Goal: Task Accomplishment & Management: Use online tool/utility

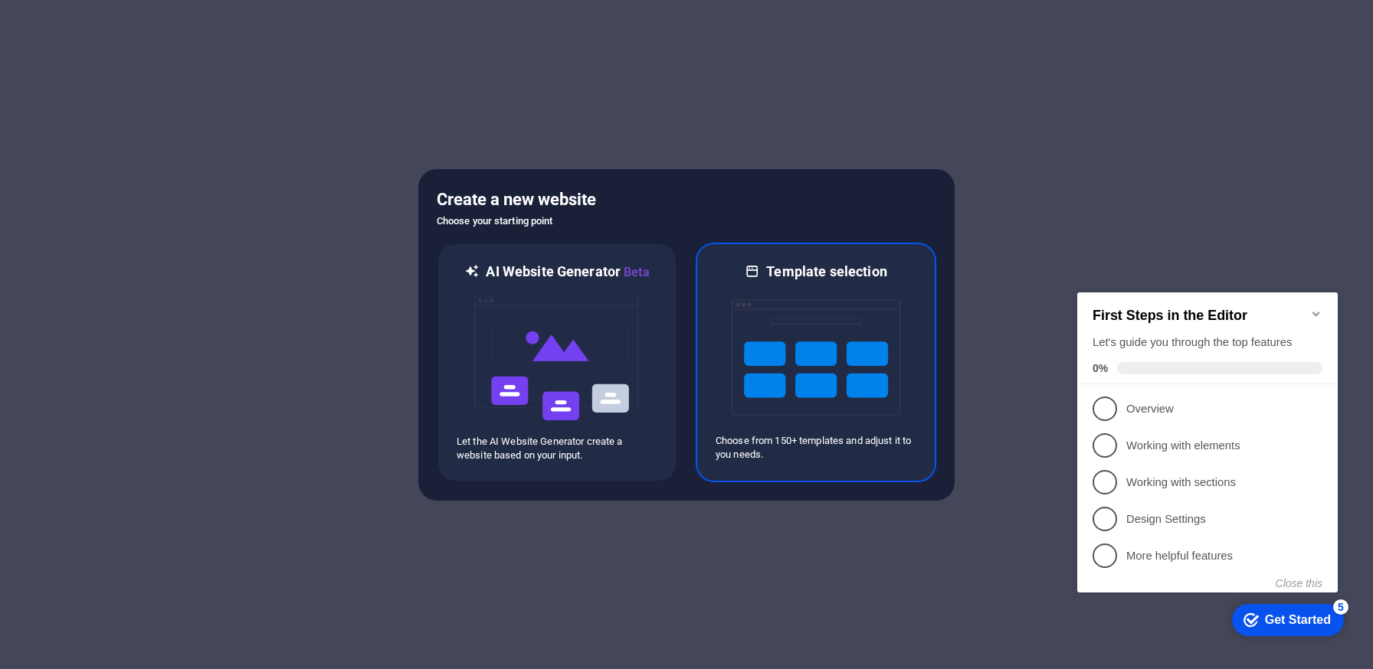
click at [790, 312] on img at bounding box center [816, 357] width 169 height 153
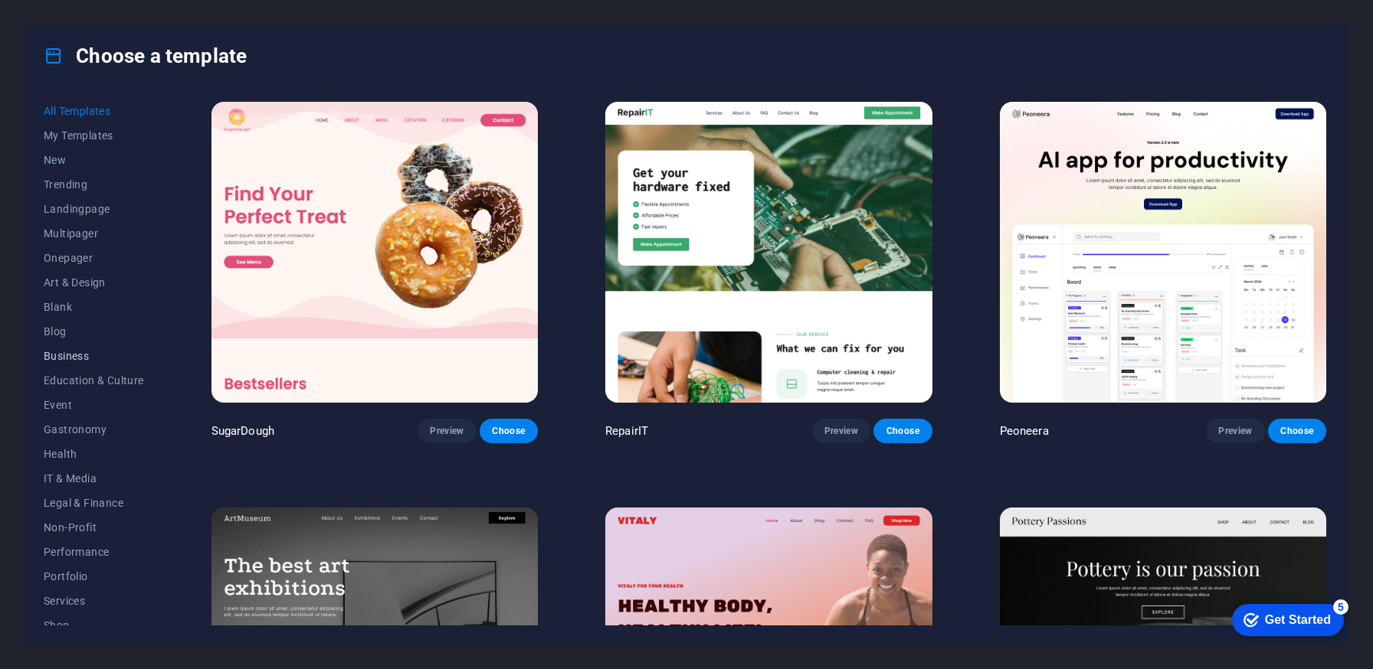
click at [72, 351] on span "Business" at bounding box center [94, 356] width 100 height 12
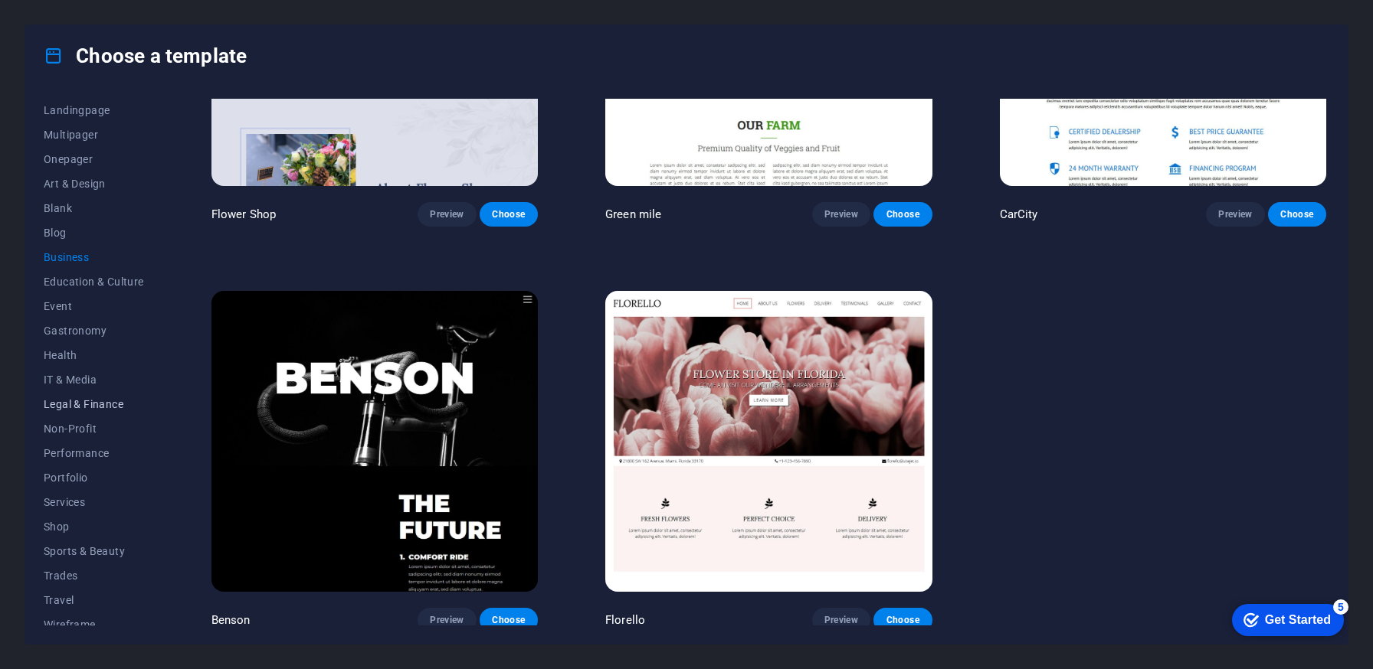
scroll to position [101, 0]
click at [80, 472] on span "Portfolio" at bounding box center [94, 476] width 100 height 12
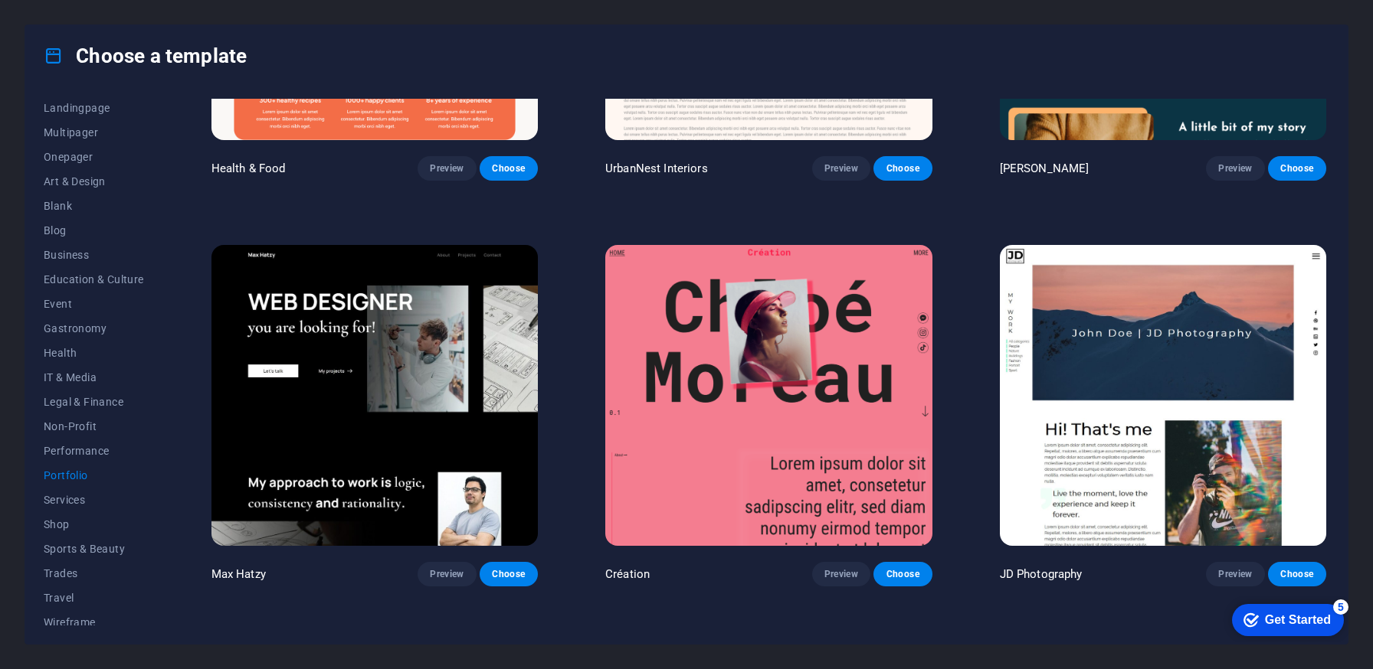
scroll to position [0, 0]
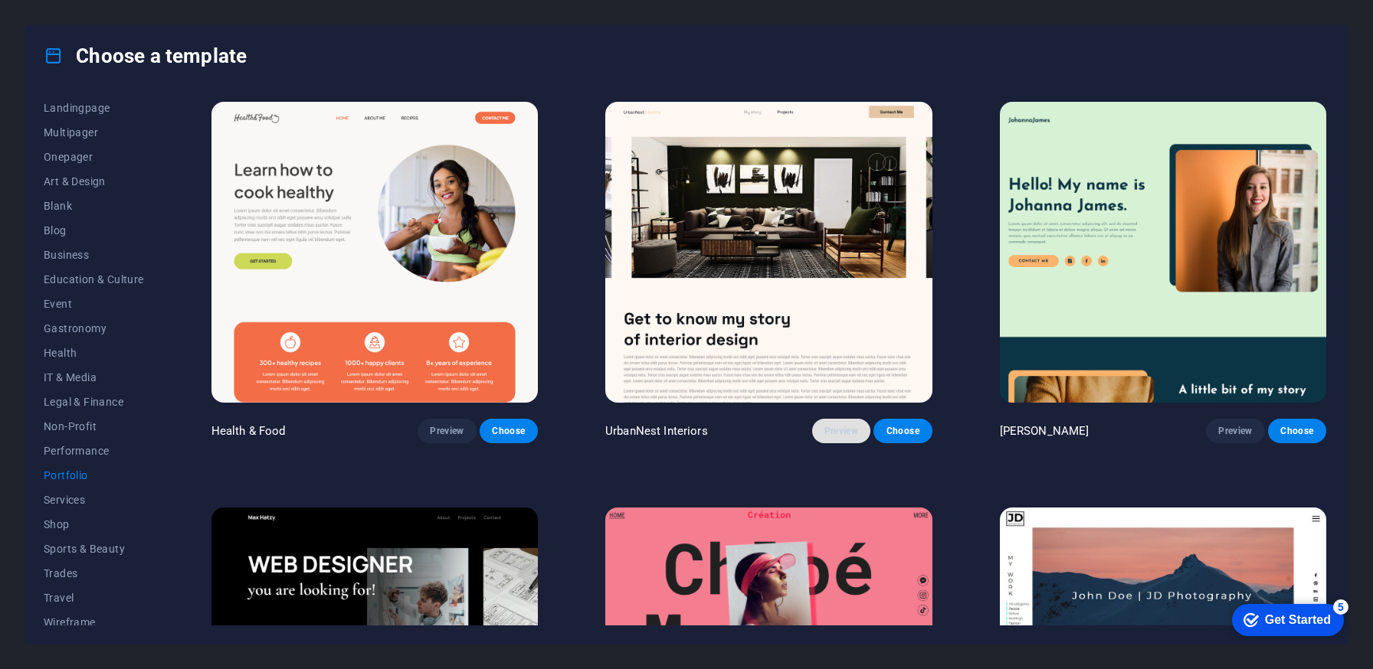
click at [824, 430] on span "Preview" at bounding box center [841, 431] width 34 height 12
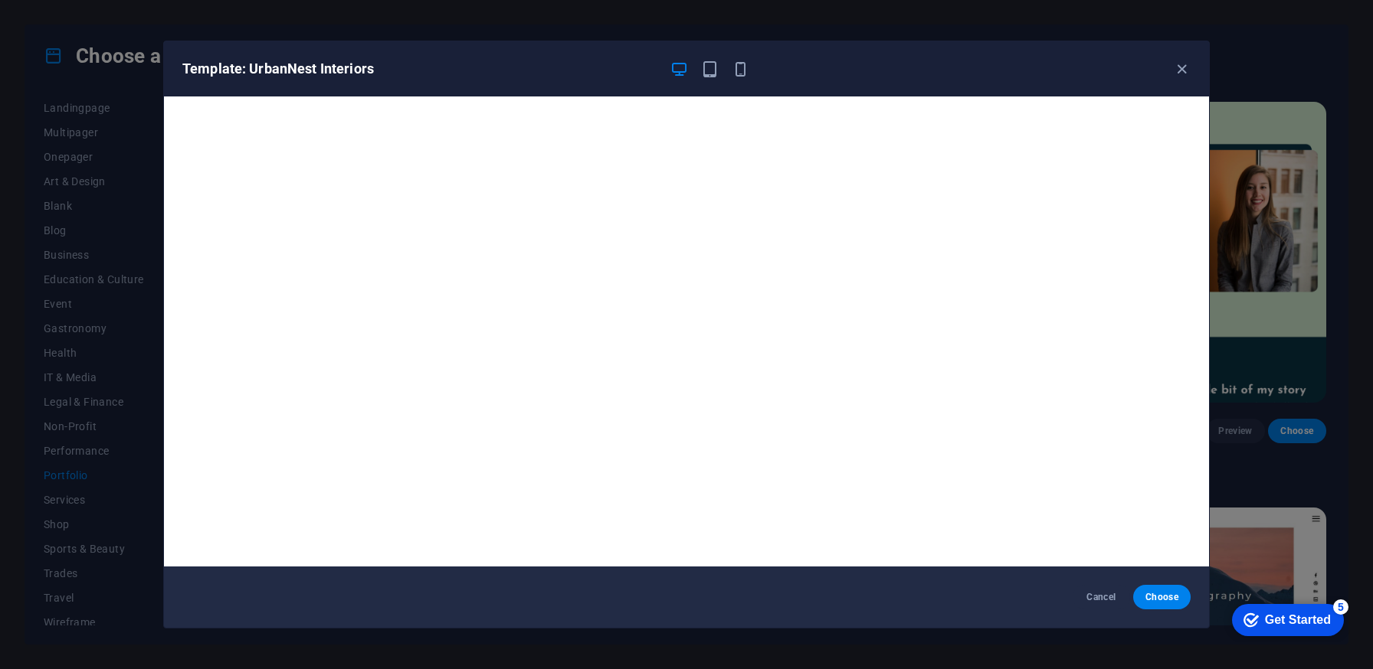
scroll to position [3, 0]
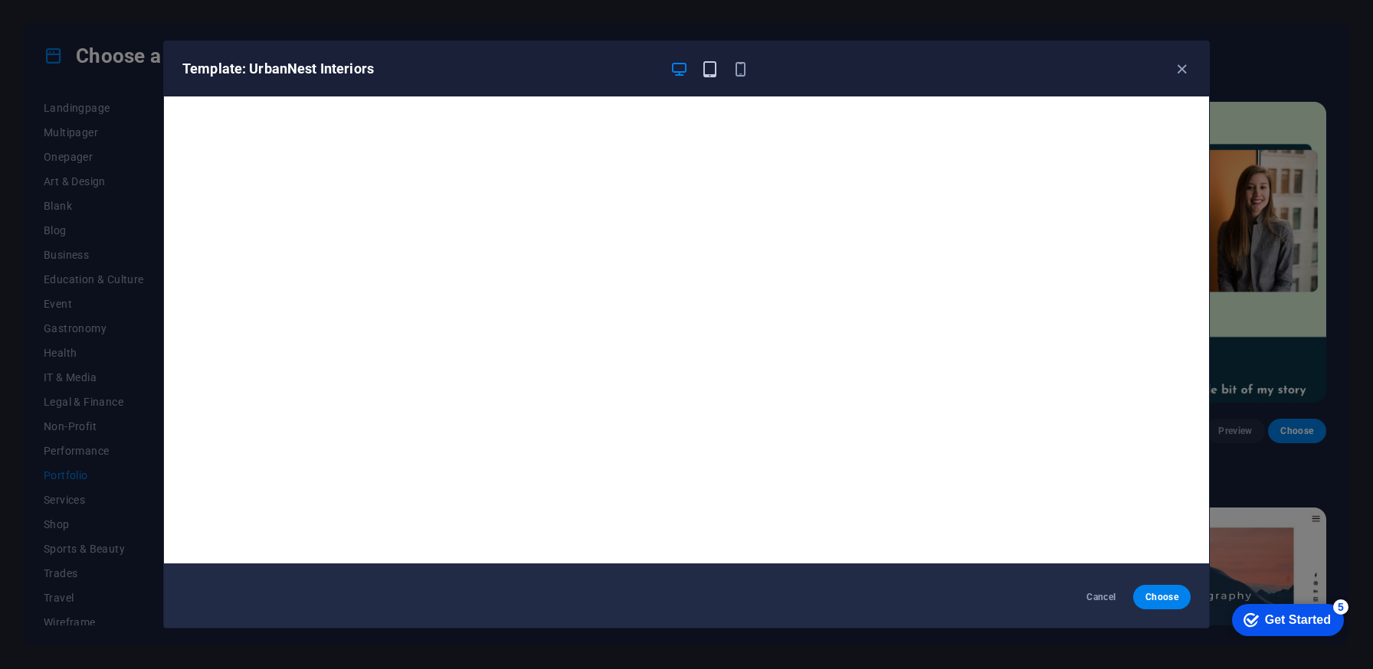
click at [705, 70] on icon "button" at bounding box center [710, 70] width 18 height 18
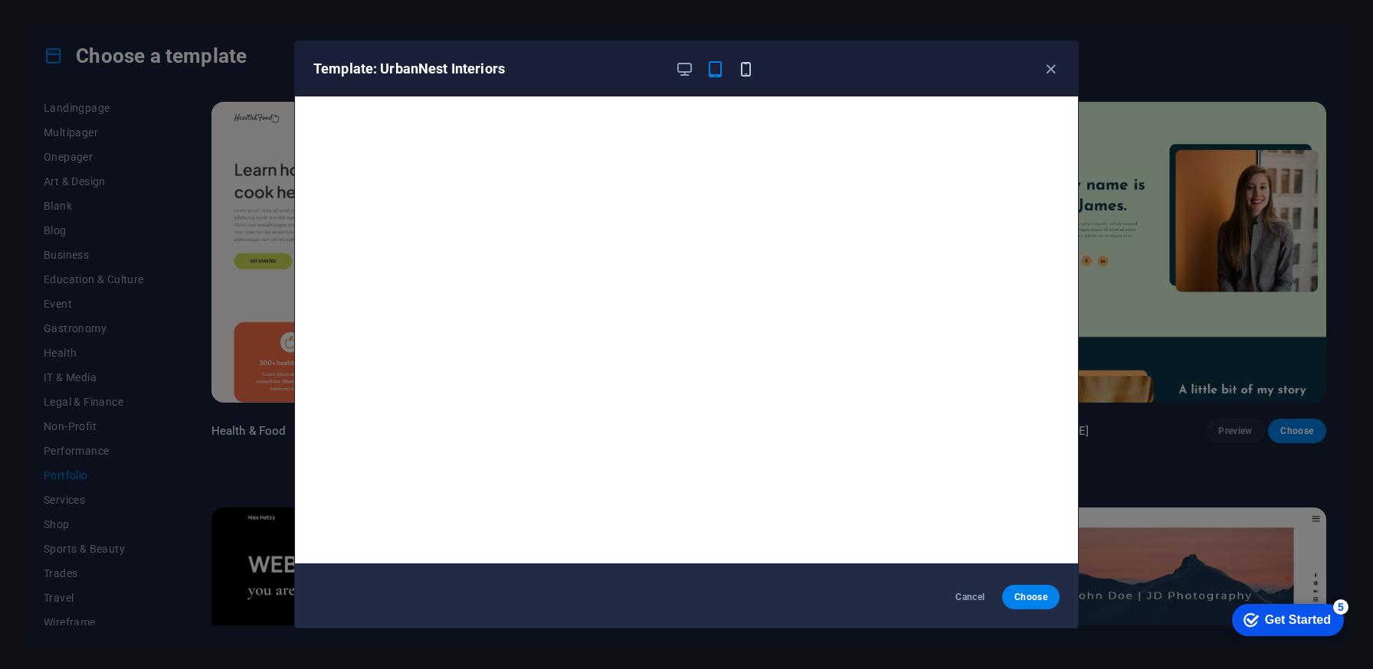
click at [738, 70] on icon "button" at bounding box center [746, 70] width 18 height 18
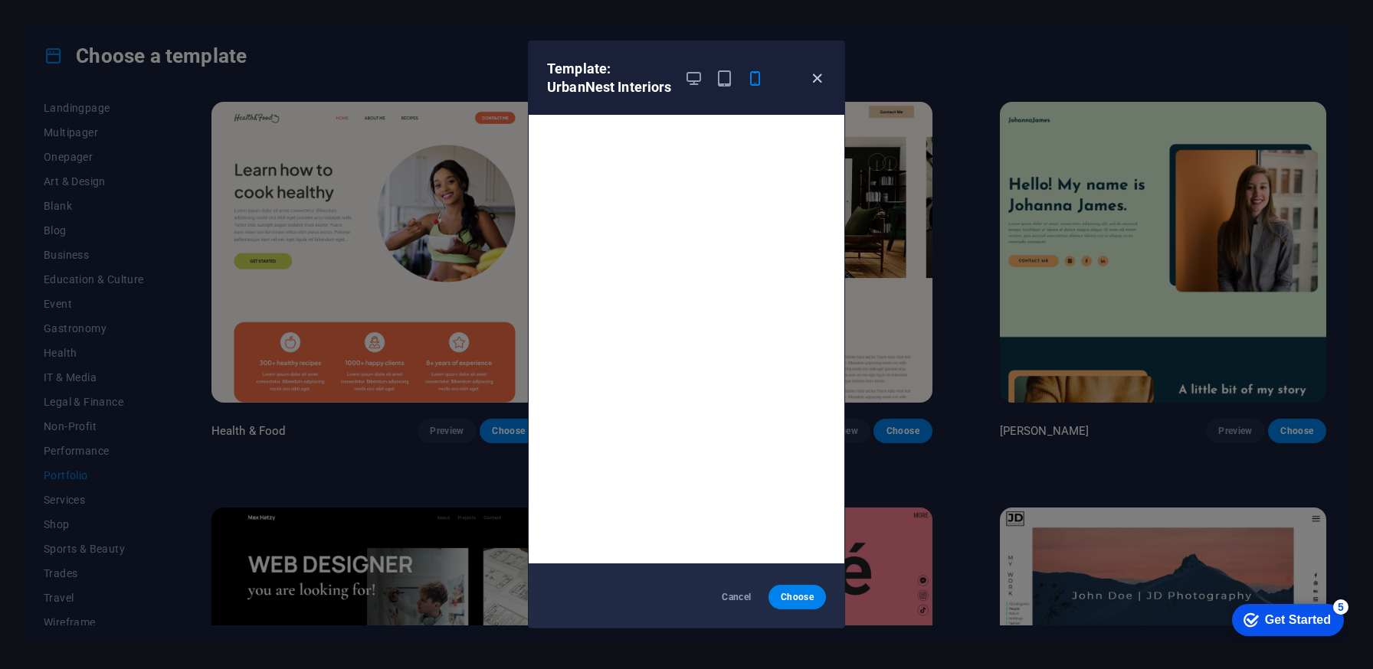
click at [820, 80] on icon "button" at bounding box center [817, 79] width 18 height 18
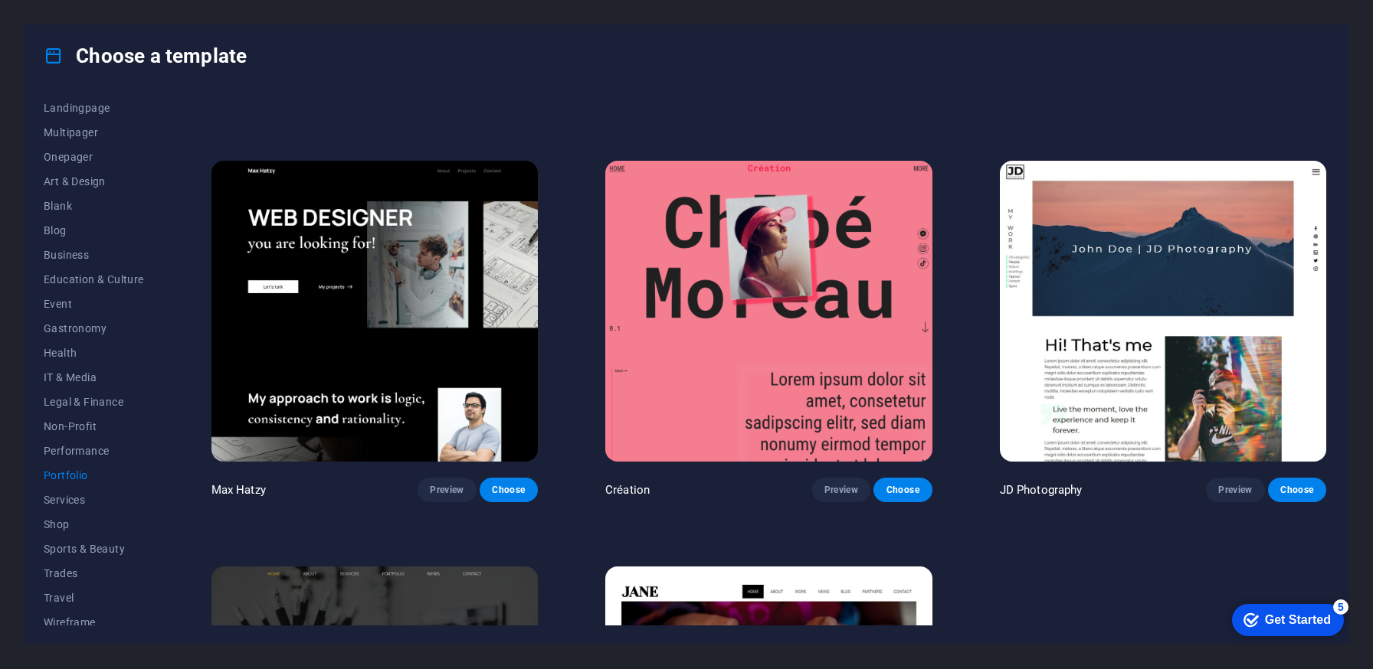
scroll to position [623, 0]
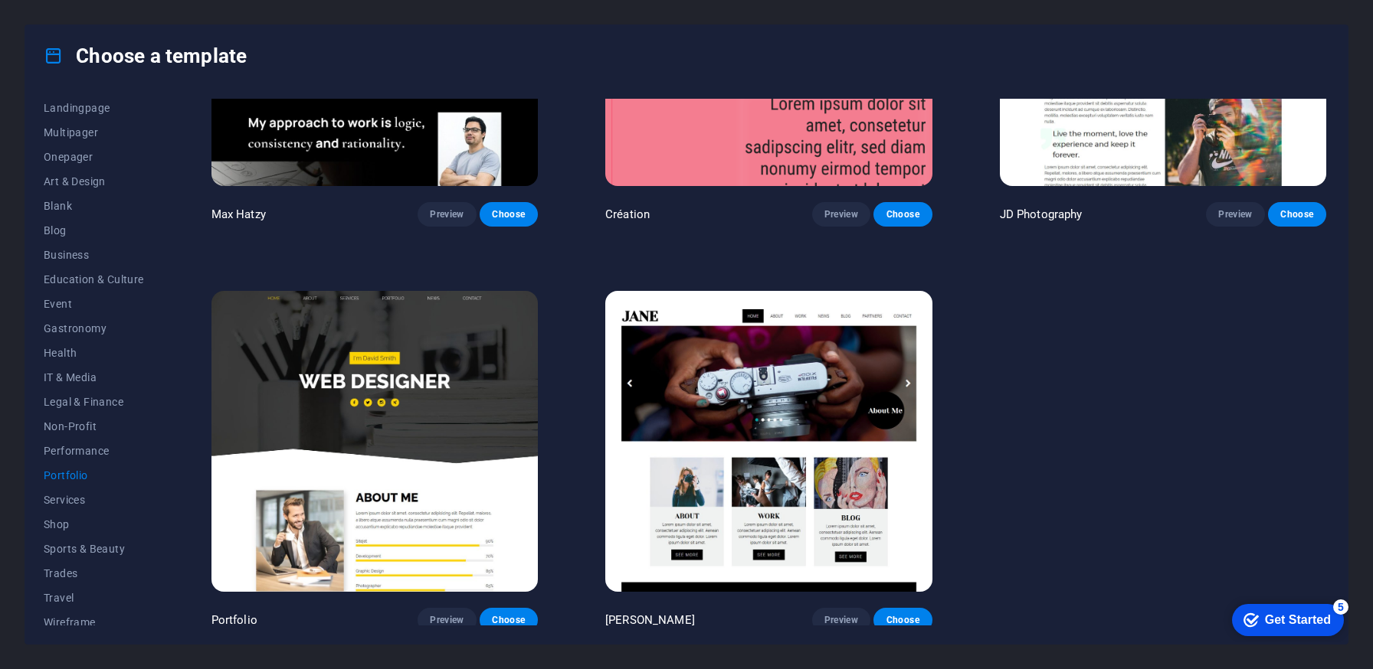
click at [775, 375] on img at bounding box center [768, 441] width 326 height 301
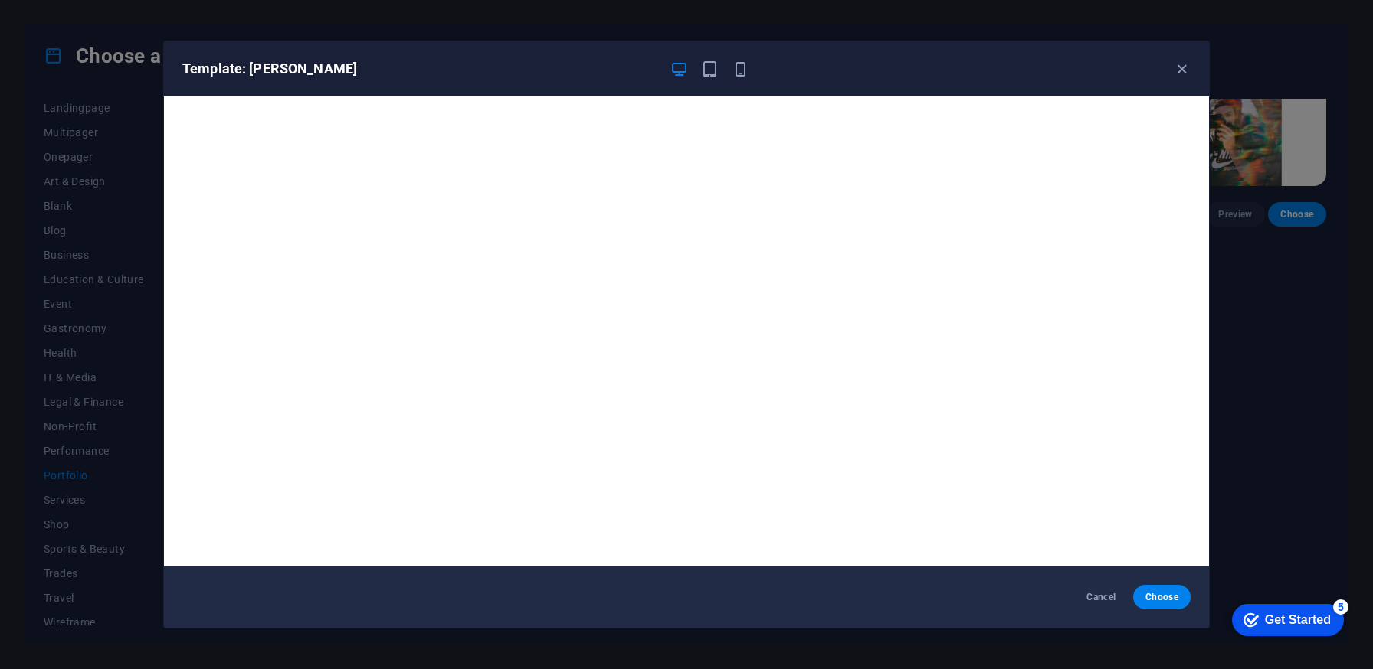
click at [749, 67] on div "Template: Jane" at bounding box center [677, 69] width 990 height 18
click at [745, 69] on icon "button" at bounding box center [741, 70] width 18 height 18
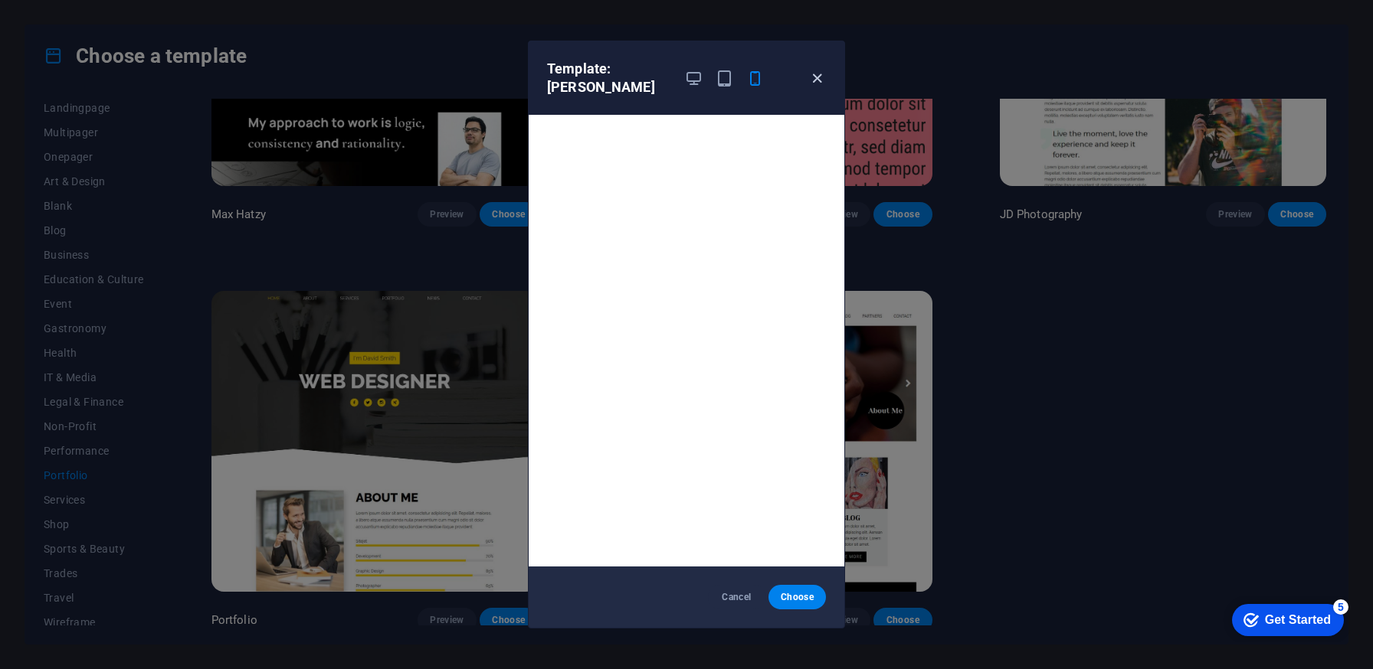
click at [815, 70] on icon "button" at bounding box center [817, 79] width 18 height 18
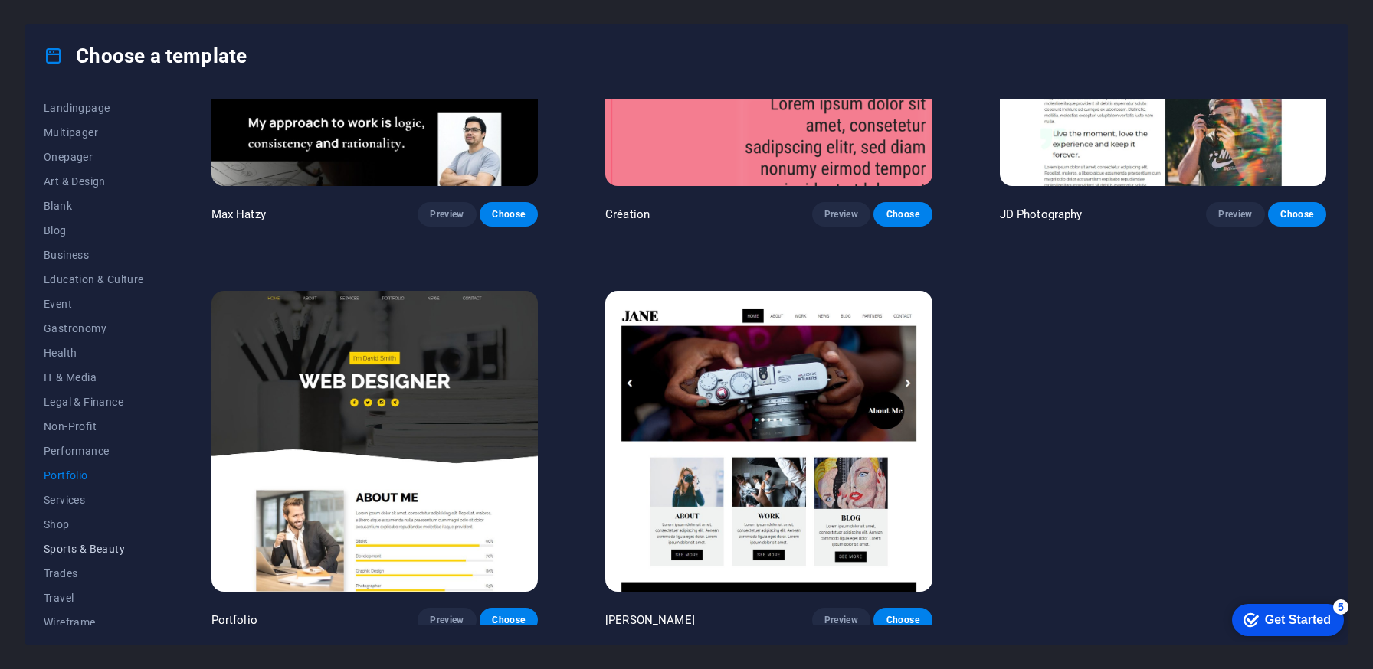
scroll to position [110, 0]
click at [71, 613] on span "Wireframe" at bounding box center [94, 613] width 100 height 12
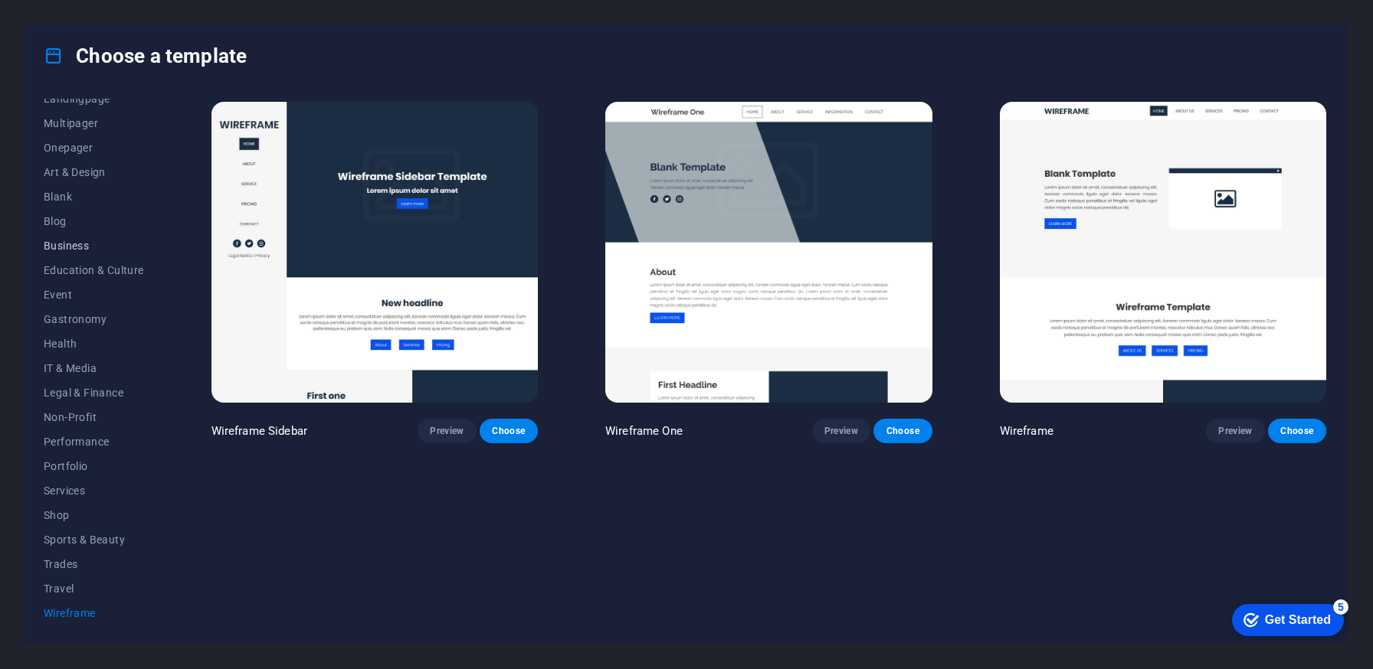
click at [83, 244] on span "Business" at bounding box center [94, 246] width 100 height 12
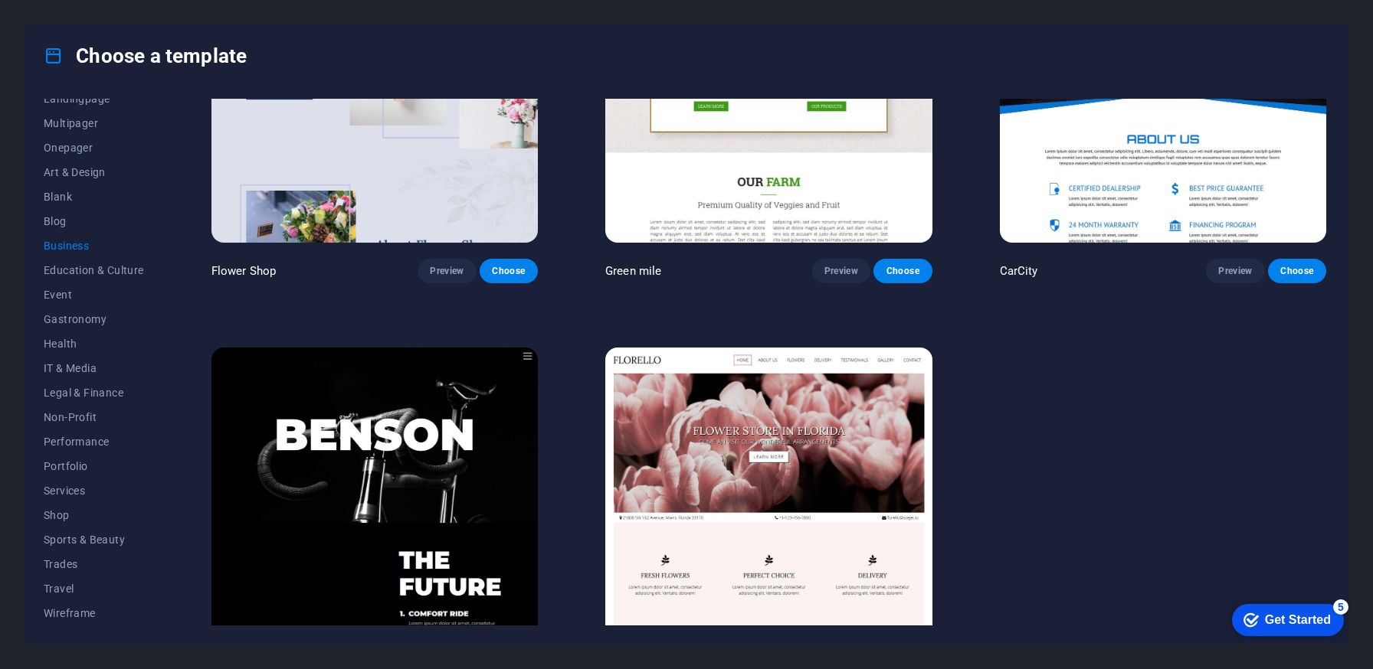
scroll to position [623, 0]
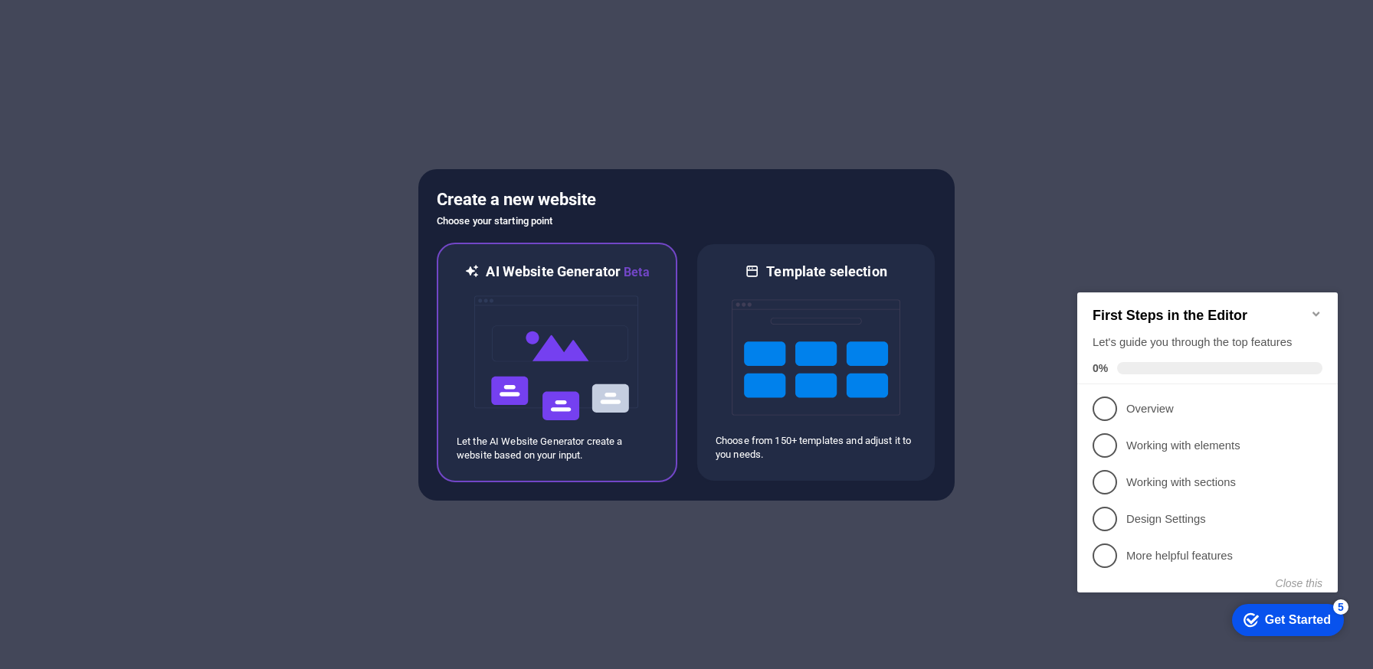
click at [640, 324] on img at bounding box center [557, 358] width 169 height 153
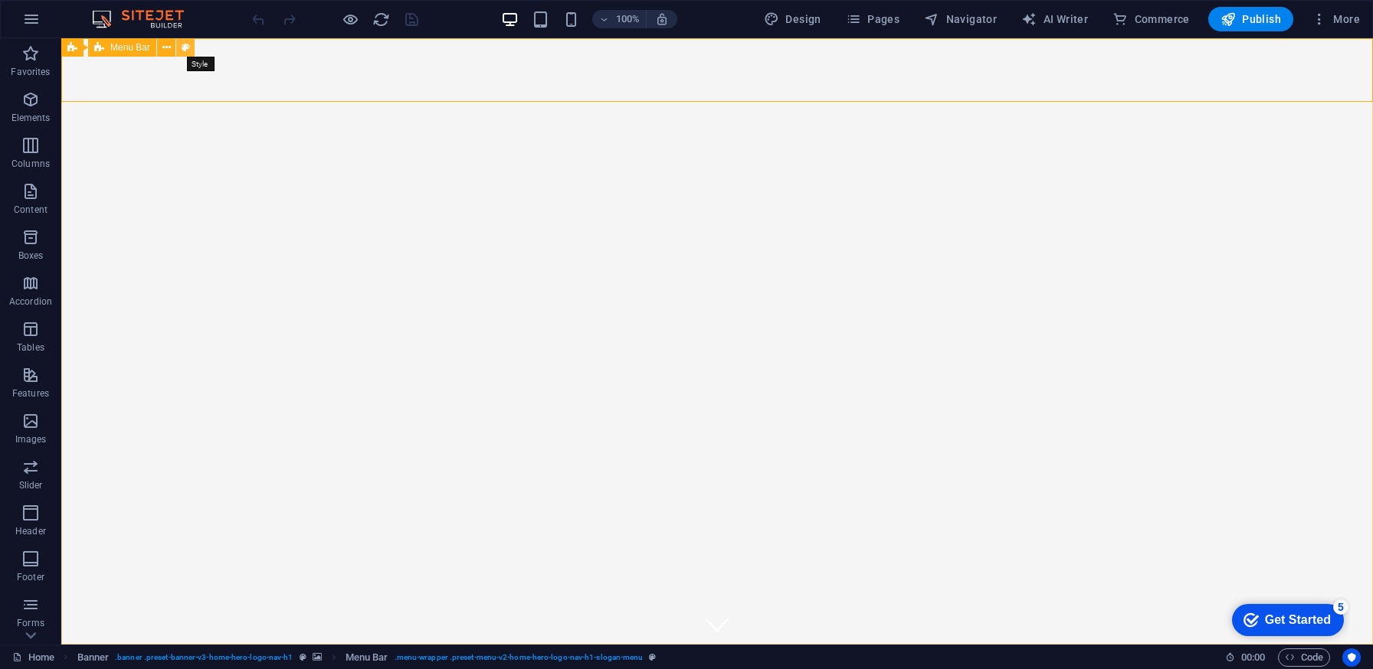
select select "rem"
select select "preset-menu-v2-home-hero-logo-nav-h1-slogan-menu"
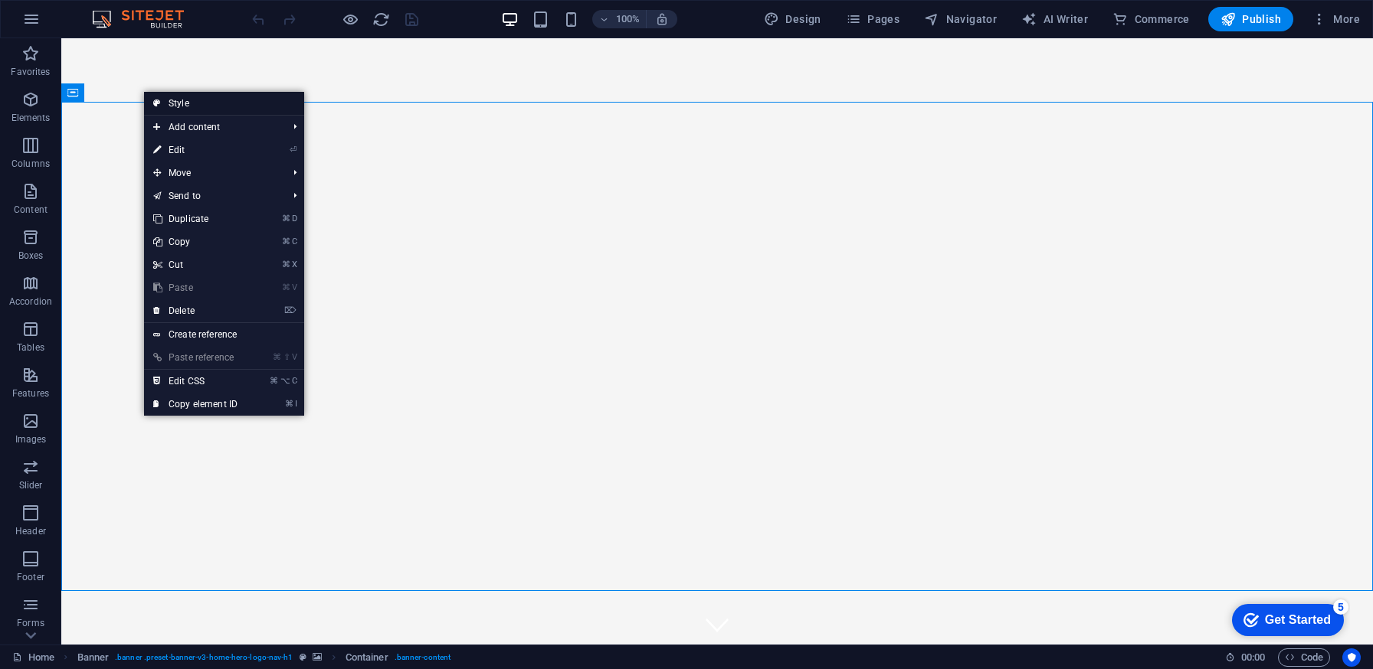
click at [210, 109] on link "Style" at bounding box center [224, 103] width 160 height 23
select select "preset-banner-v3-home-hero-logo-nav-h1"
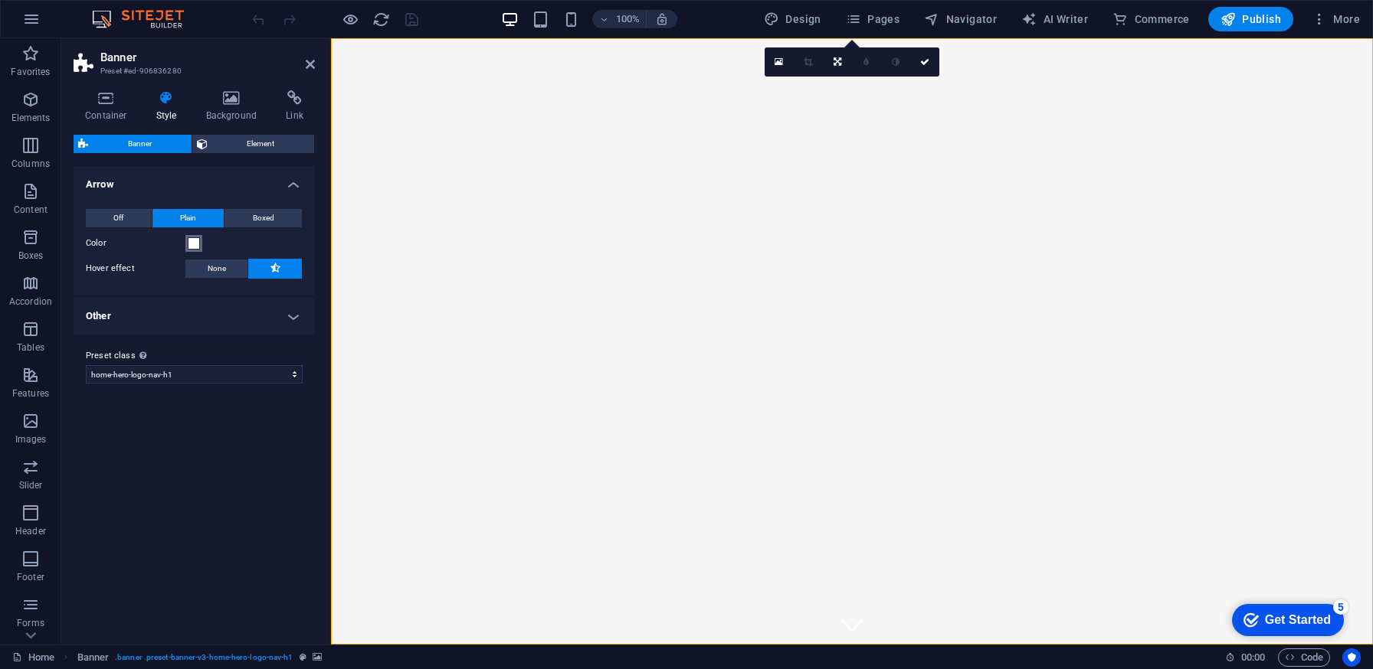
click at [192, 241] on span at bounding box center [194, 243] width 12 height 12
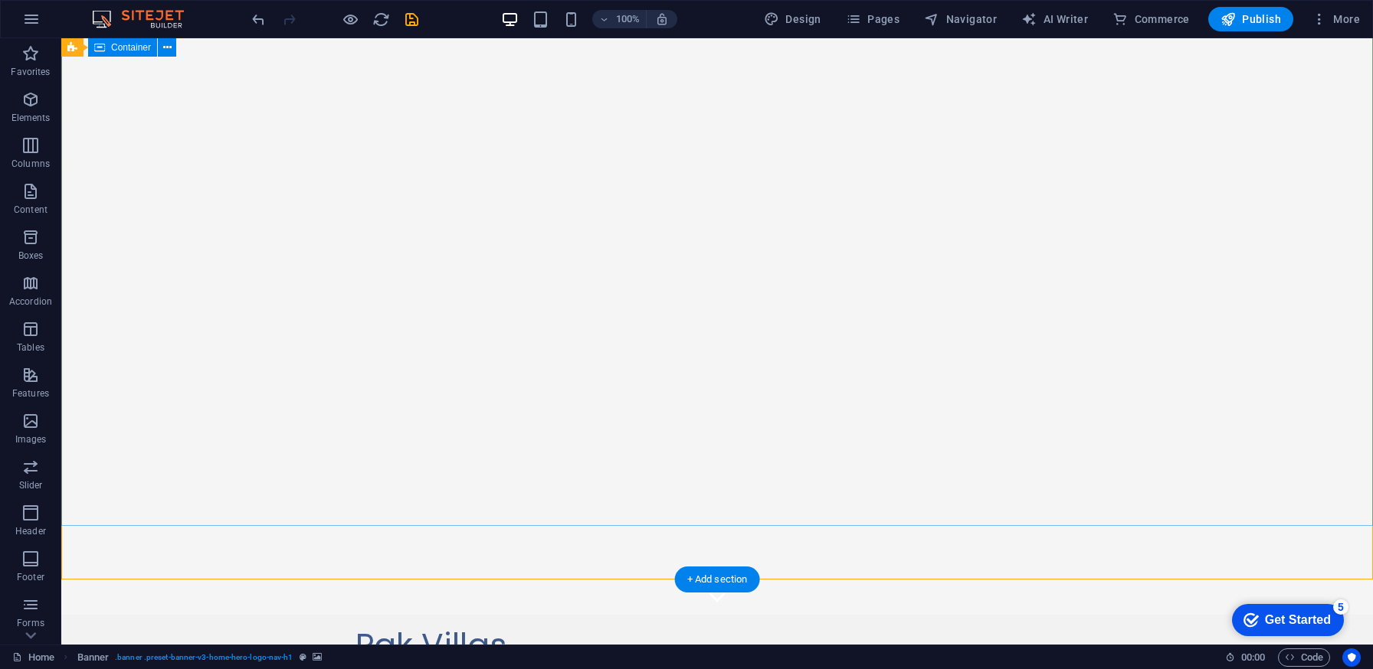
scroll to position [27, 0]
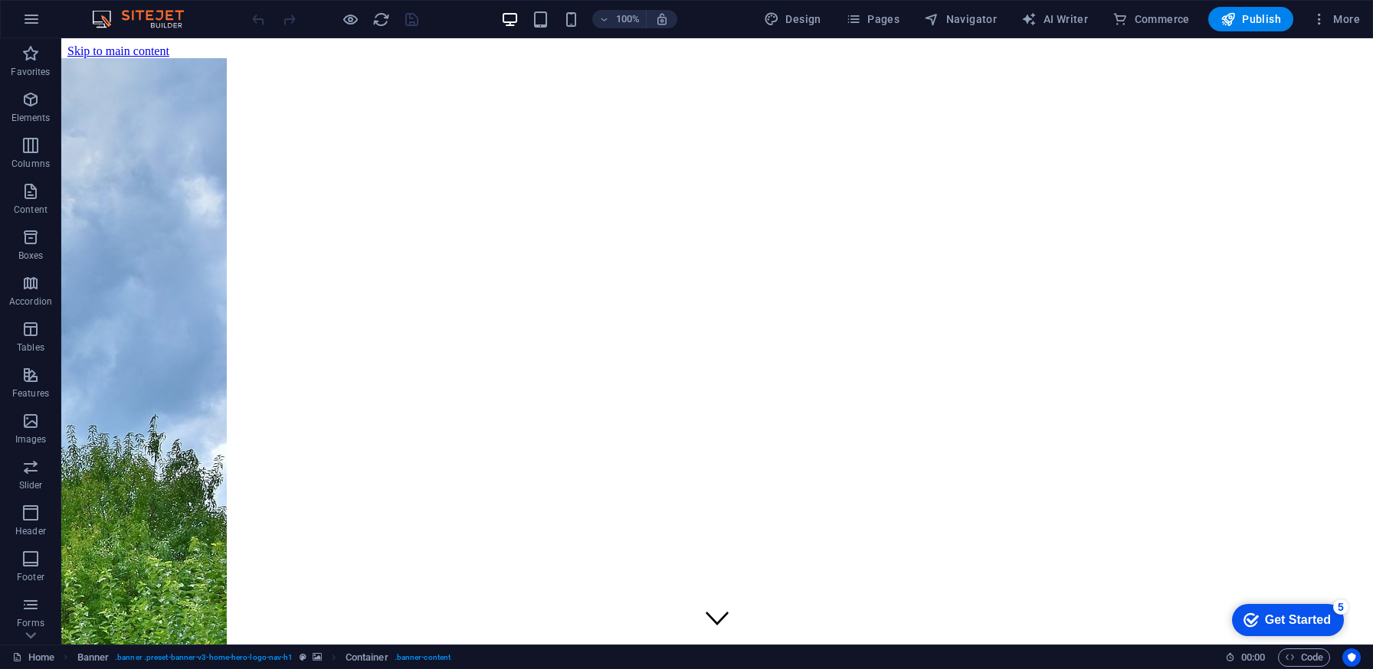
scroll to position [0, 0]
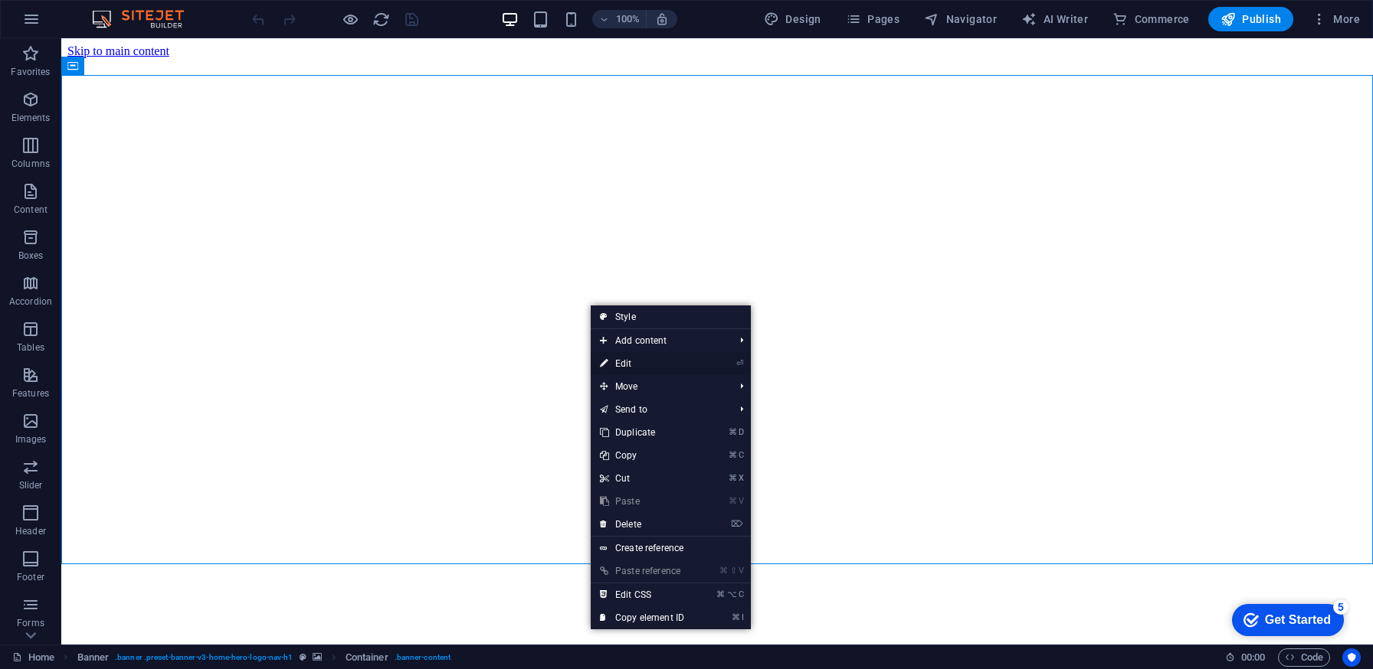
click at [666, 365] on link "⏎ Edit" at bounding box center [642, 363] width 103 height 23
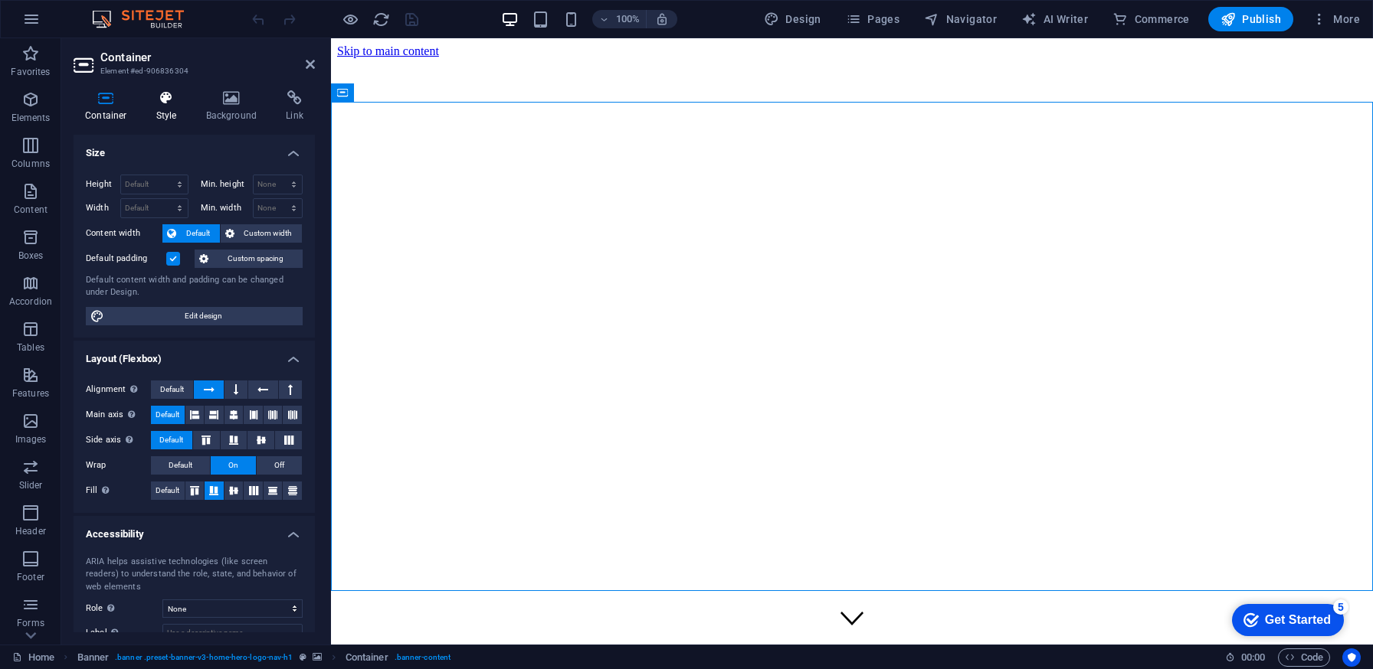
click at [163, 113] on h4 "Style" at bounding box center [170, 106] width 50 height 32
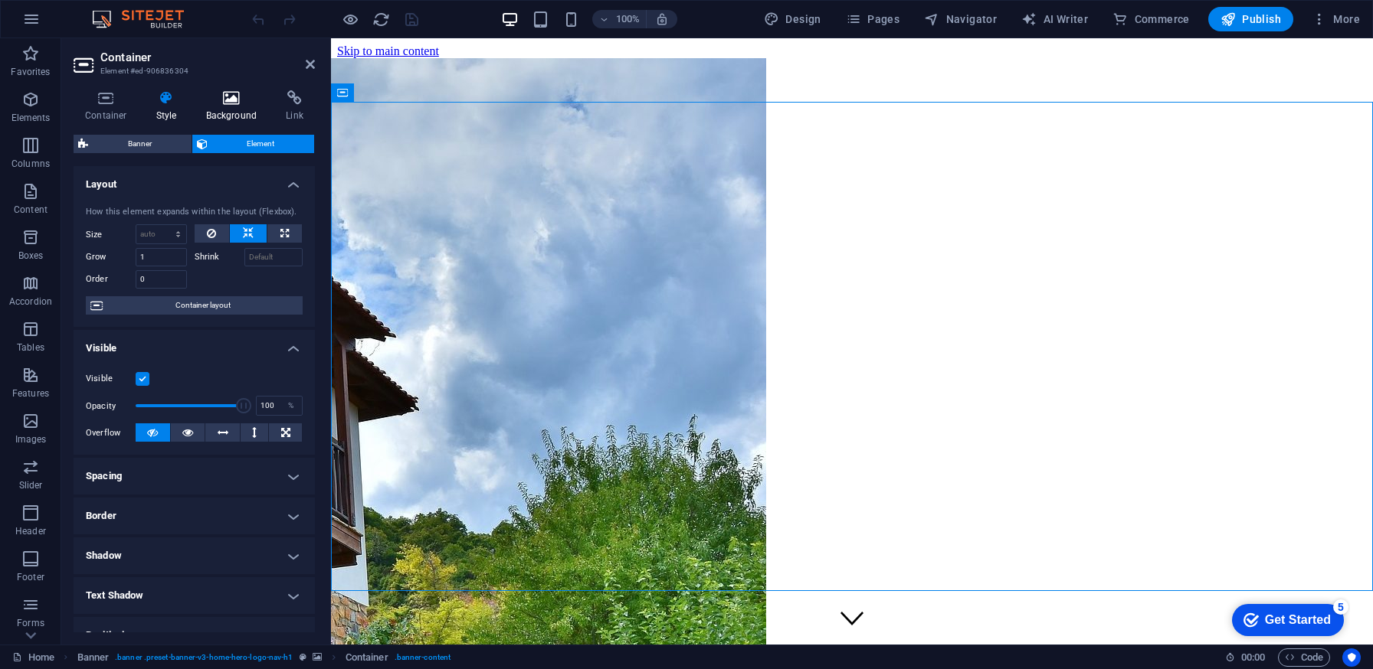
click at [223, 113] on h4 "Background" at bounding box center [235, 106] width 80 height 32
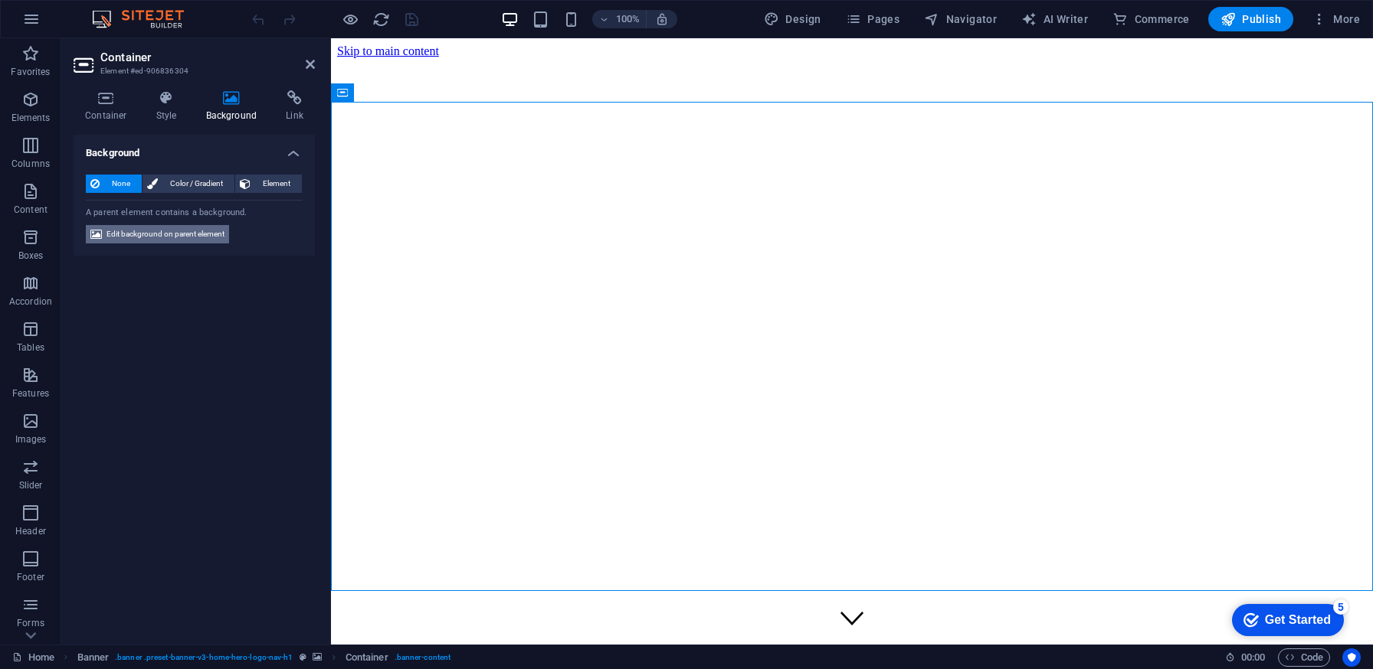
click at [166, 236] on span "Edit background on parent element" at bounding box center [165, 234] width 118 height 18
select select "ms"
select select "s"
select select "progressive"
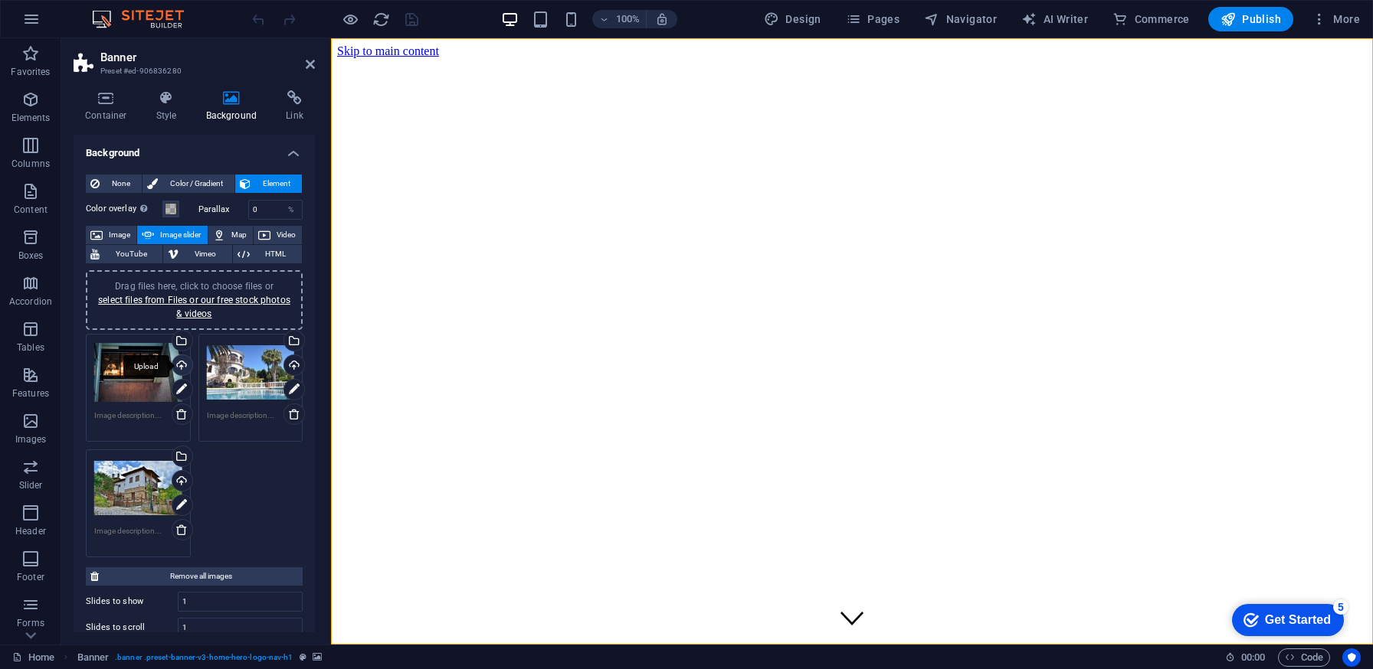
click at [183, 362] on div "Upload" at bounding box center [180, 366] width 23 height 23
click at [179, 391] on icon at bounding box center [181, 390] width 11 height 18
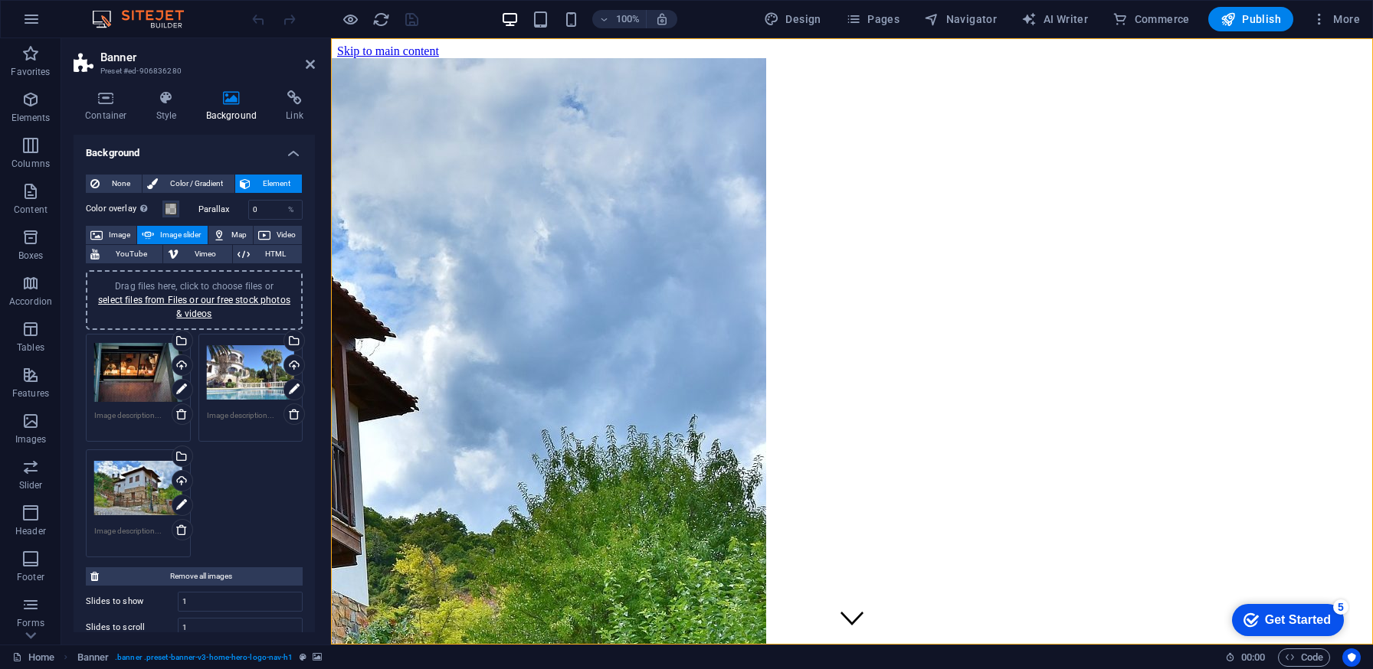
click at [147, 372] on div "Drag files here, click to choose files or select files from Files or our free s…" at bounding box center [138, 372] width 88 height 61
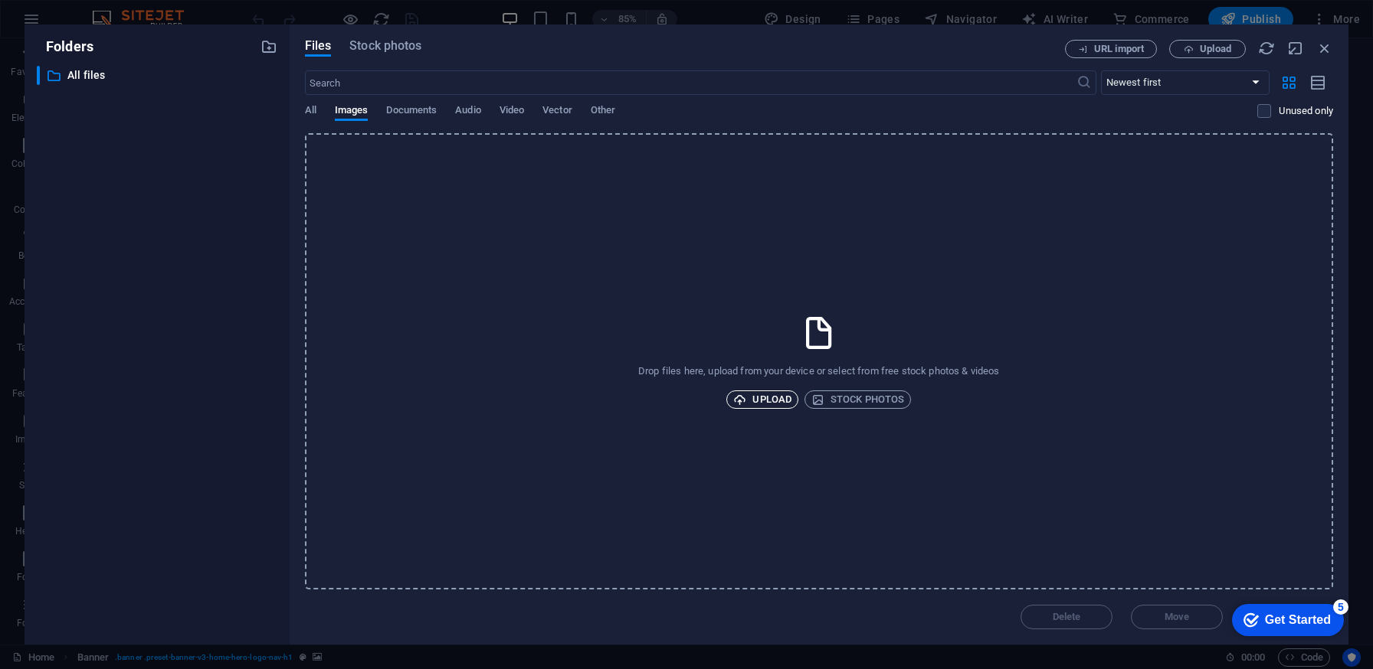
click at [771, 395] on span "Upload" at bounding box center [762, 400] width 58 height 18
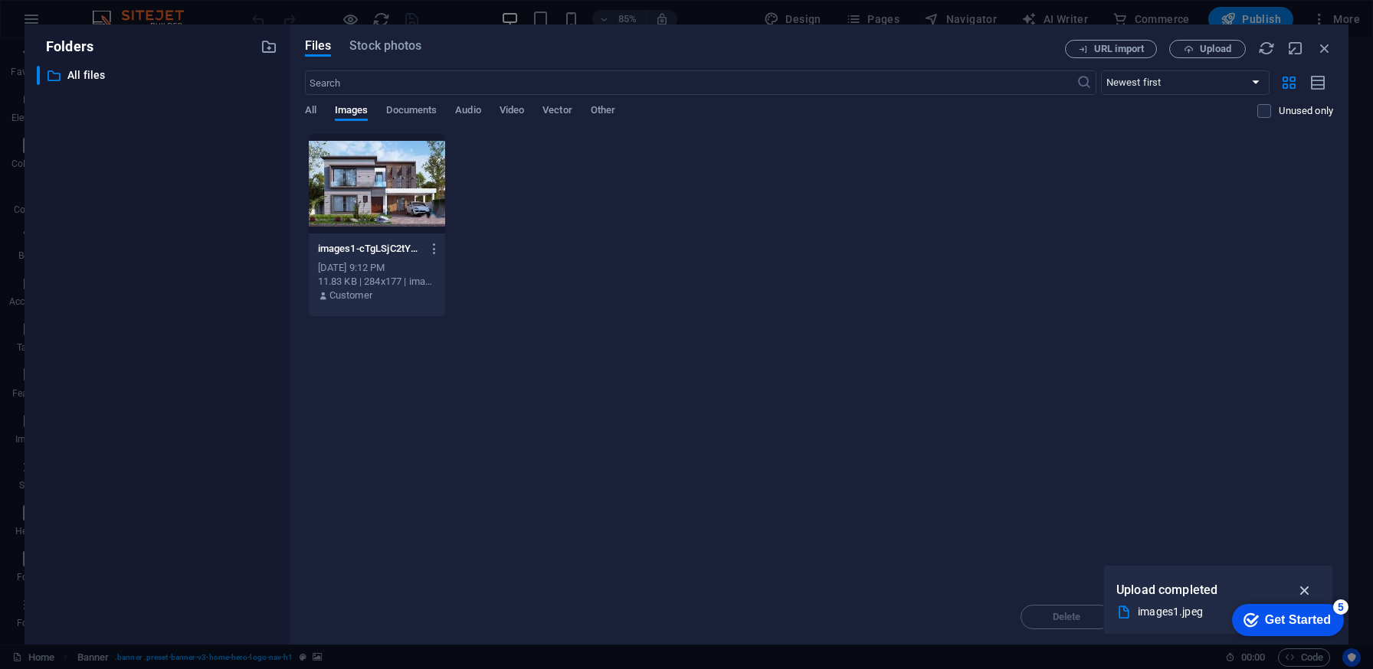
click at [1304, 591] on icon "button" at bounding box center [1305, 590] width 18 height 17
click at [1341, 600] on div "5" at bounding box center [1340, 607] width 15 height 15
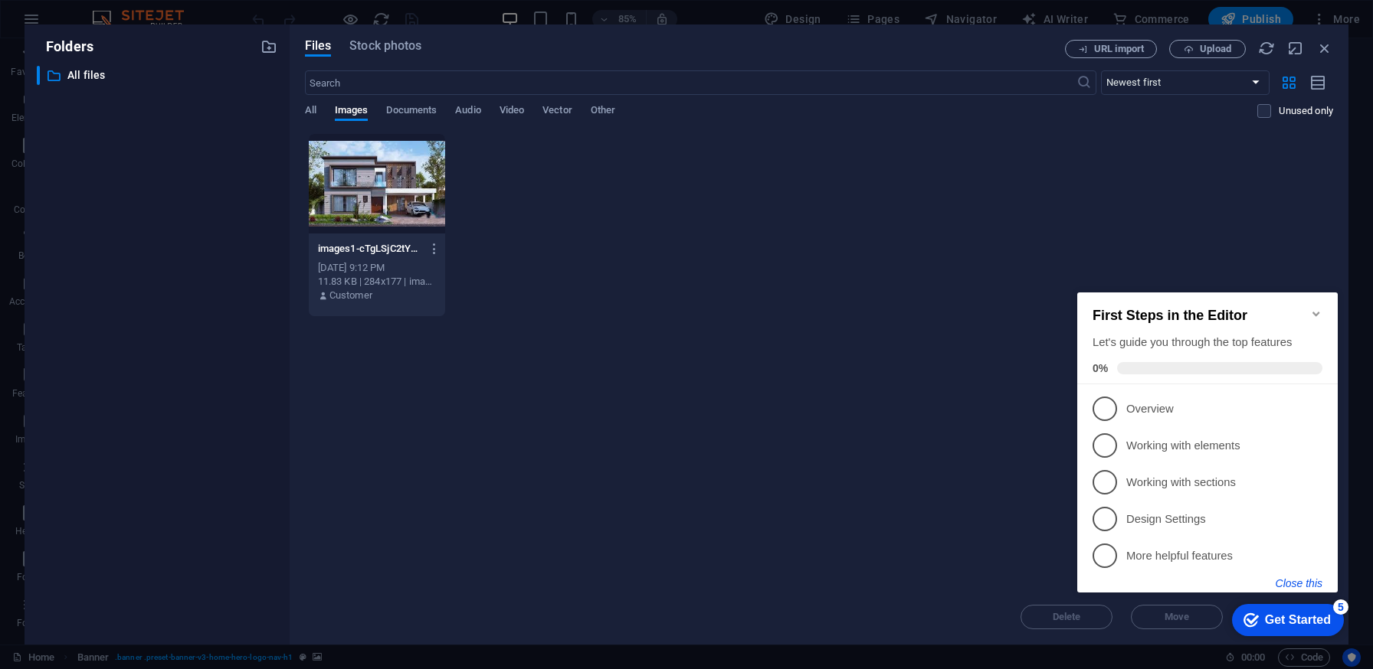
click at [1309, 578] on button "Close this" at bounding box center [1298, 584] width 47 height 12
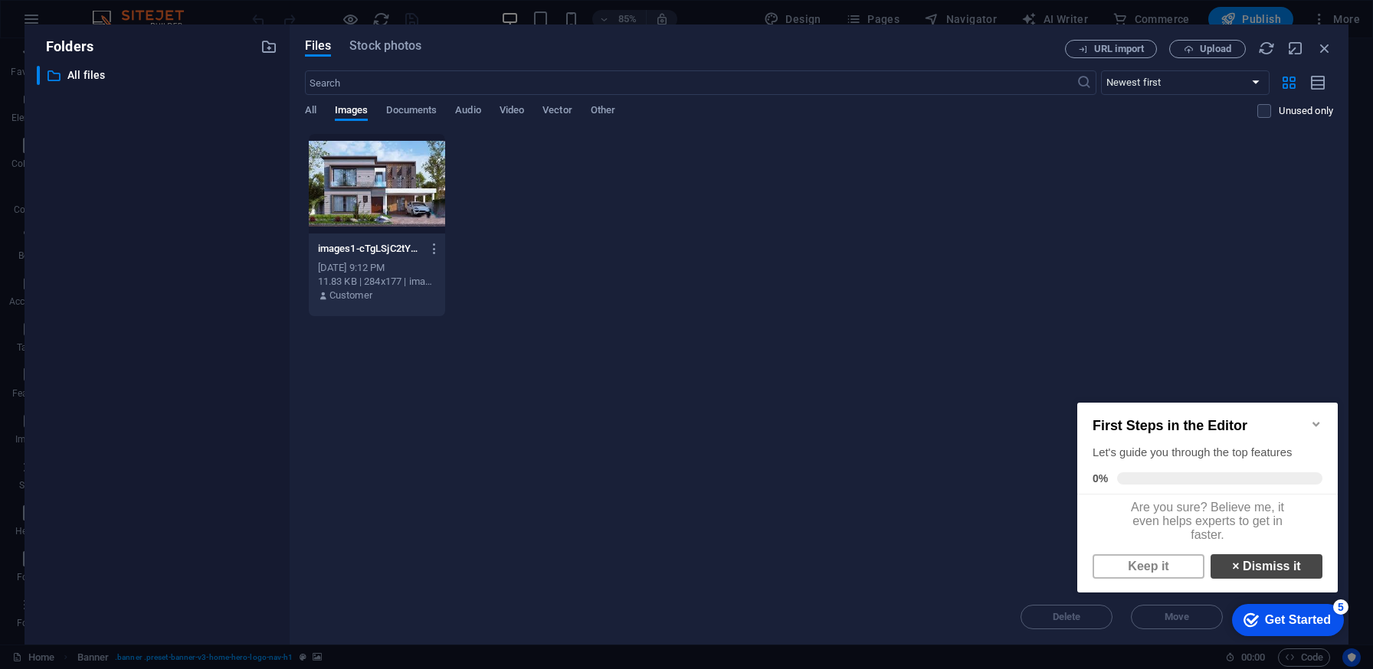
click at [1279, 576] on link "× Dismiss it" at bounding box center [1266, 567] width 112 height 25
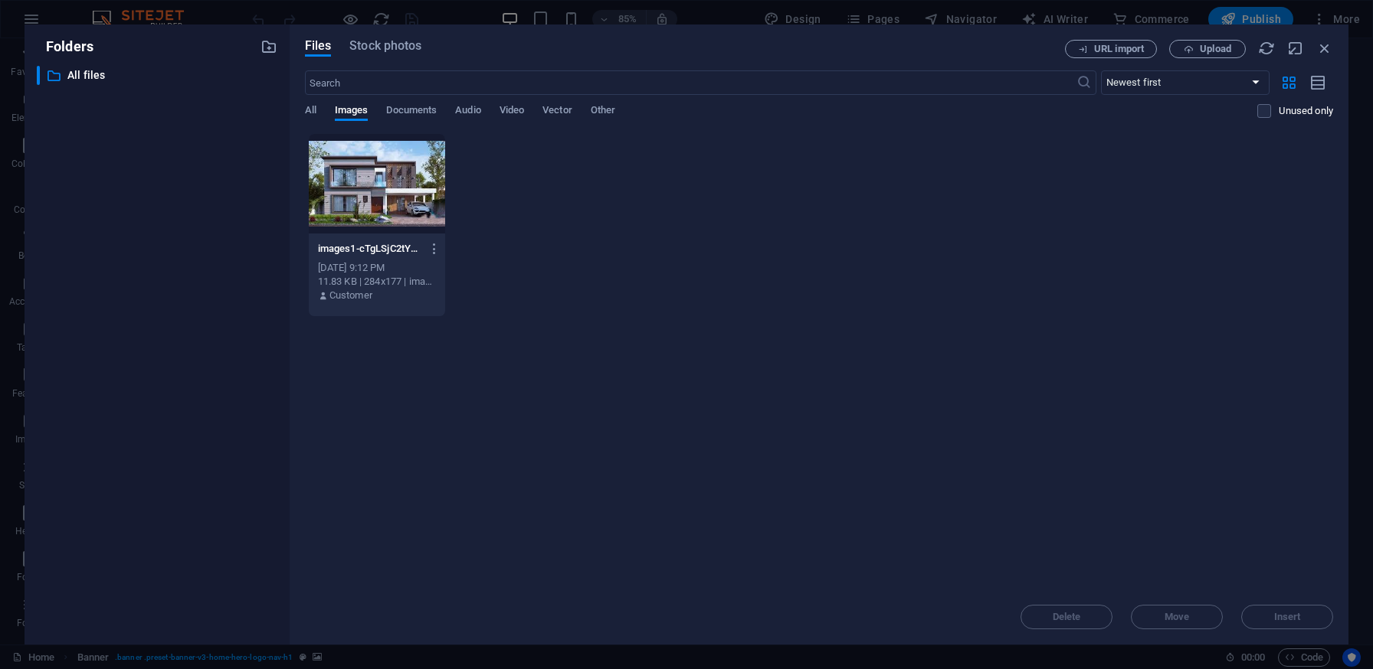
click at [372, 186] on div at bounding box center [377, 184] width 136 height 100
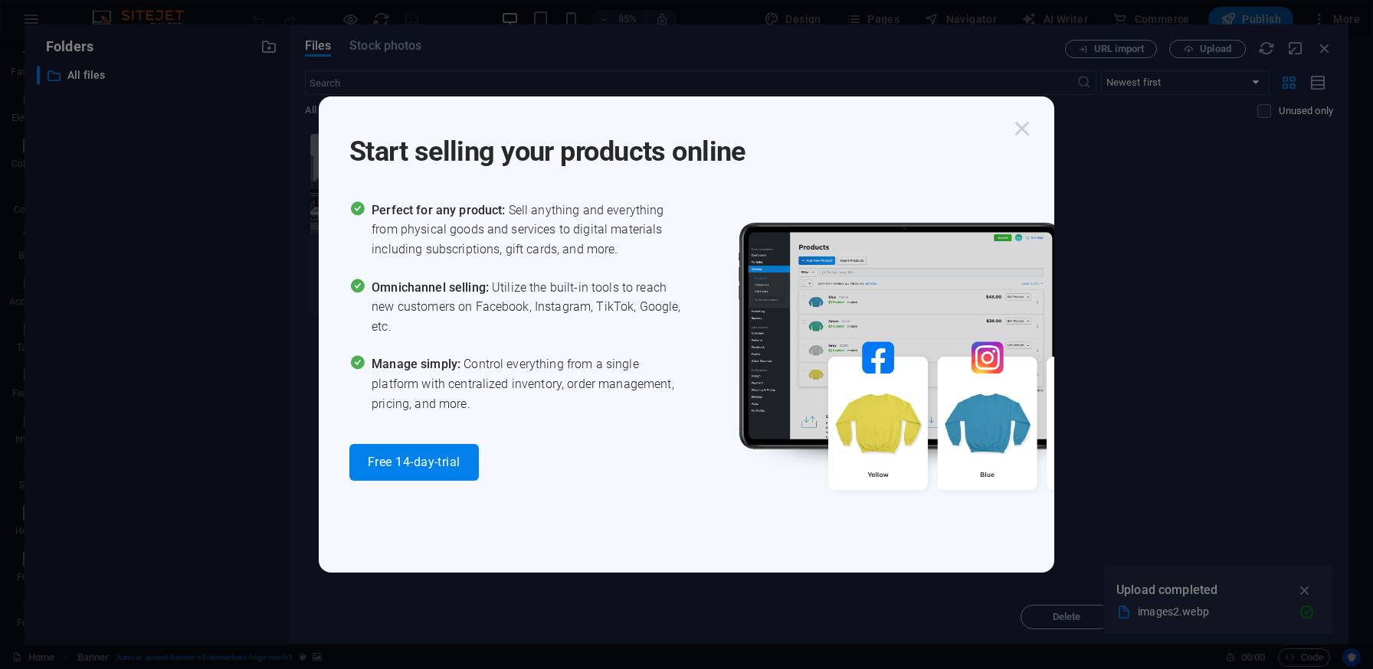
click at [1025, 121] on icon "button" at bounding box center [1022, 129] width 28 height 28
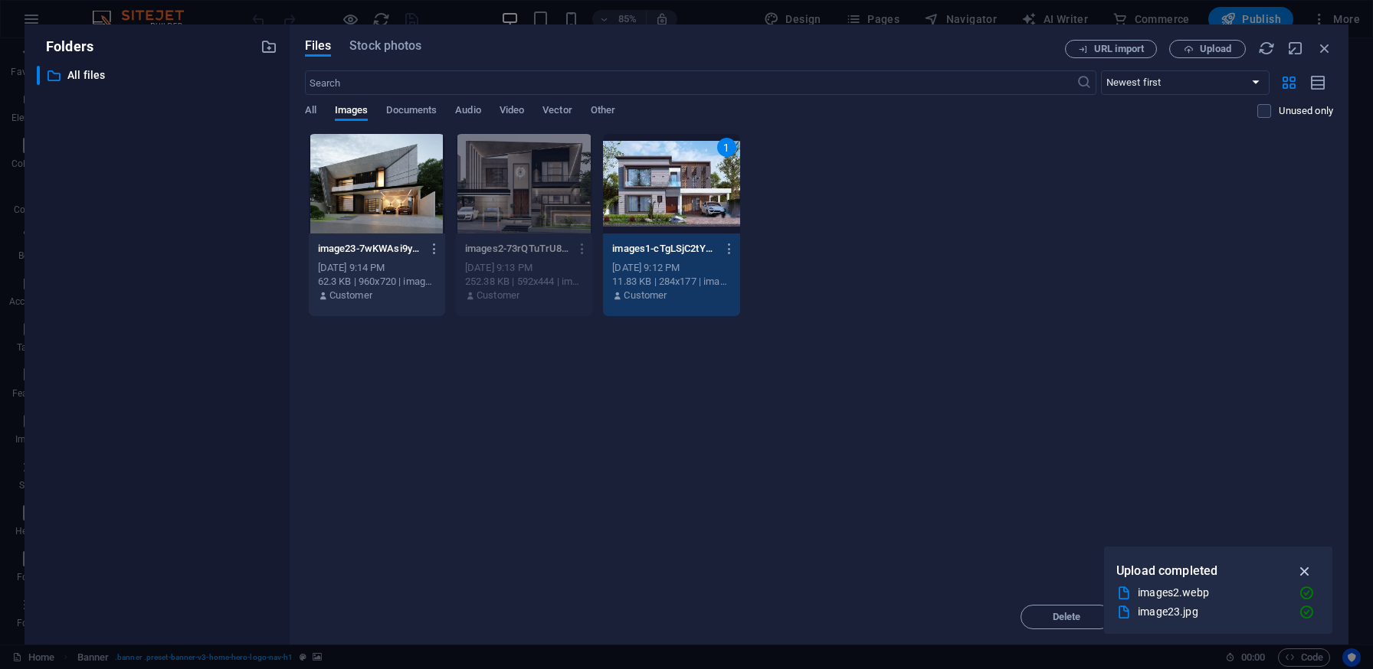
click at [1304, 570] on icon "button" at bounding box center [1305, 571] width 18 height 17
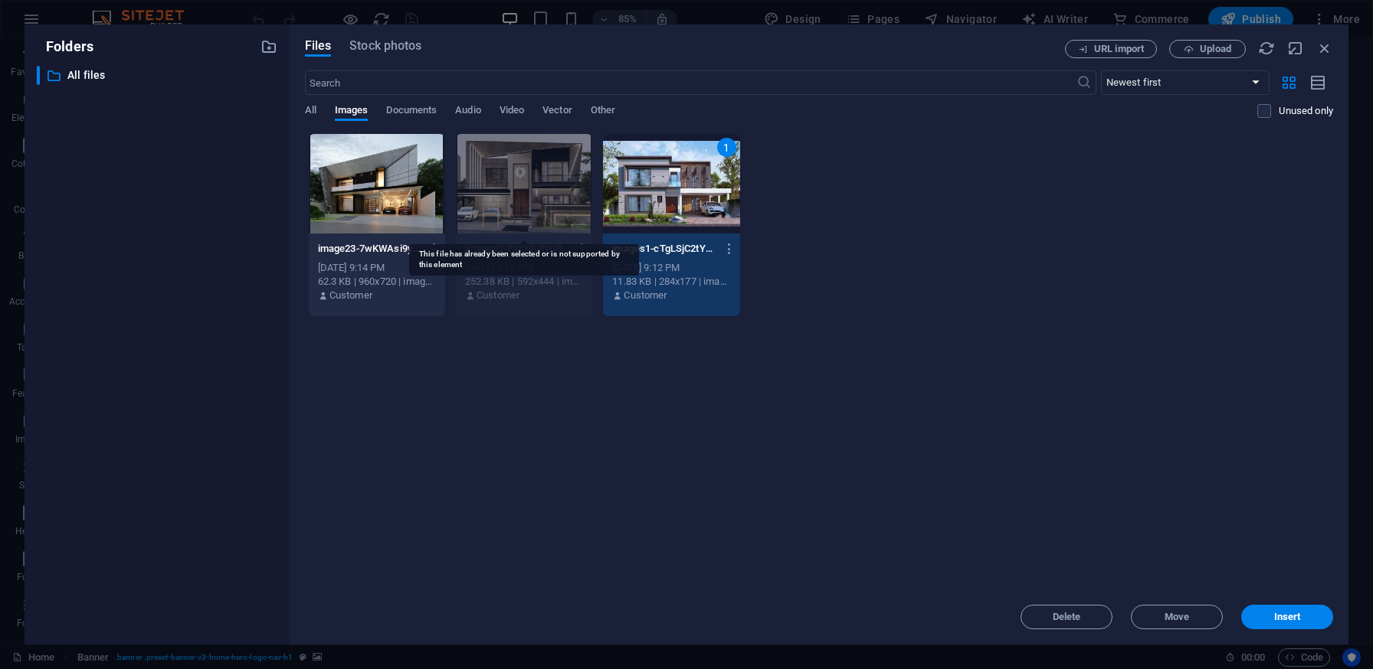
click at [525, 152] on div at bounding box center [524, 184] width 136 height 100
click at [497, 178] on div at bounding box center [524, 184] width 136 height 100
click at [382, 191] on div at bounding box center [377, 184] width 136 height 100
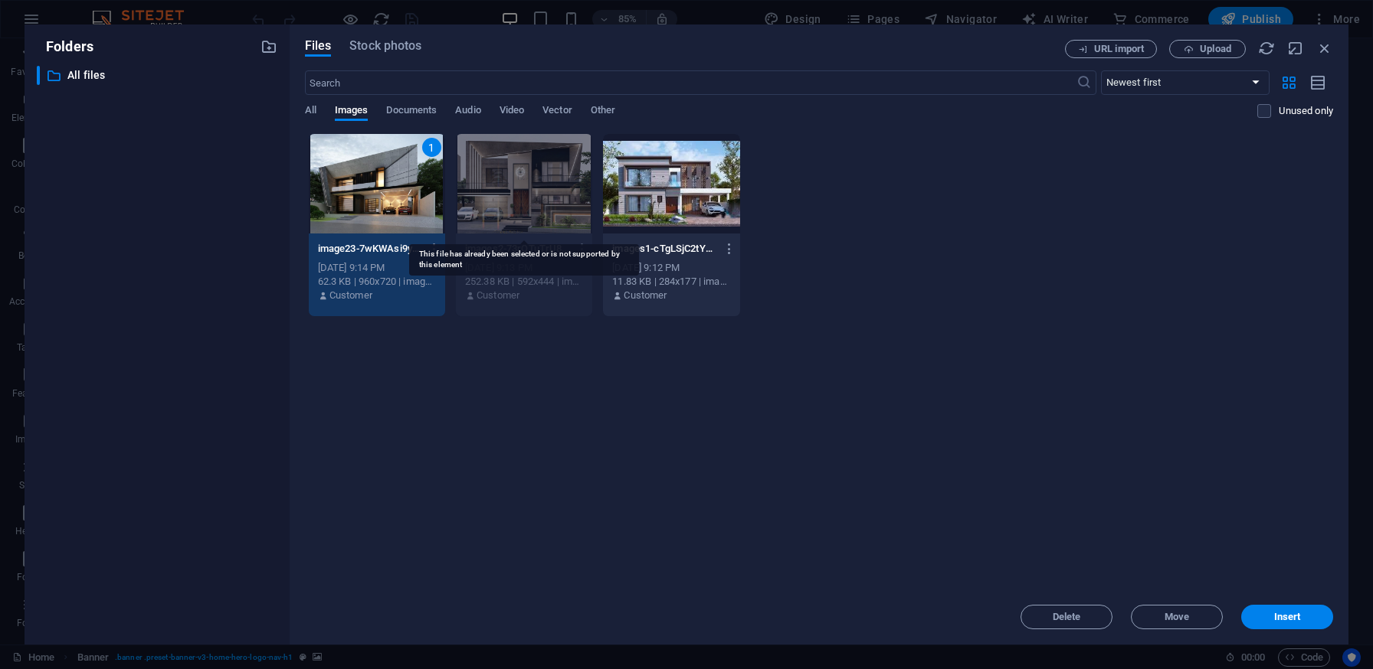
click at [562, 188] on div at bounding box center [524, 184] width 136 height 100
click at [535, 196] on div at bounding box center [524, 184] width 136 height 100
click at [712, 198] on div at bounding box center [671, 184] width 136 height 100
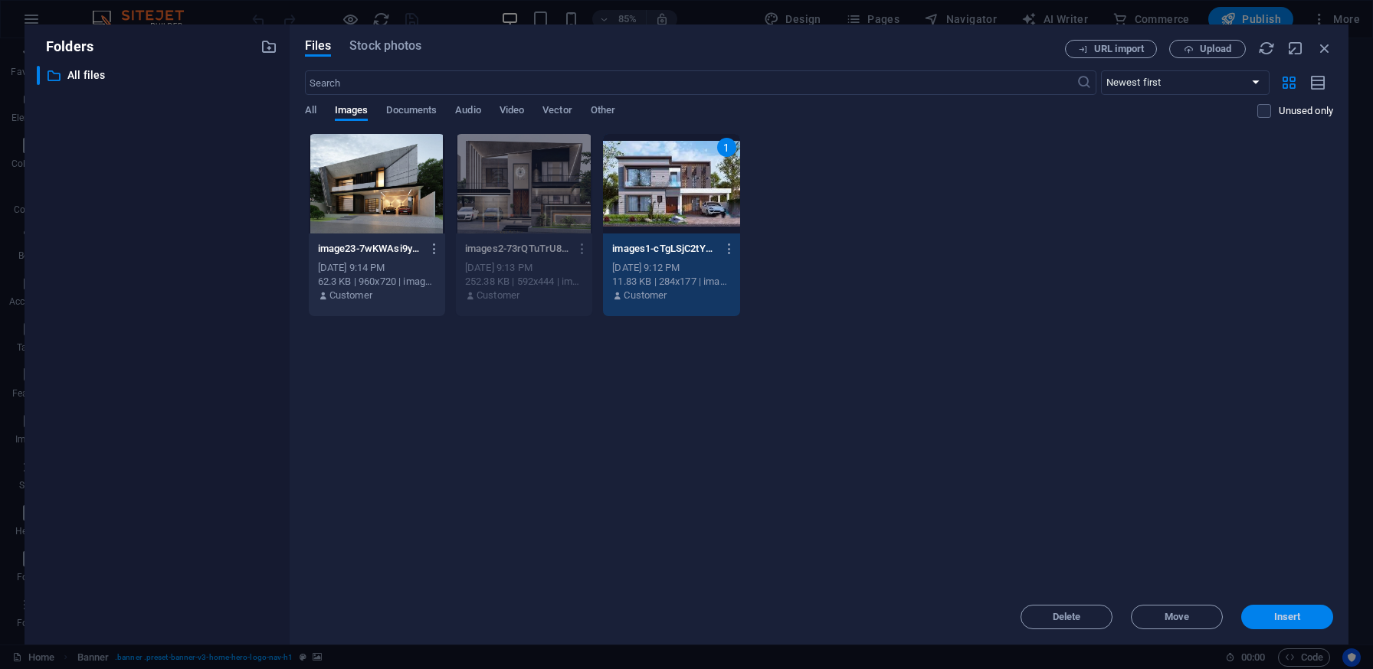
click at [1310, 624] on button "Insert" at bounding box center [1287, 617] width 92 height 25
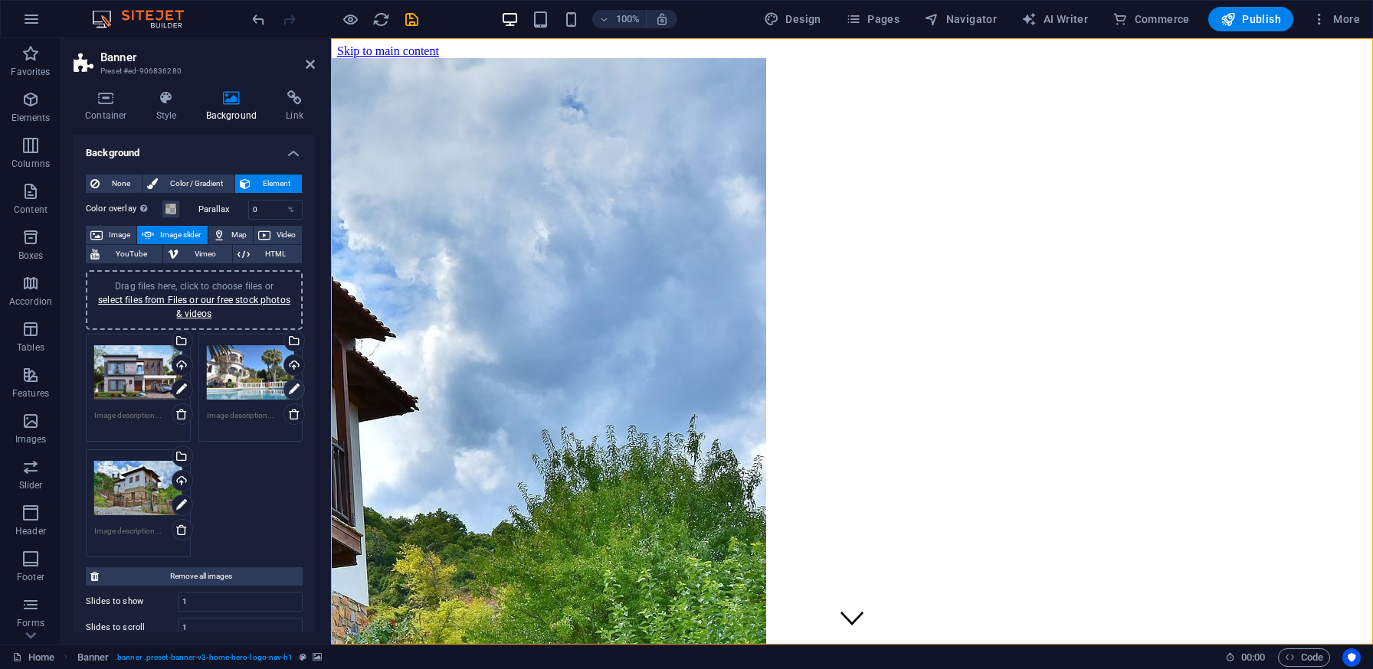
click at [289, 390] on icon at bounding box center [294, 390] width 11 height 18
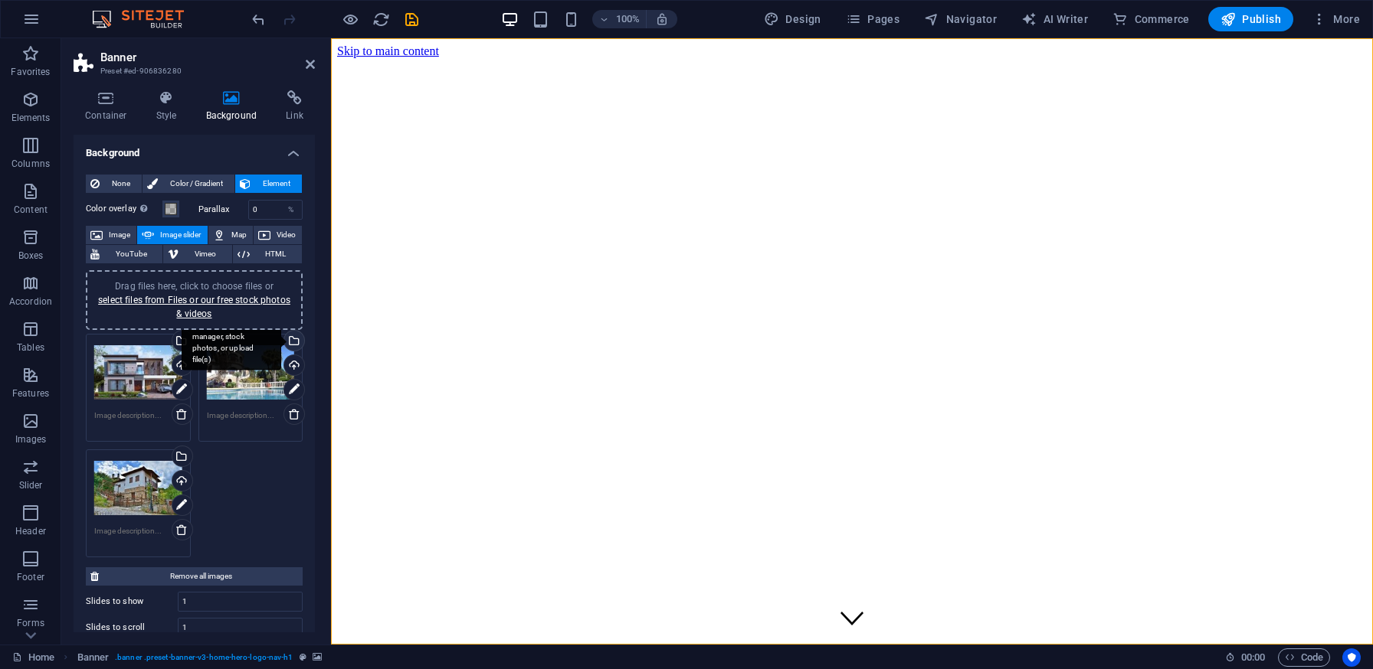
click at [290, 337] on div "Select files from the file manager, stock photos, or upload file(s)" at bounding box center [292, 342] width 23 height 23
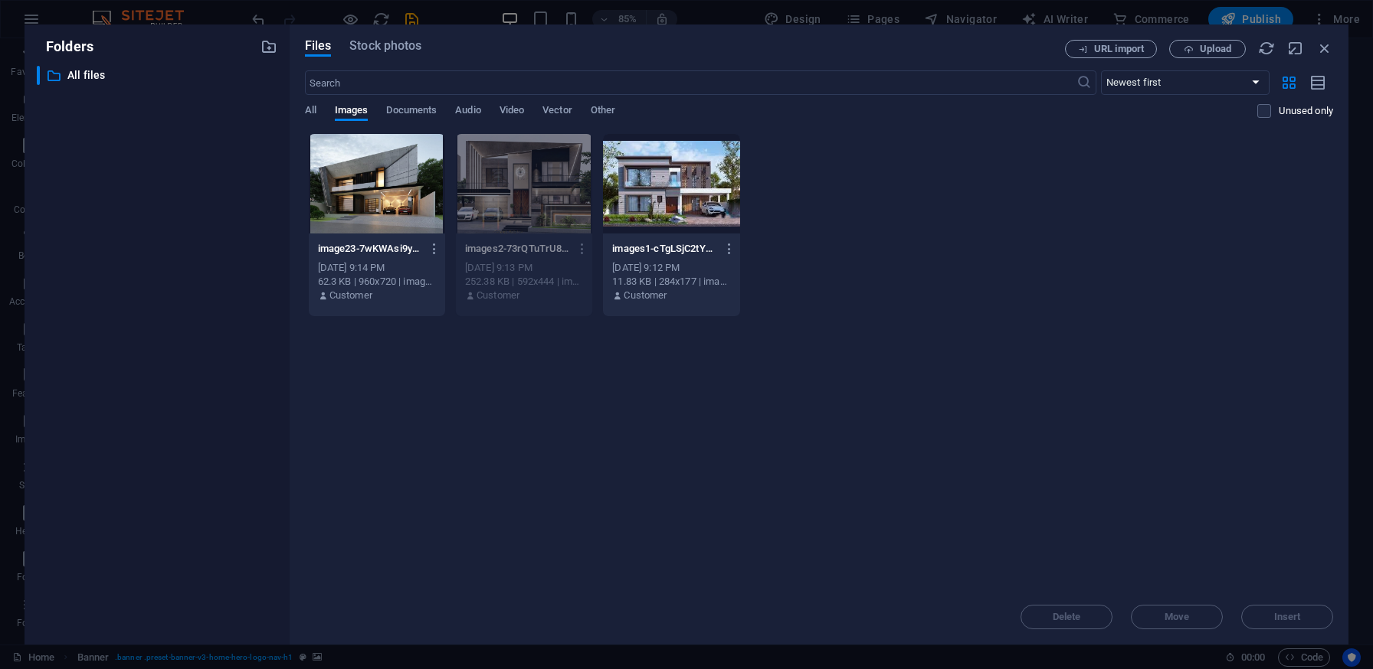
click at [351, 175] on div at bounding box center [377, 184] width 136 height 100
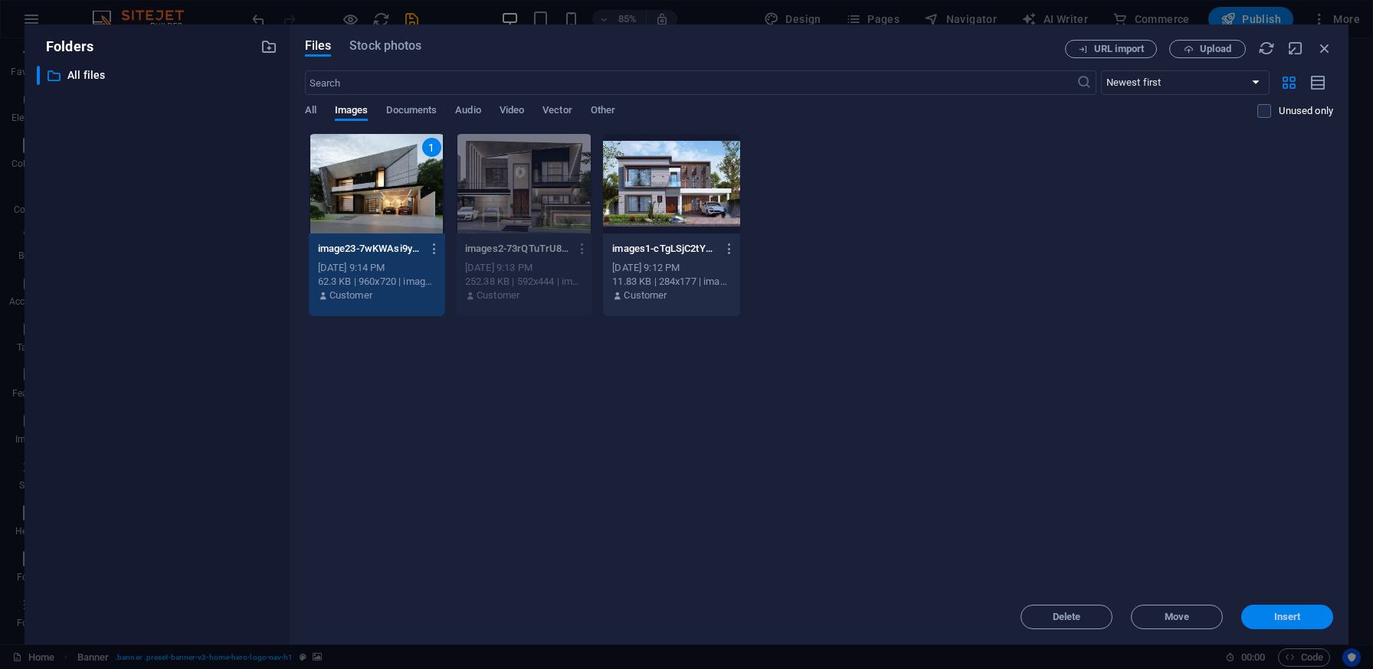
click at [1303, 622] on button "Insert" at bounding box center [1287, 617] width 92 height 25
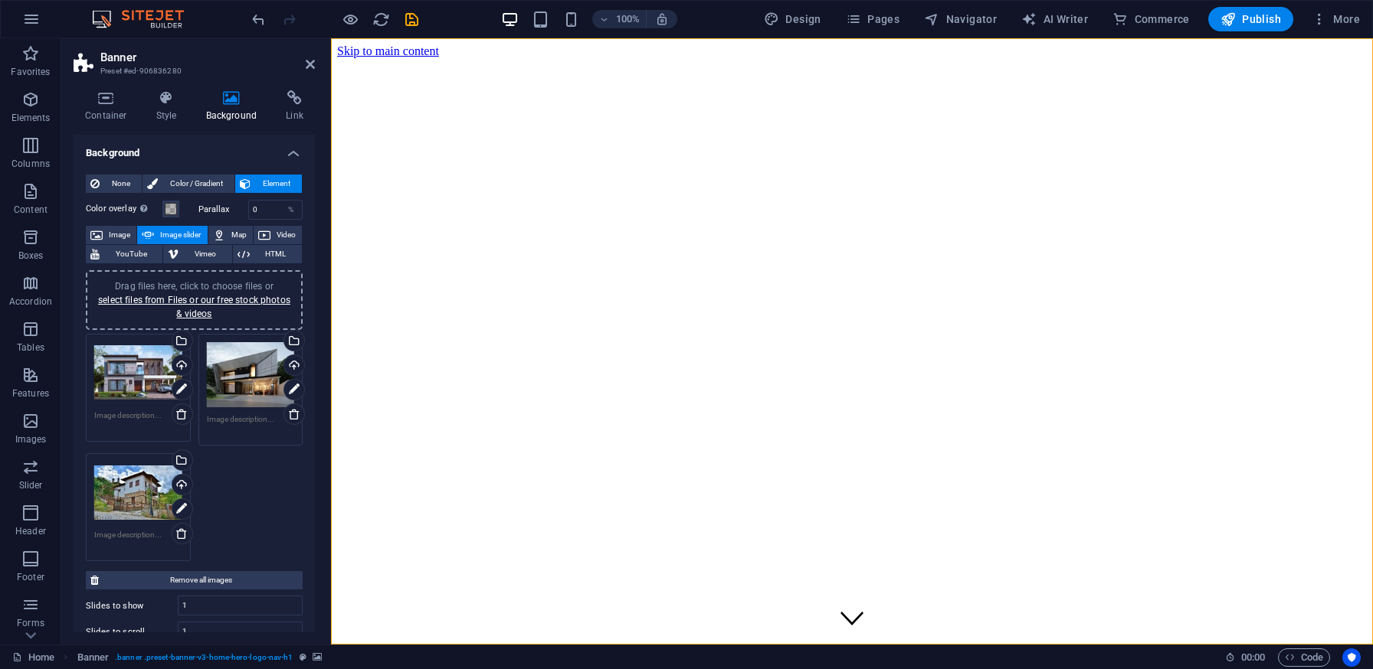
click at [125, 496] on div "Drag files here, click to choose files or select files from Files or our free s…" at bounding box center [138, 492] width 88 height 61
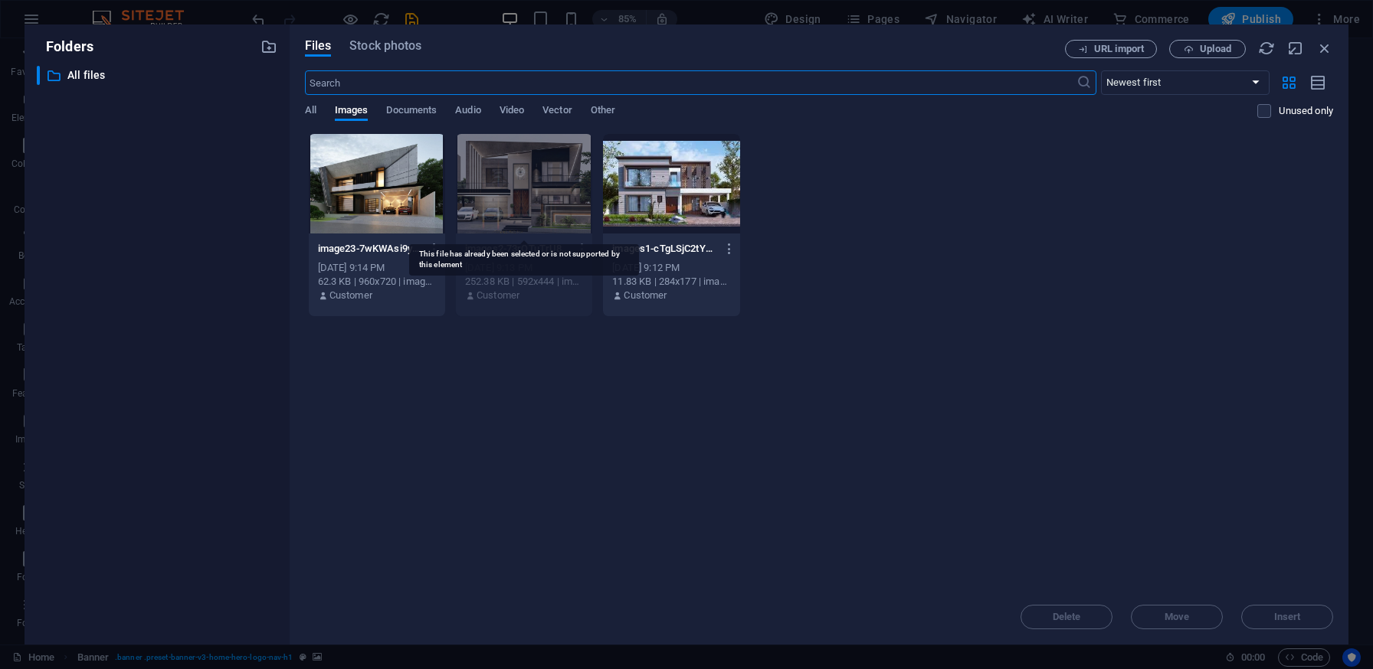
click at [499, 177] on div at bounding box center [524, 184] width 136 height 100
click at [521, 177] on div at bounding box center [524, 184] width 136 height 100
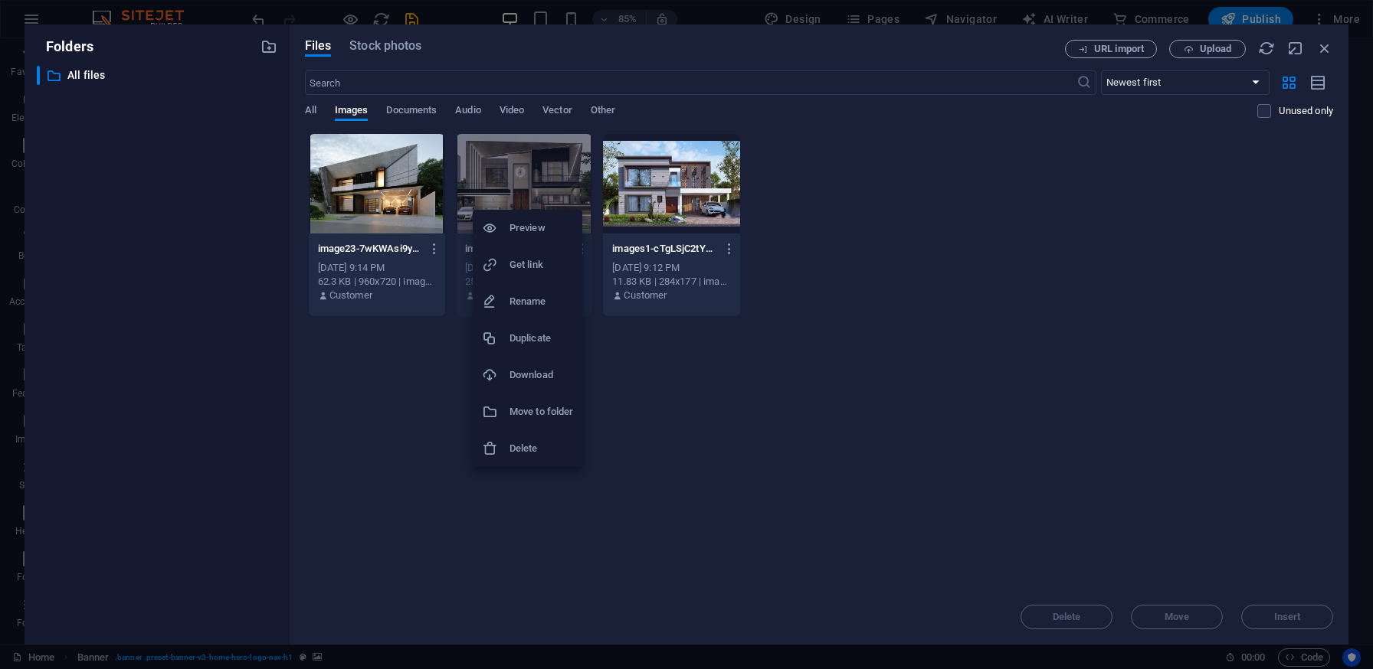
click at [522, 448] on h6 "Delete" at bounding box center [541, 449] width 64 height 18
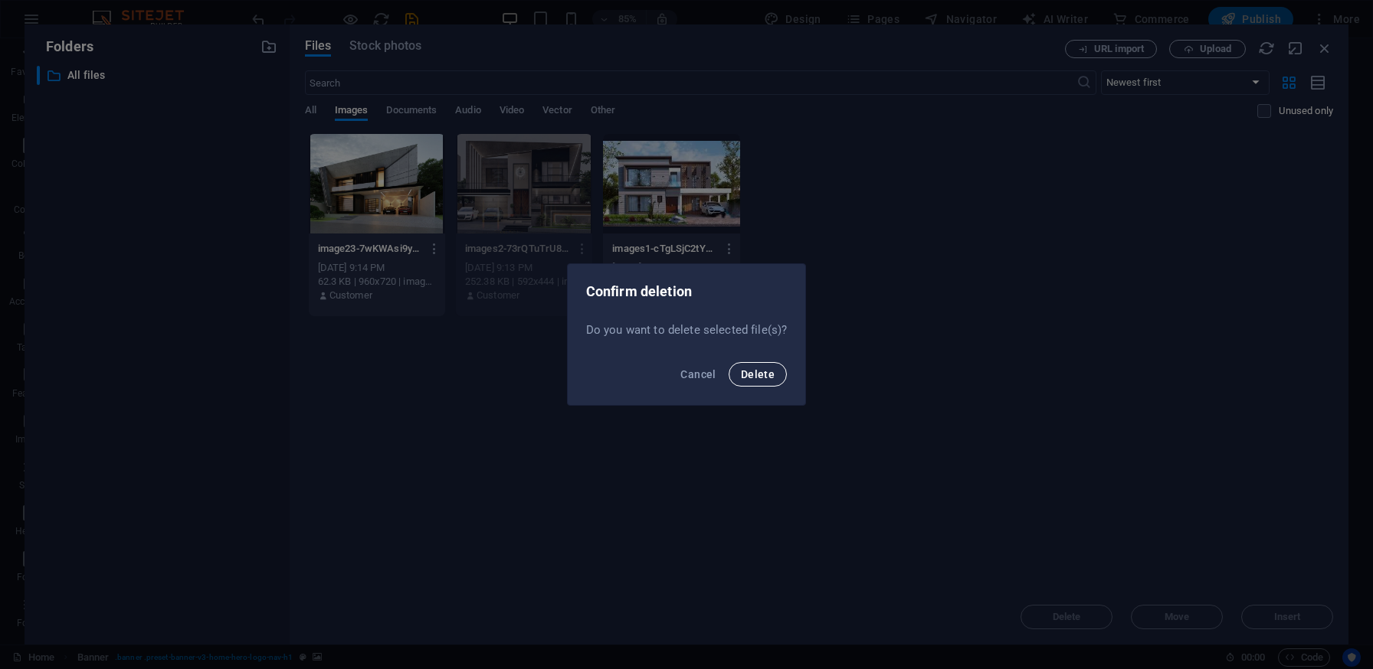
click at [765, 372] on span "Delete" at bounding box center [758, 374] width 34 height 12
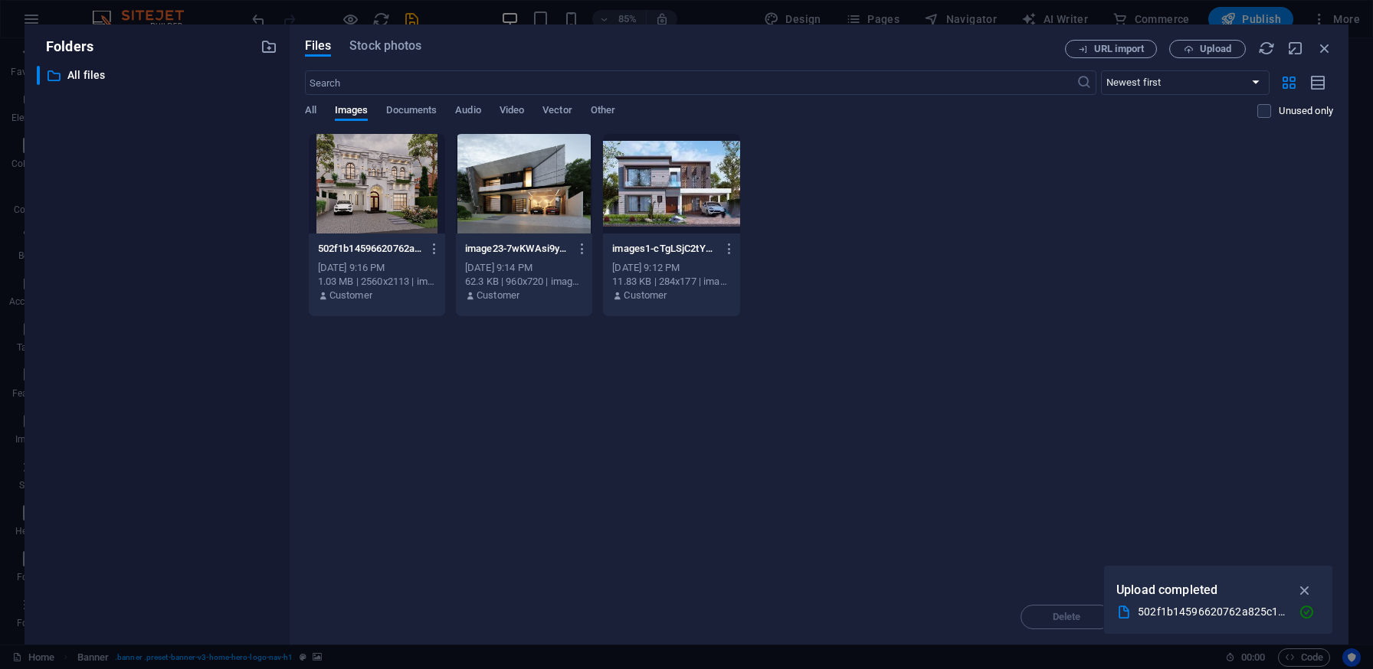
click at [401, 191] on div at bounding box center [377, 184] width 136 height 100
click at [1308, 589] on icon "button" at bounding box center [1305, 590] width 18 height 17
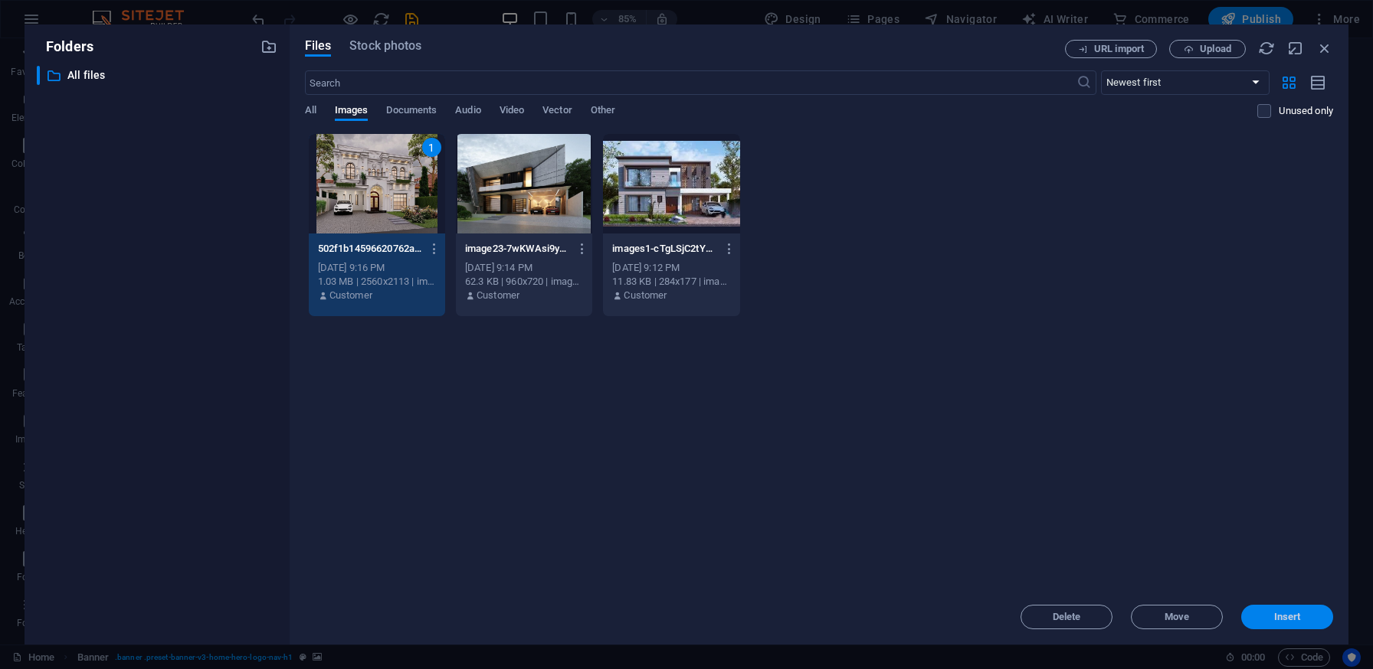
click at [1297, 613] on span "Insert" at bounding box center [1287, 617] width 27 height 9
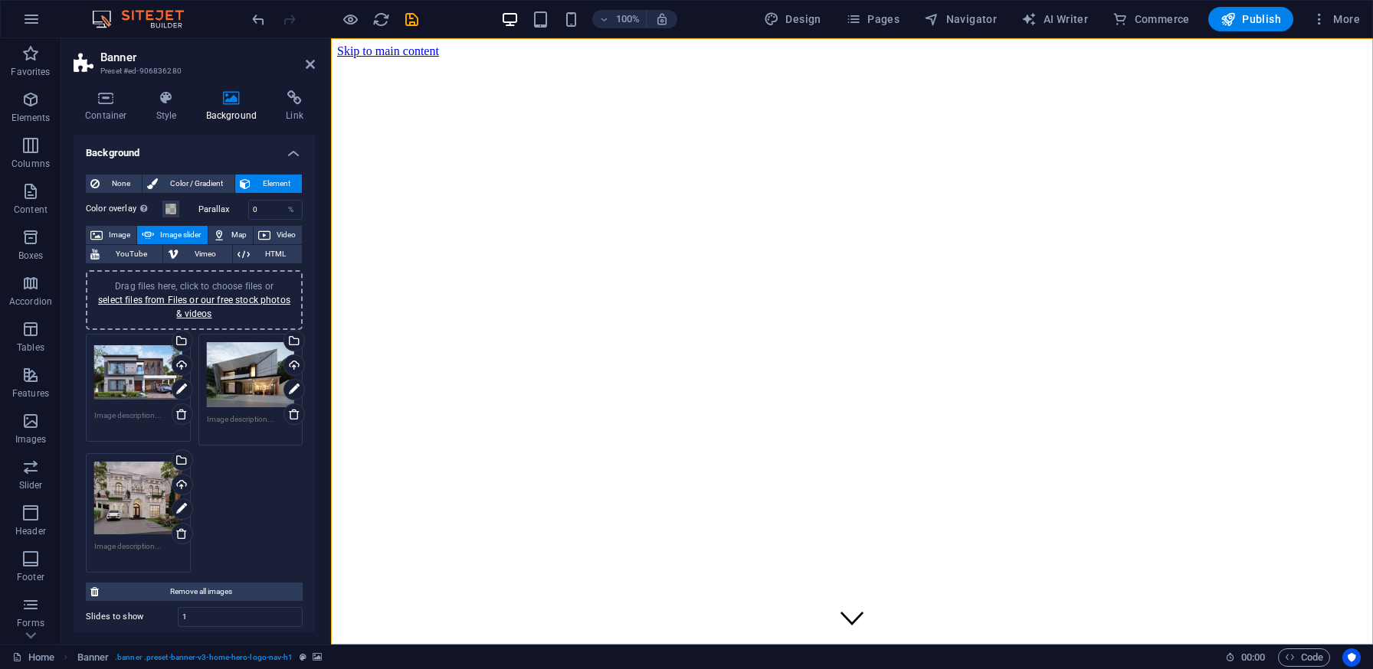
click at [134, 368] on div "Drag files here, click to choose files or select files from Files or our free s…" at bounding box center [138, 372] width 88 height 61
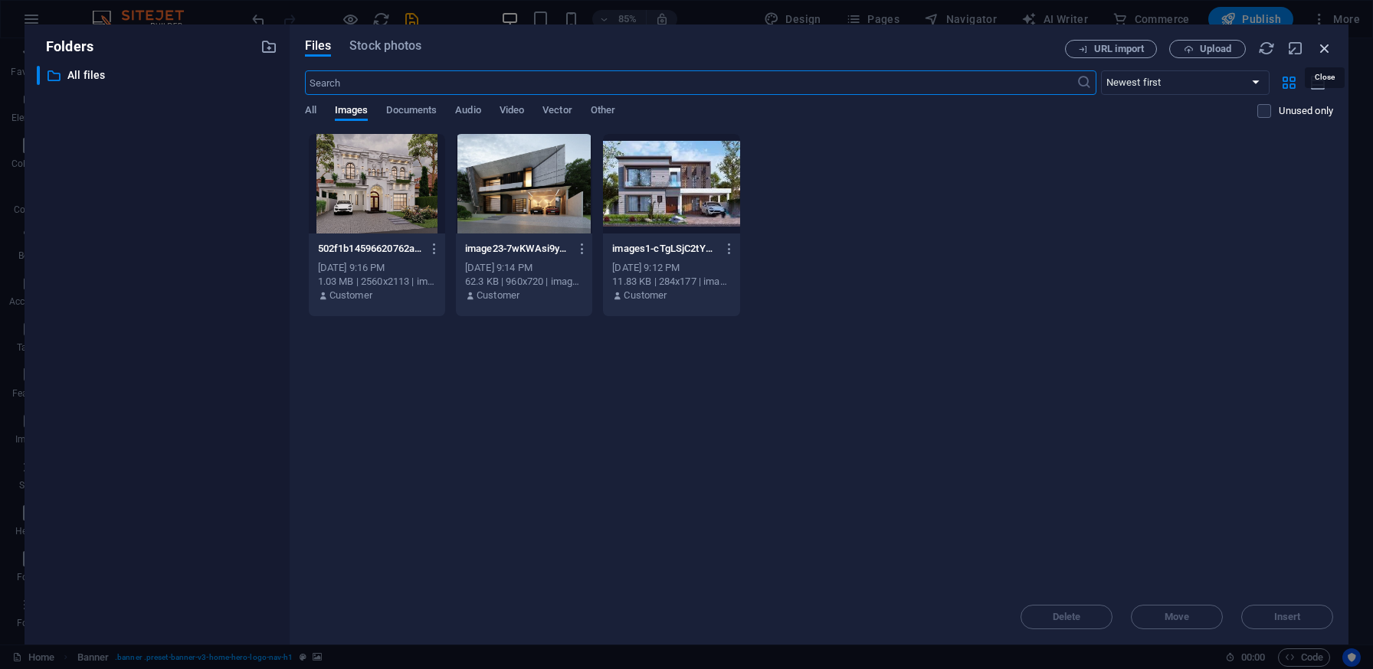
click at [1325, 44] on icon "button" at bounding box center [1324, 48] width 17 height 17
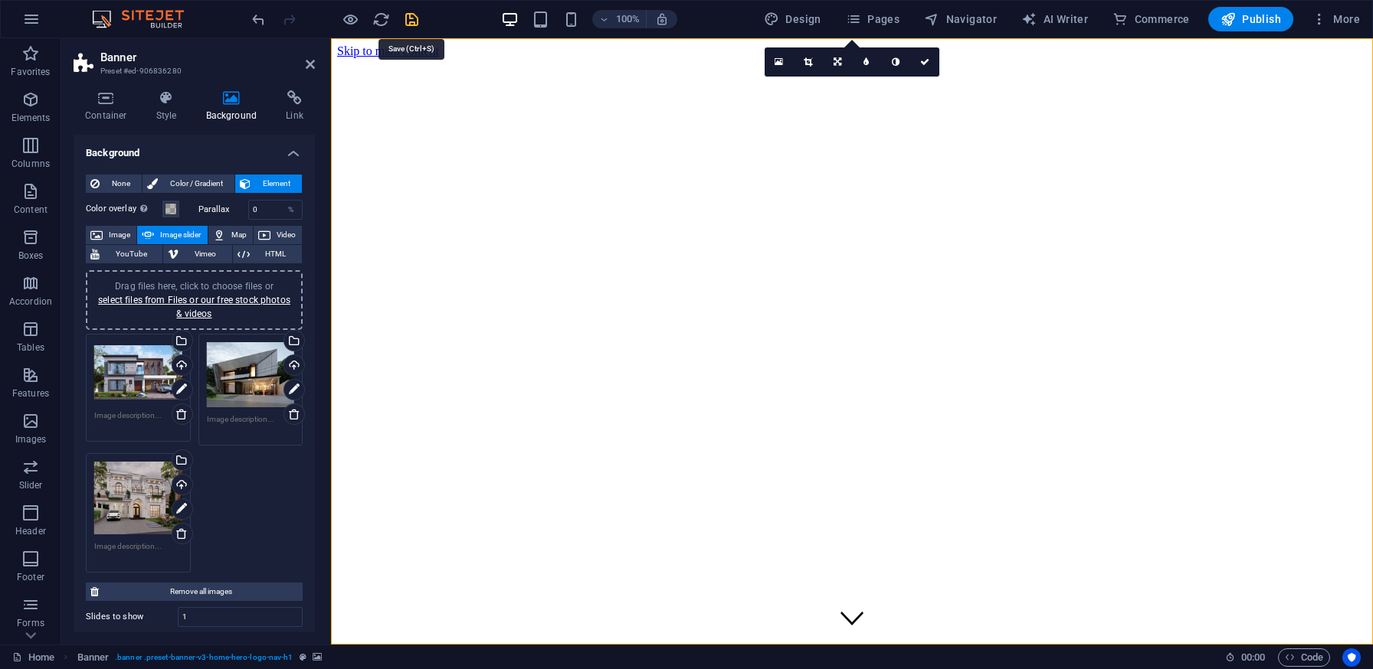
click at [416, 19] on icon "save" at bounding box center [412, 20] width 18 height 18
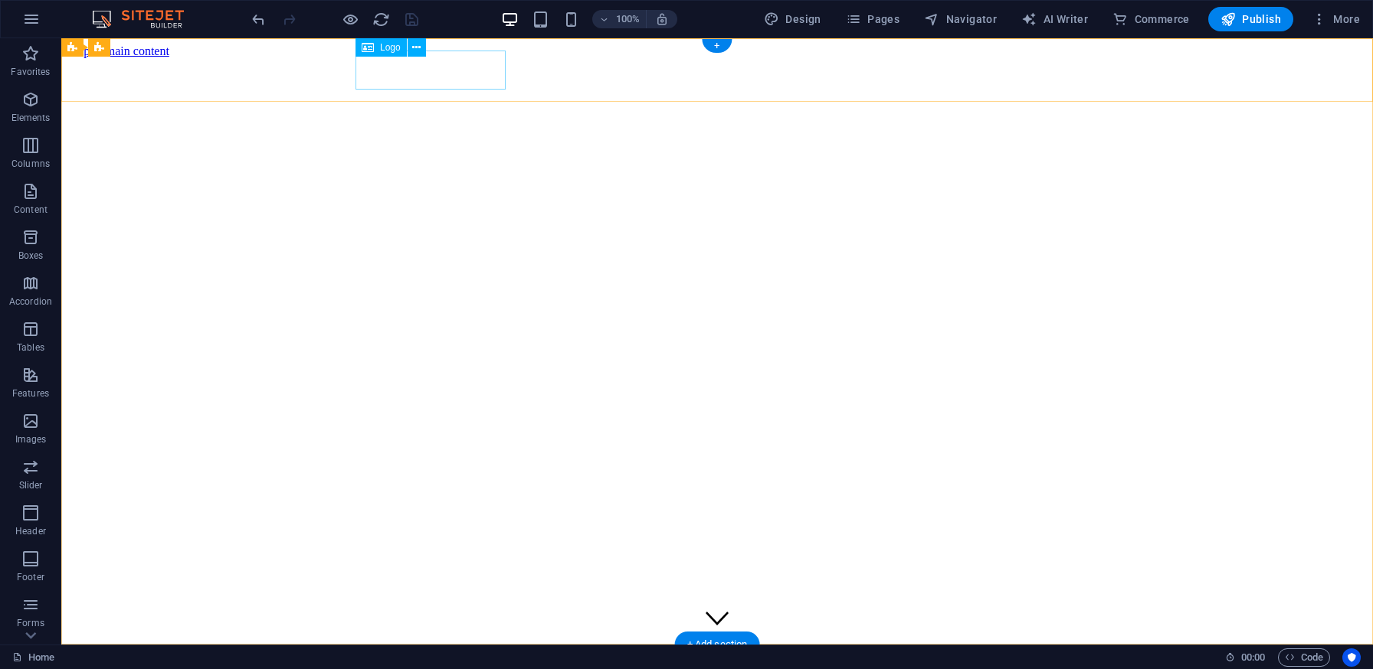
click at [385, 46] on span "Logo" at bounding box center [390, 47] width 21 height 9
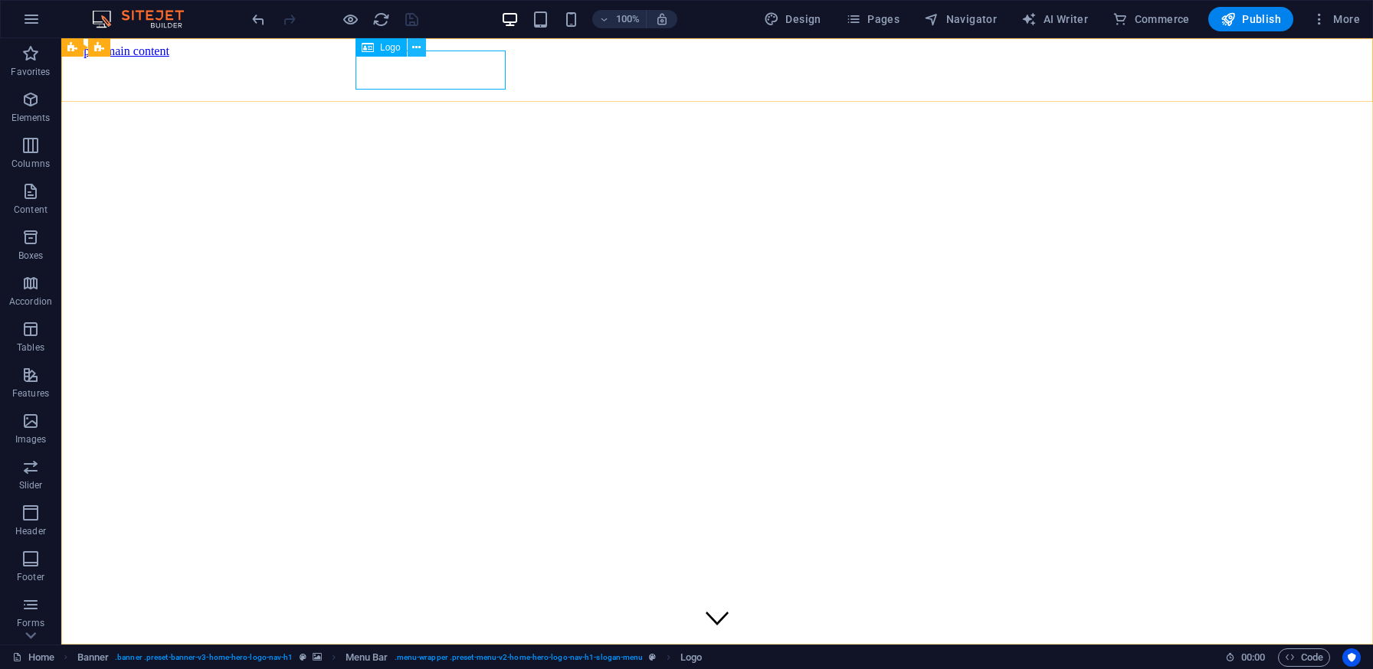
click at [423, 49] on button at bounding box center [417, 47] width 18 height 18
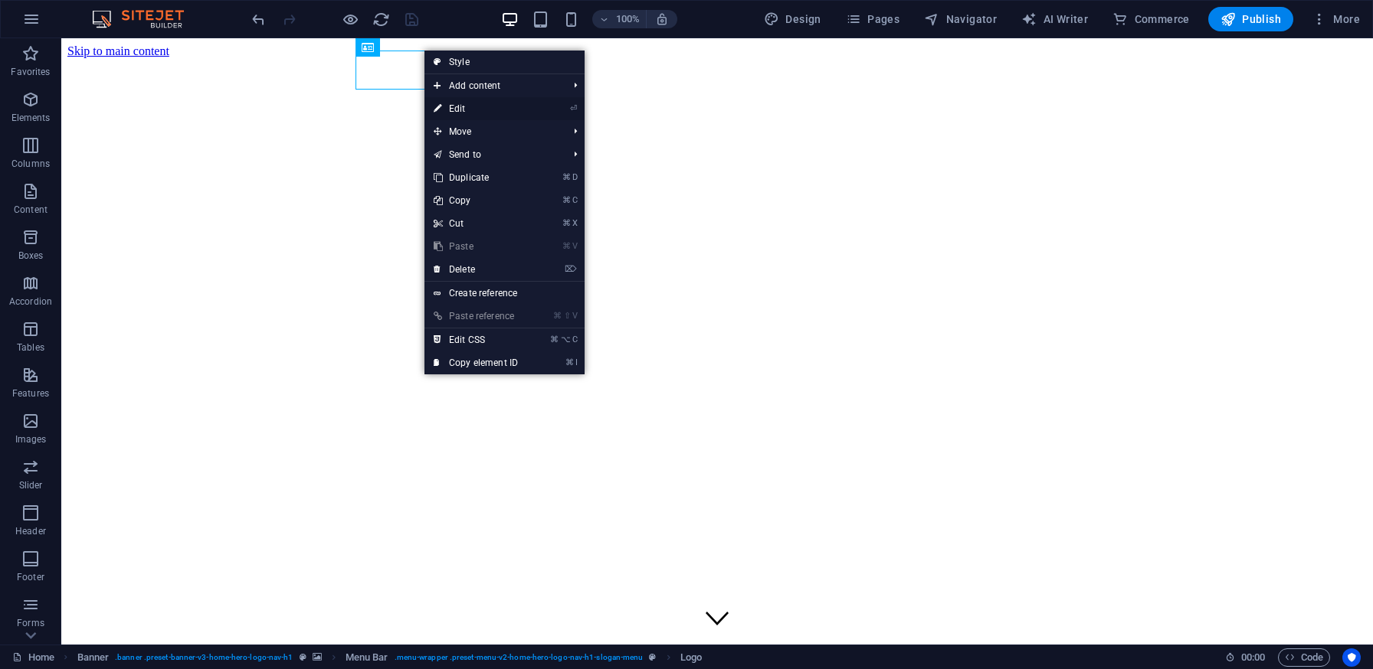
click at [477, 110] on link "⏎ Edit" at bounding box center [475, 108] width 103 height 23
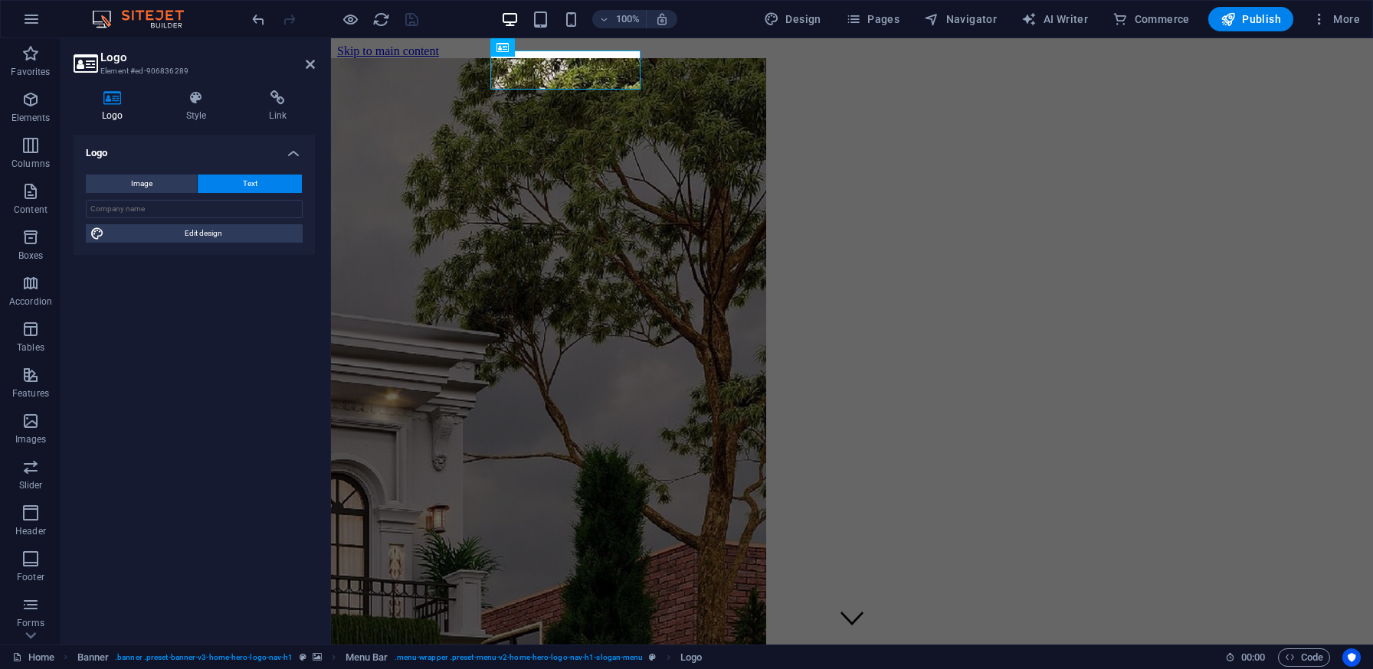
click at [119, 98] on icon at bounding box center [113, 97] width 78 height 15
click at [153, 180] on button "Image" at bounding box center [141, 184] width 111 height 18
select select "DISABLED_OPTION_VALUE"
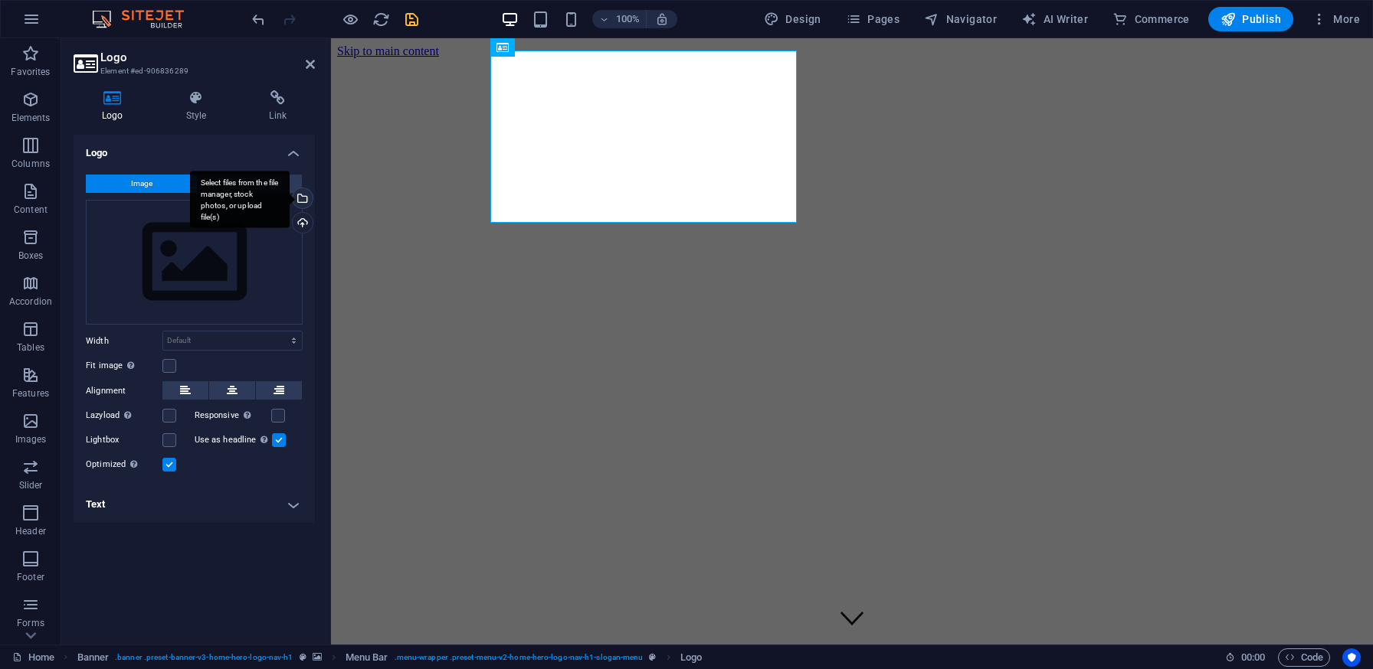
click at [290, 199] on div "Select files from the file manager, stock photos, or upload file(s)" at bounding box center [240, 199] width 100 height 57
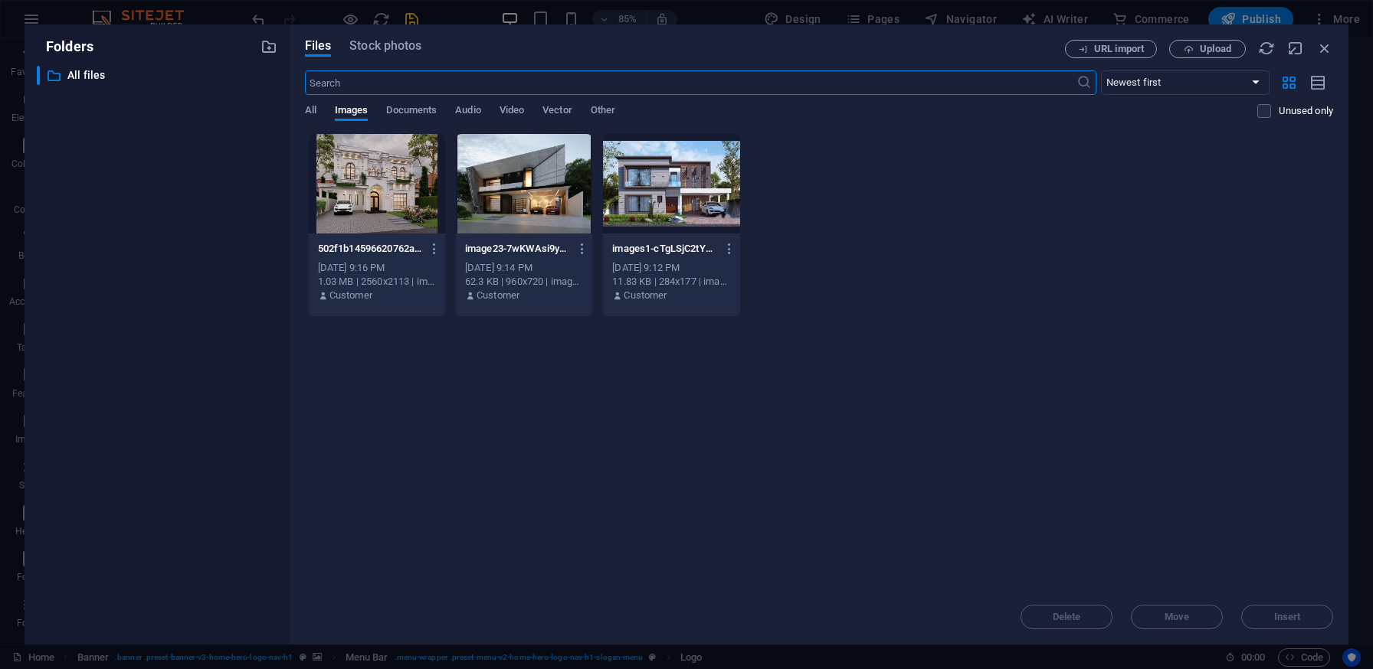
click at [1102, 345] on div "Drop files here to upload them instantly 502f1b14596620762a825c1dc860-transform…" at bounding box center [819, 361] width 1028 height 457
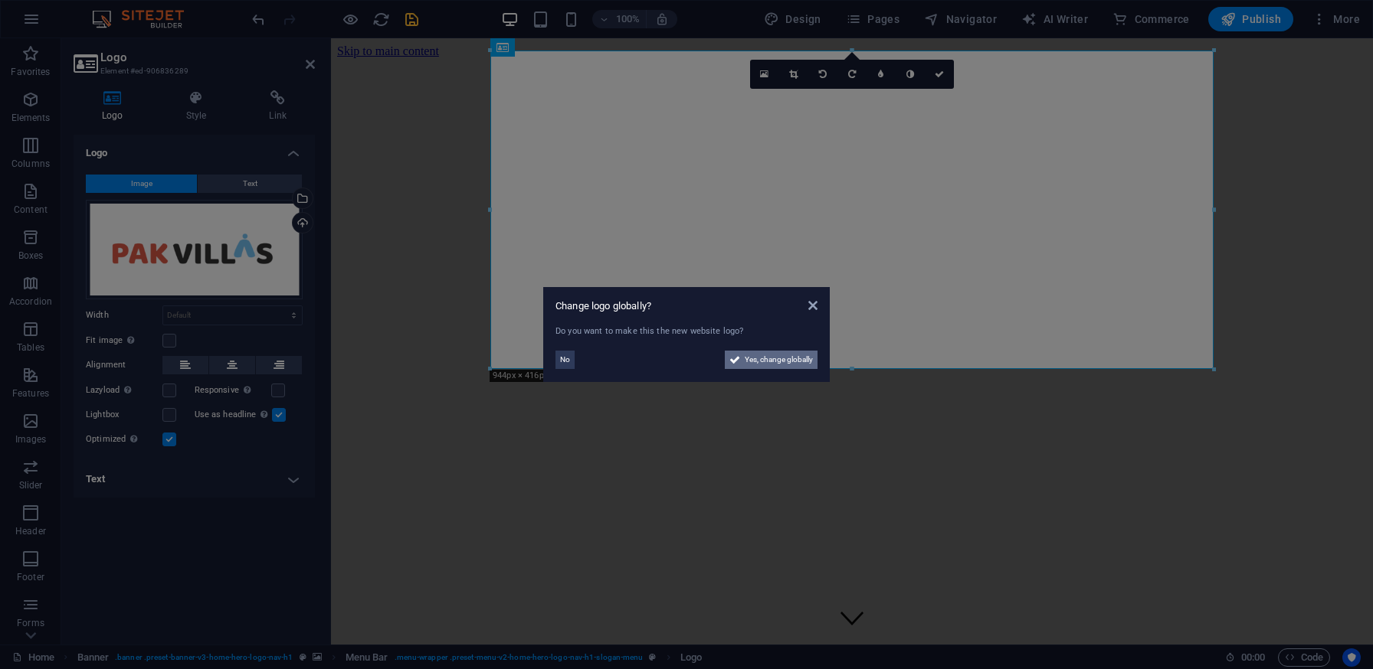
click at [768, 363] on span "Yes, change globally" at bounding box center [779, 360] width 68 height 18
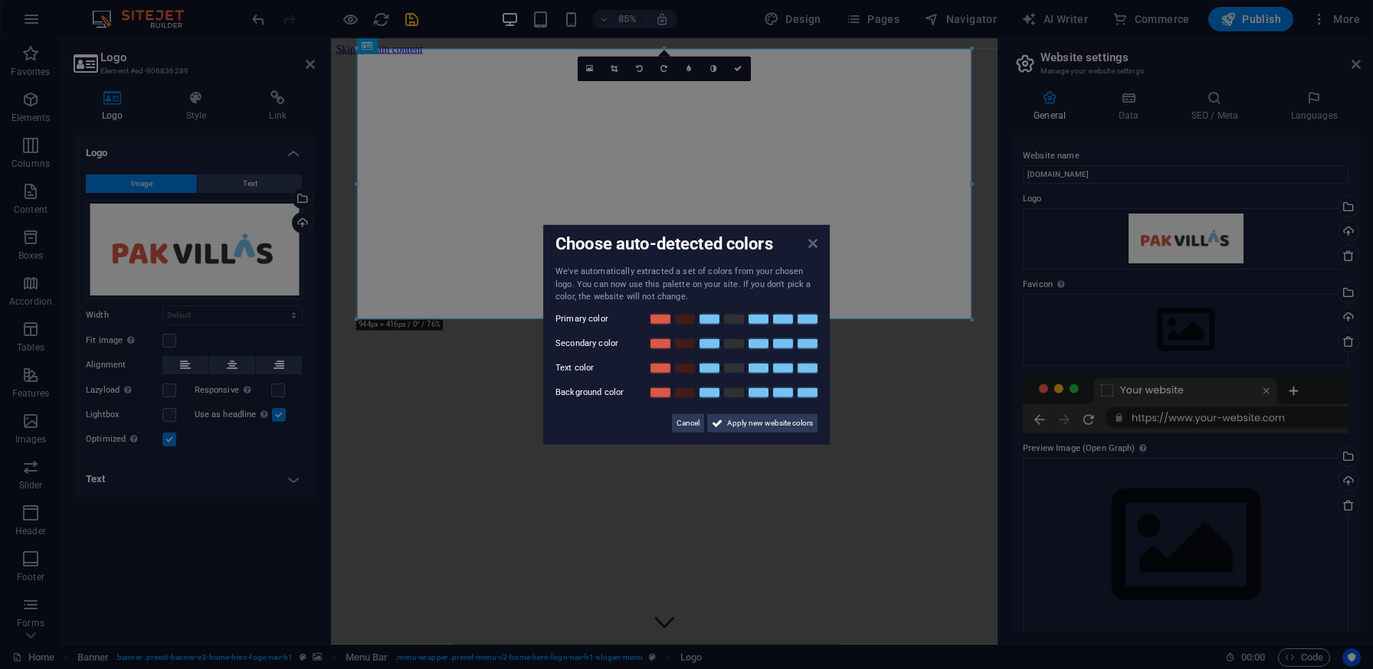
click at [813, 245] on icon at bounding box center [812, 243] width 9 height 12
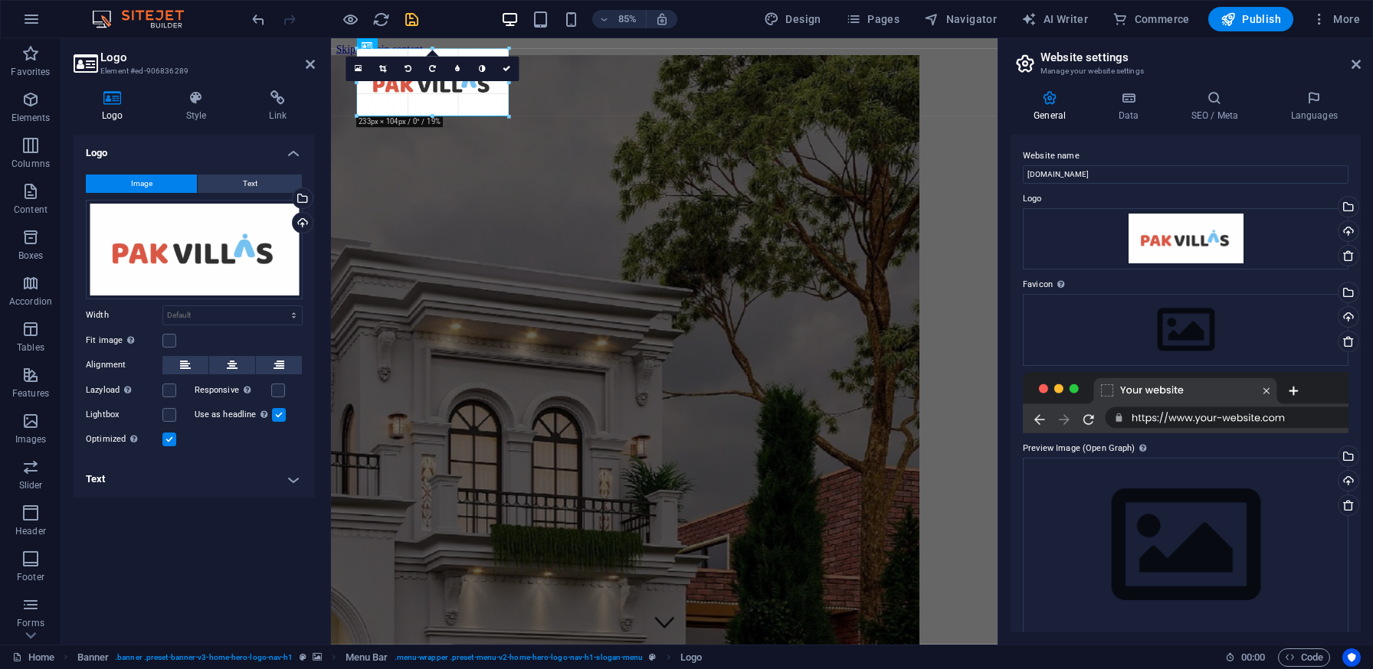
drag, startPoint x: 969, startPoint y: 319, endPoint x: 342, endPoint y: 83, distance: 669.3
type input "233"
select select "px"
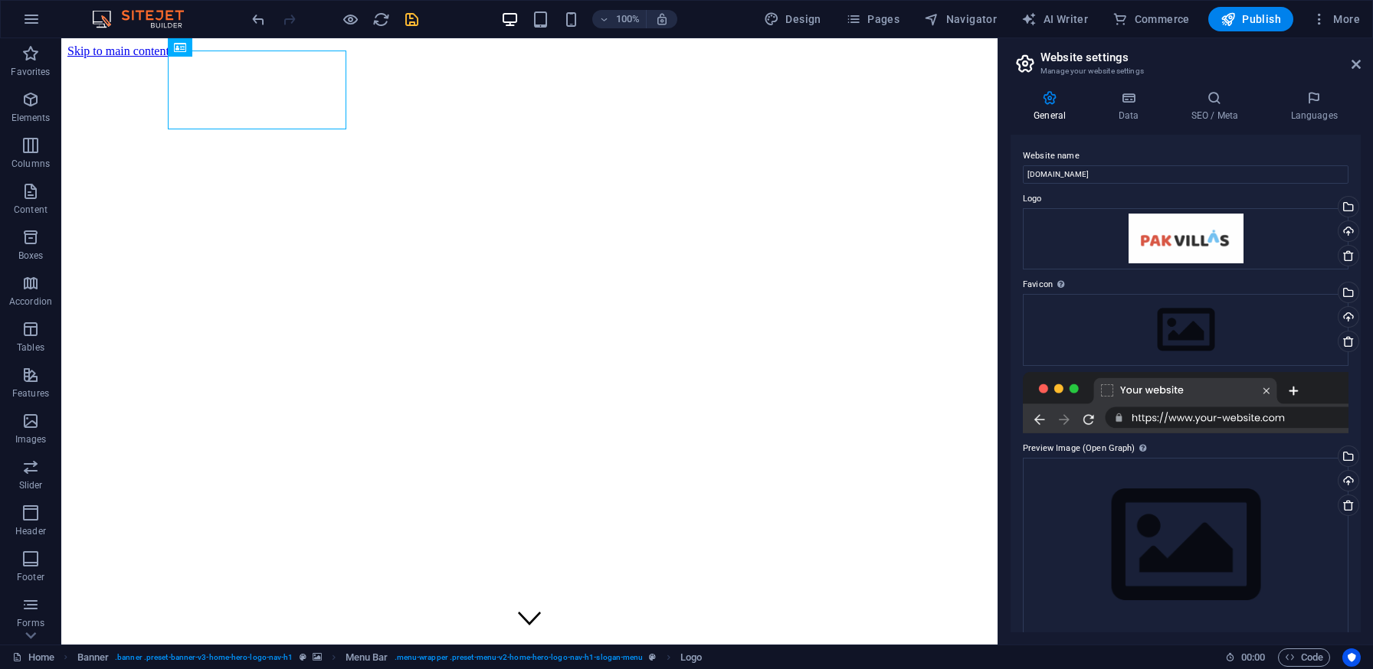
click at [415, 17] on icon "save" at bounding box center [412, 20] width 18 height 18
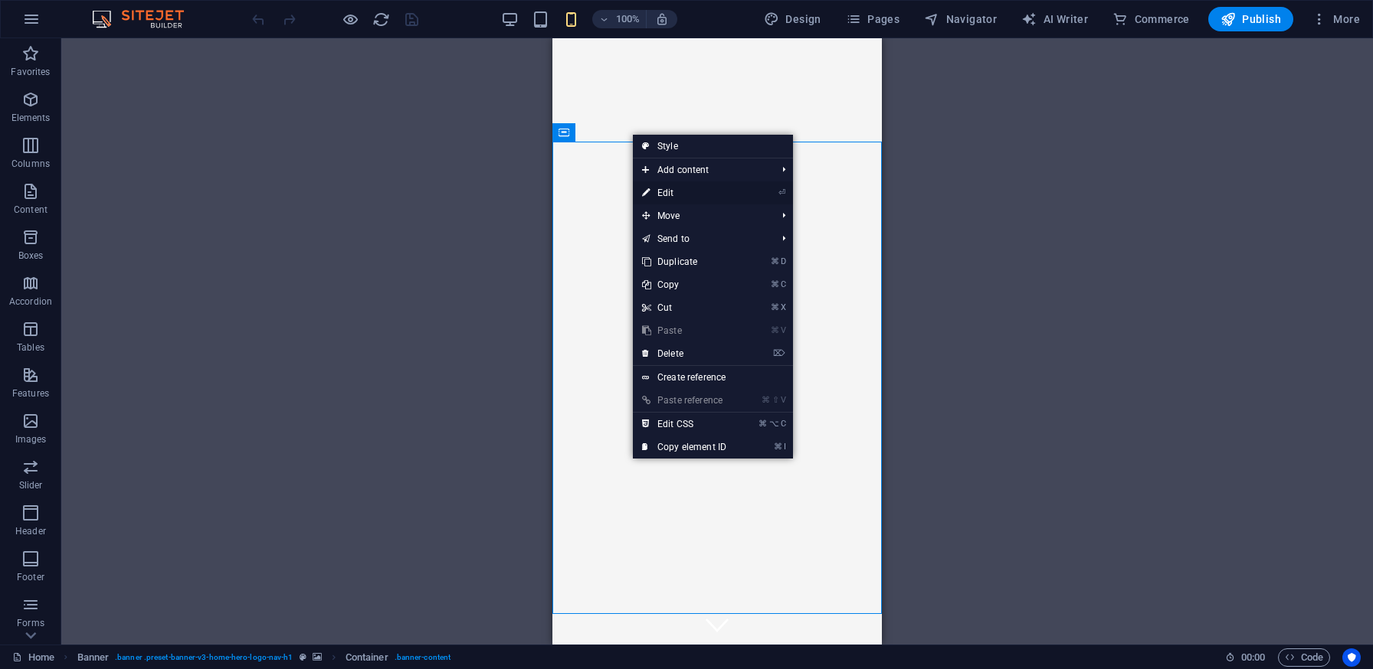
click at [704, 190] on link "⏎ Edit" at bounding box center [684, 193] width 103 height 23
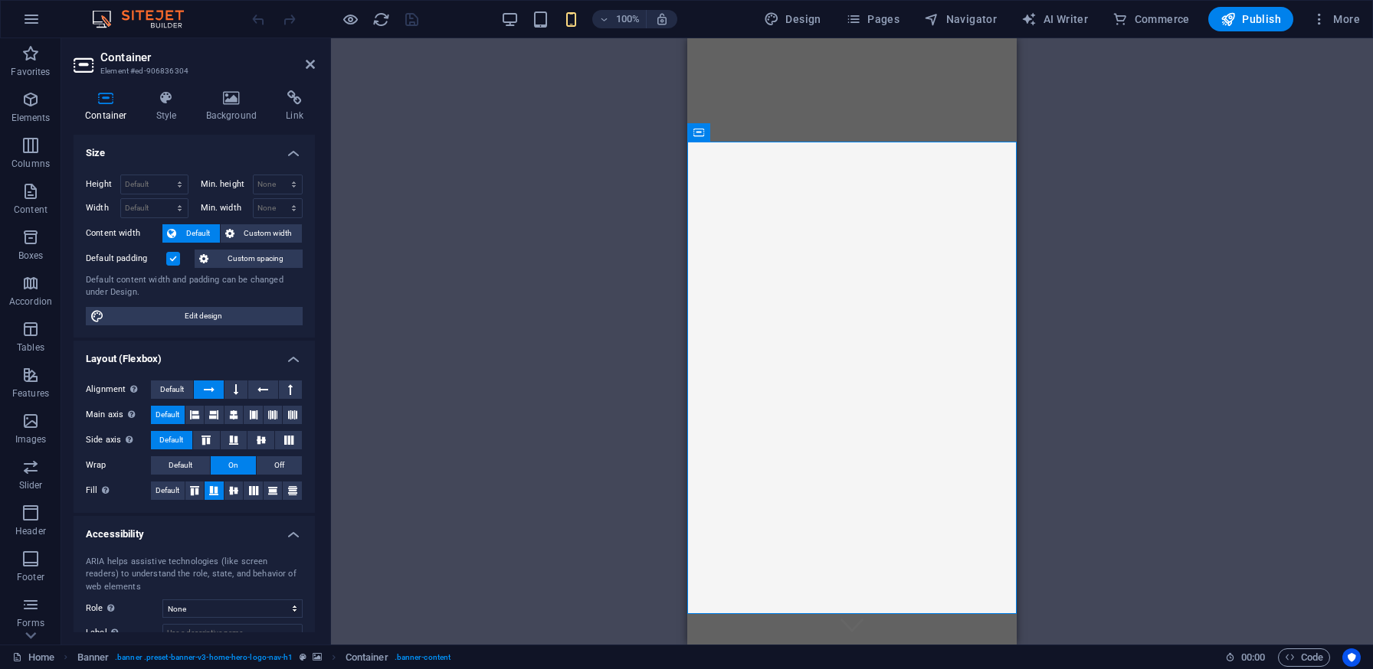
click at [232, 87] on div "Container Style Background Link Size Height Default px rem % vh vw Min. height …" at bounding box center [194, 361] width 266 height 567
click at [232, 100] on icon at bounding box center [232, 97] width 74 height 15
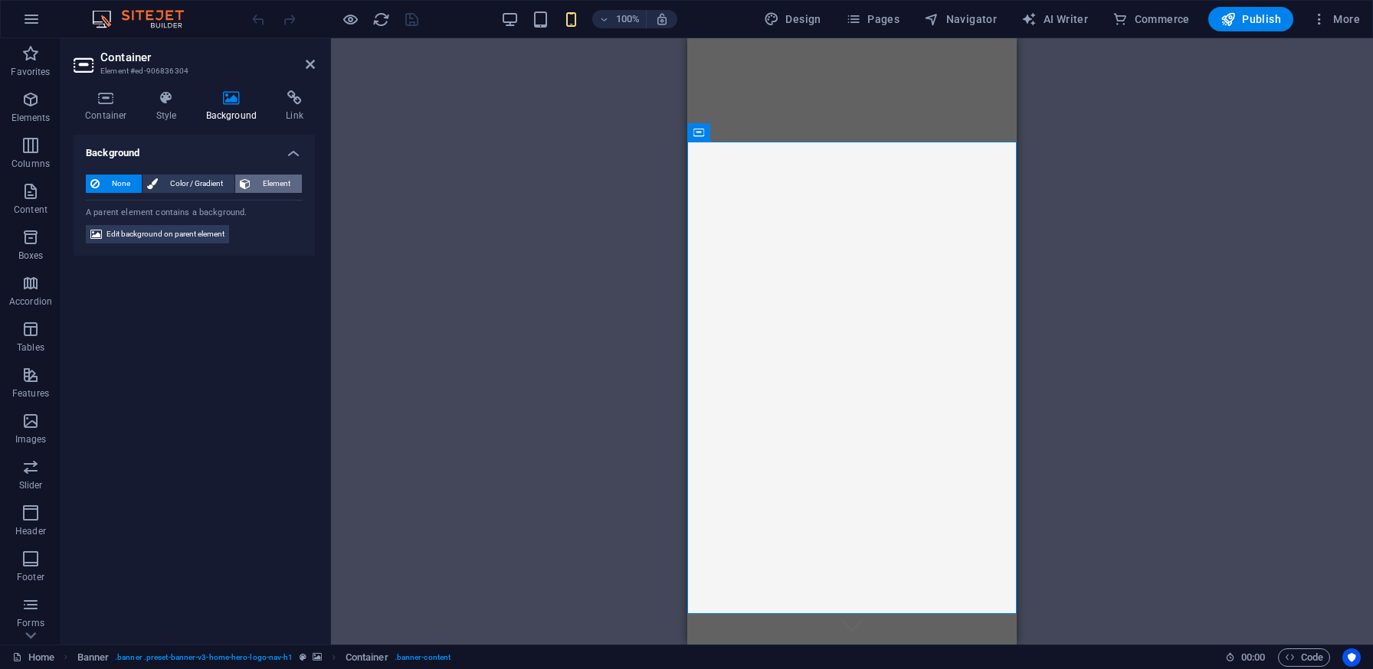
click at [271, 177] on span "Element" at bounding box center [276, 184] width 42 height 18
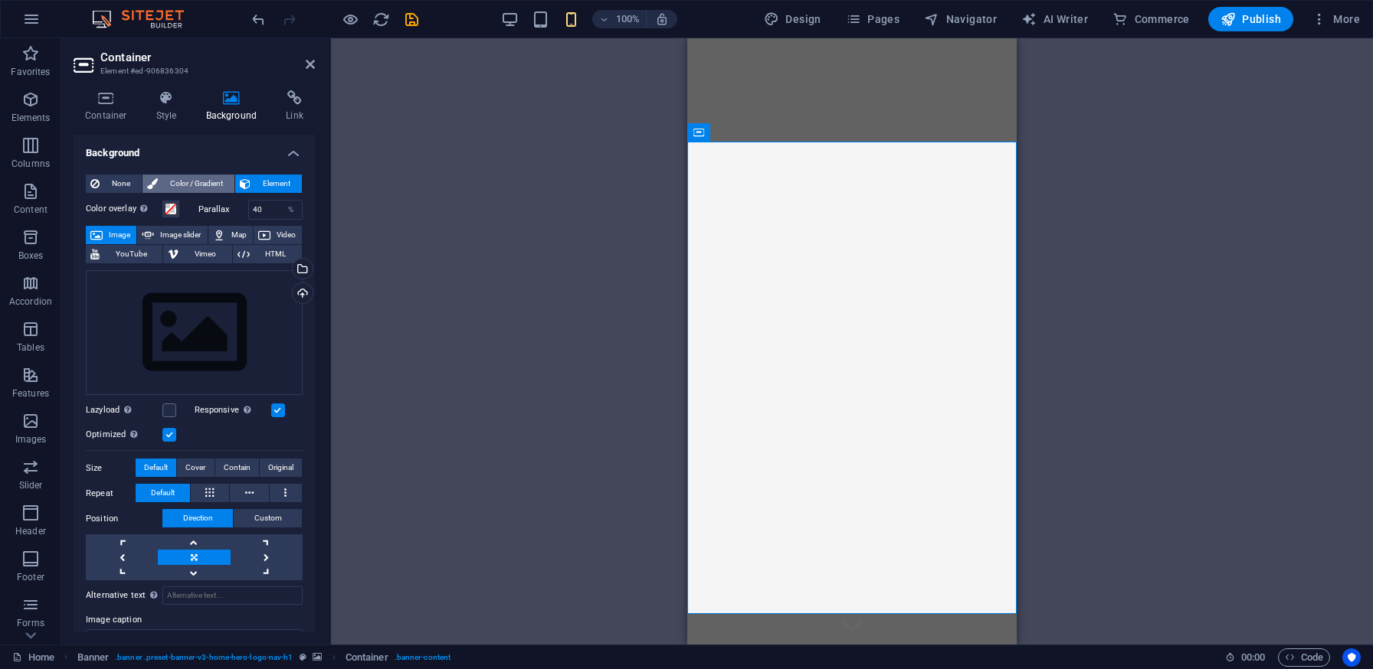
click at [196, 184] on span "Color / Gradient" at bounding box center [195, 184] width 67 height 18
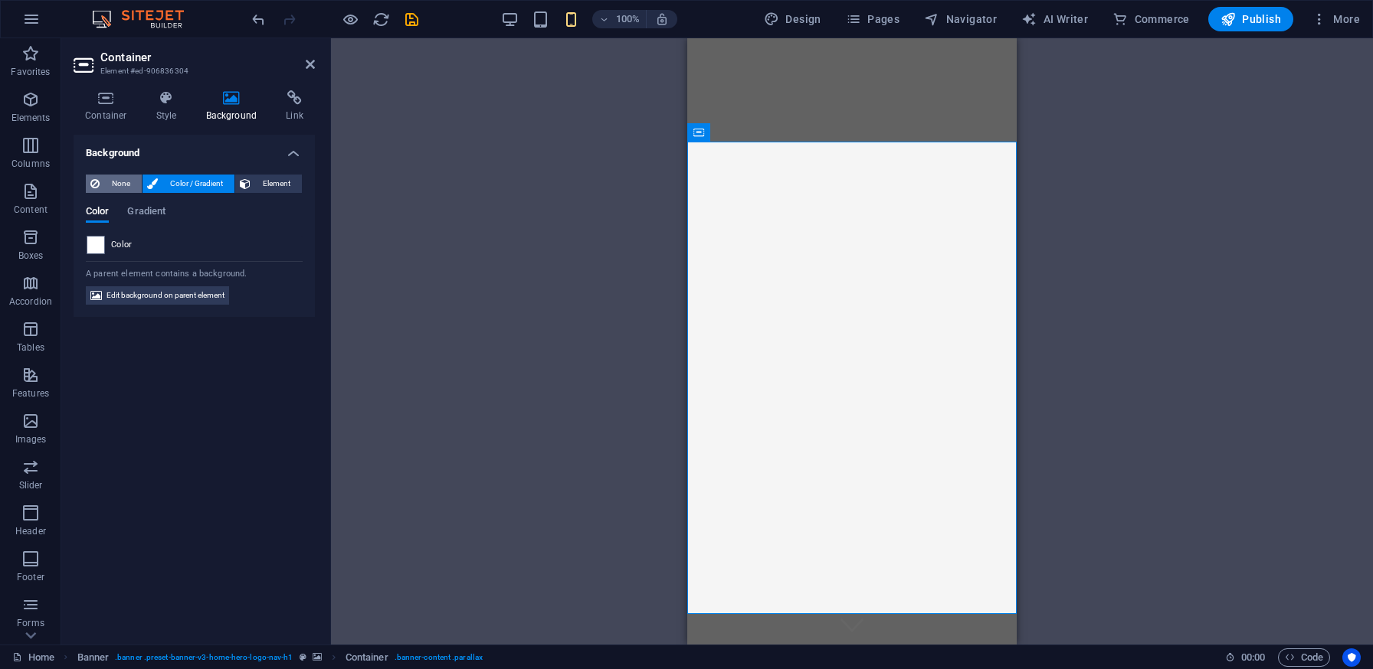
click at [102, 184] on button "None" at bounding box center [114, 184] width 56 height 18
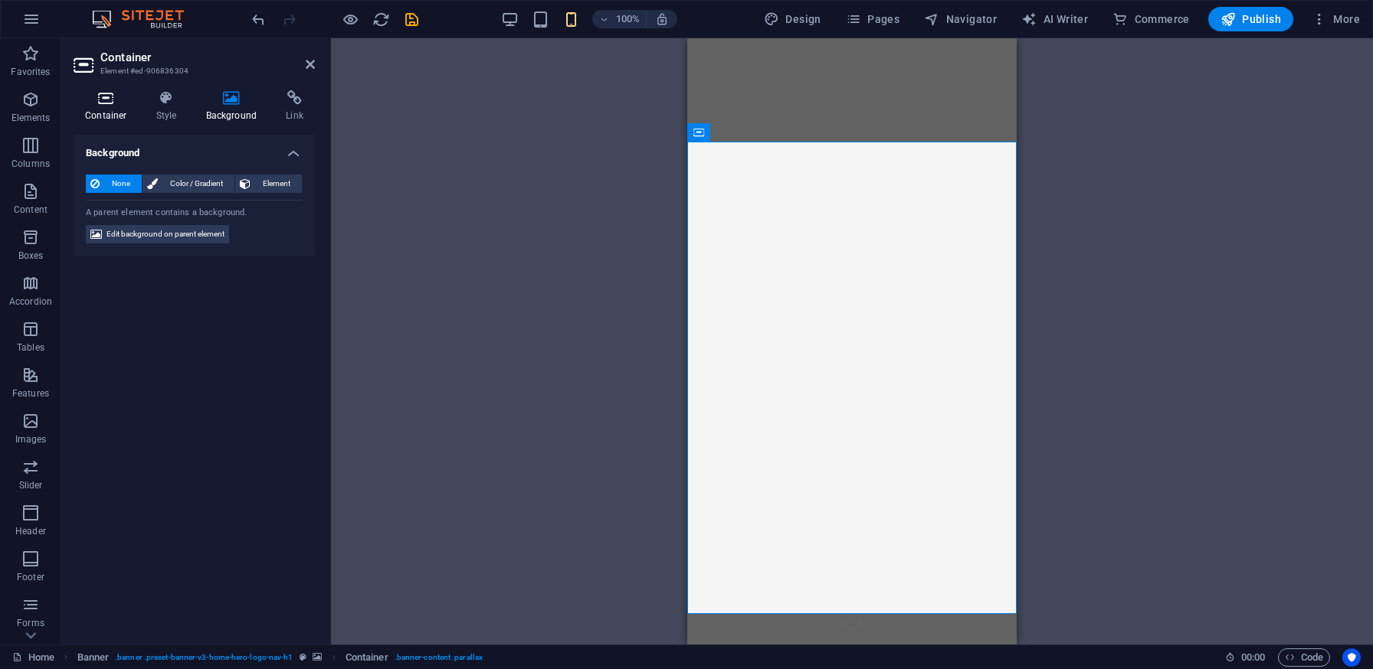
click at [101, 108] on h4 "Container" at bounding box center [109, 106] width 71 height 32
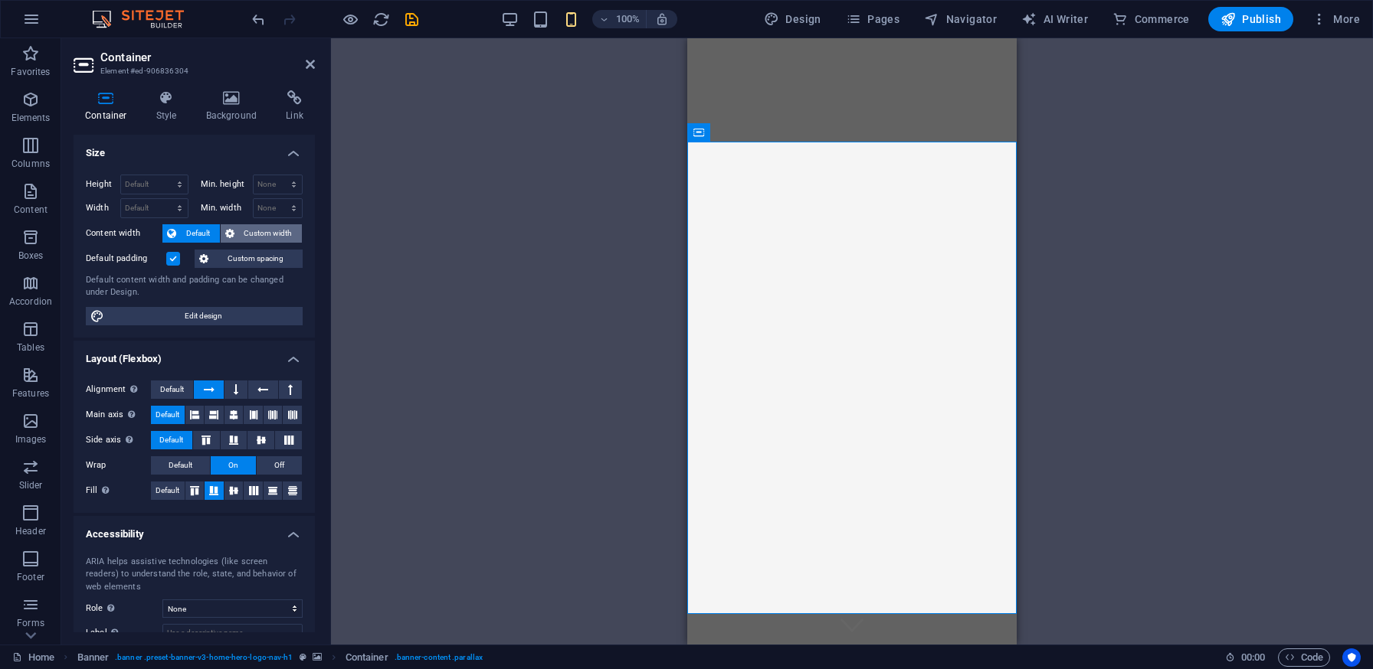
click at [260, 230] on span "Custom width" at bounding box center [268, 233] width 59 height 18
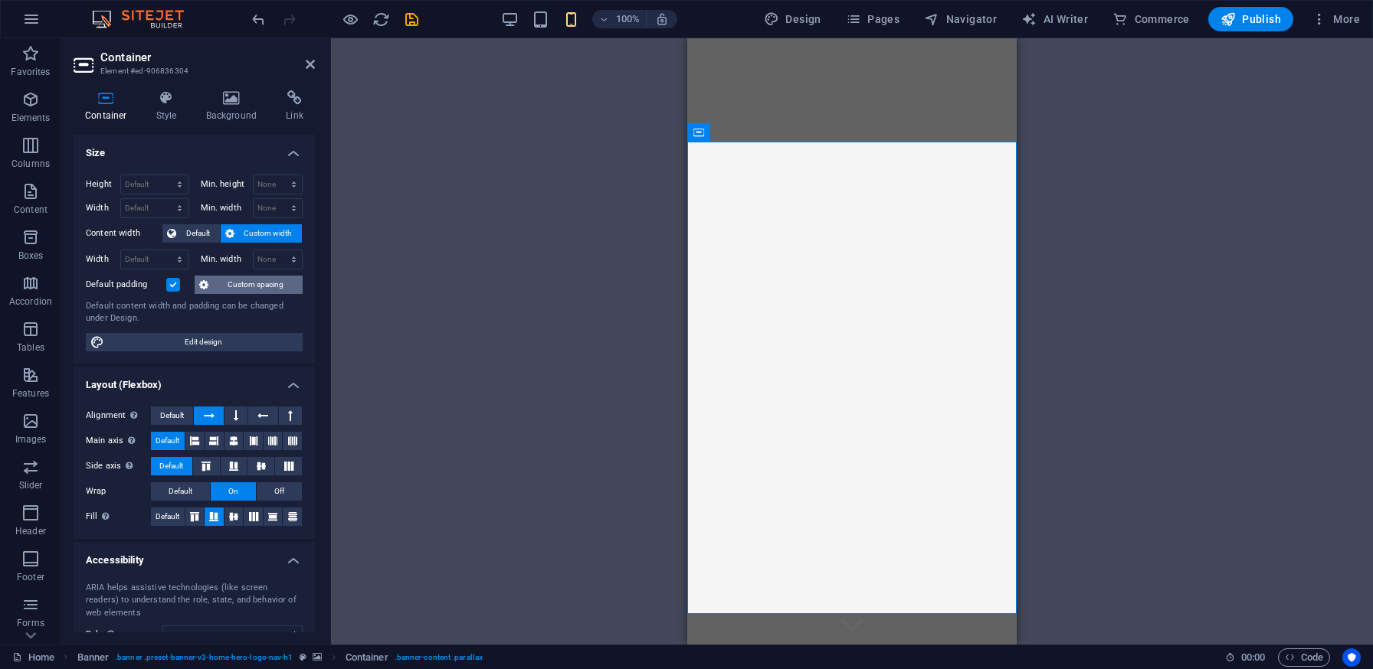
click at [247, 285] on span "Custom spacing" at bounding box center [255, 285] width 85 height 18
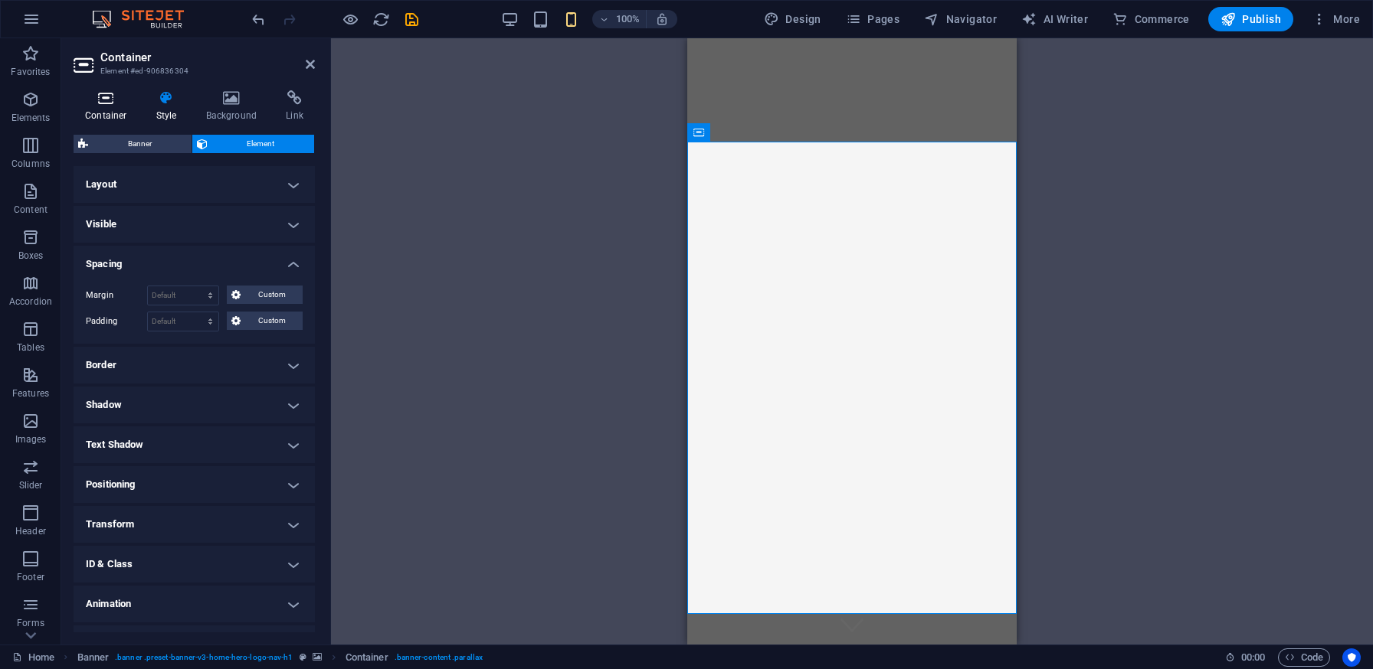
click at [110, 116] on h4 "Container" at bounding box center [109, 106] width 71 height 32
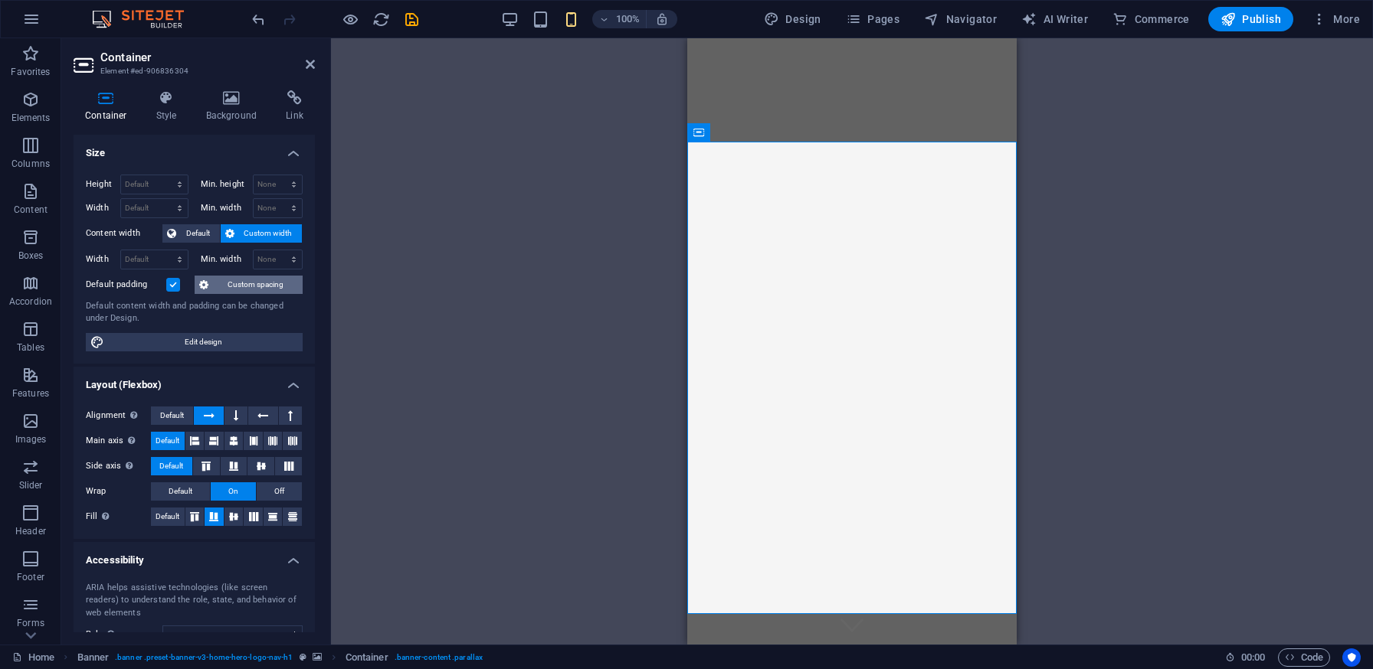
click at [250, 286] on span "Custom spacing" at bounding box center [255, 285] width 85 height 18
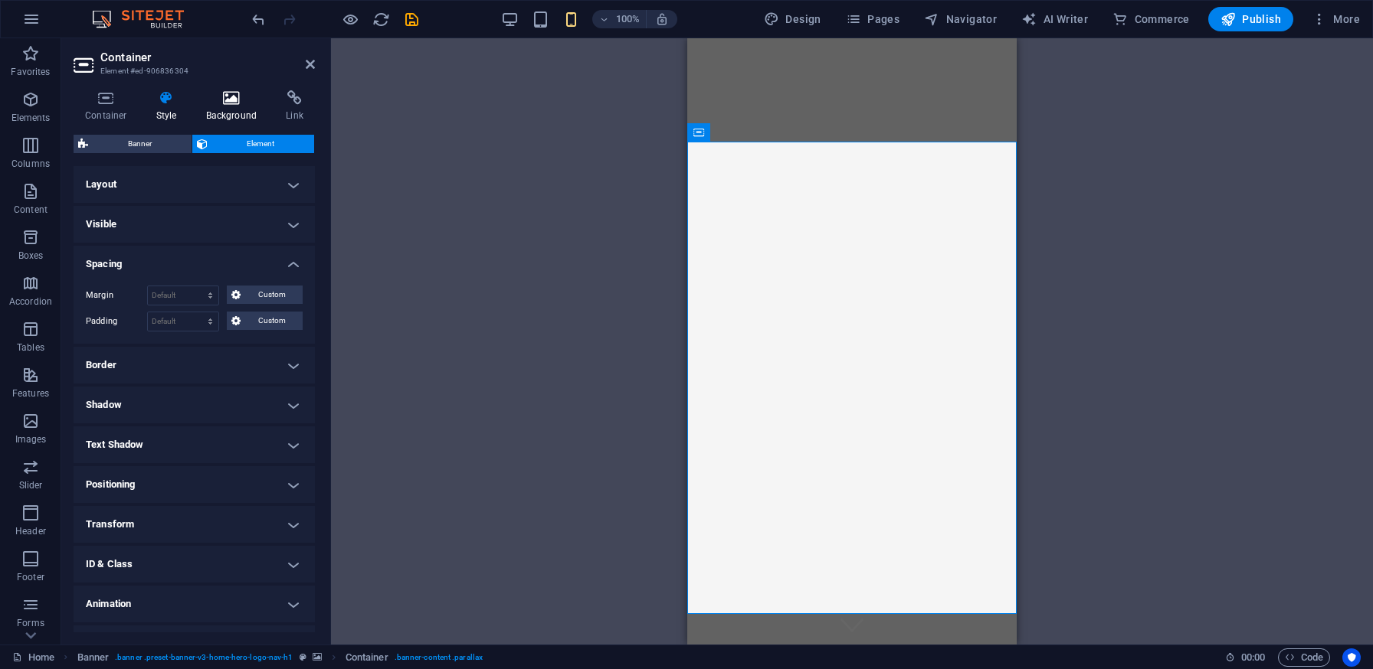
click at [241, 98] on icon at bounding box center [232, 97] width 74 height 15
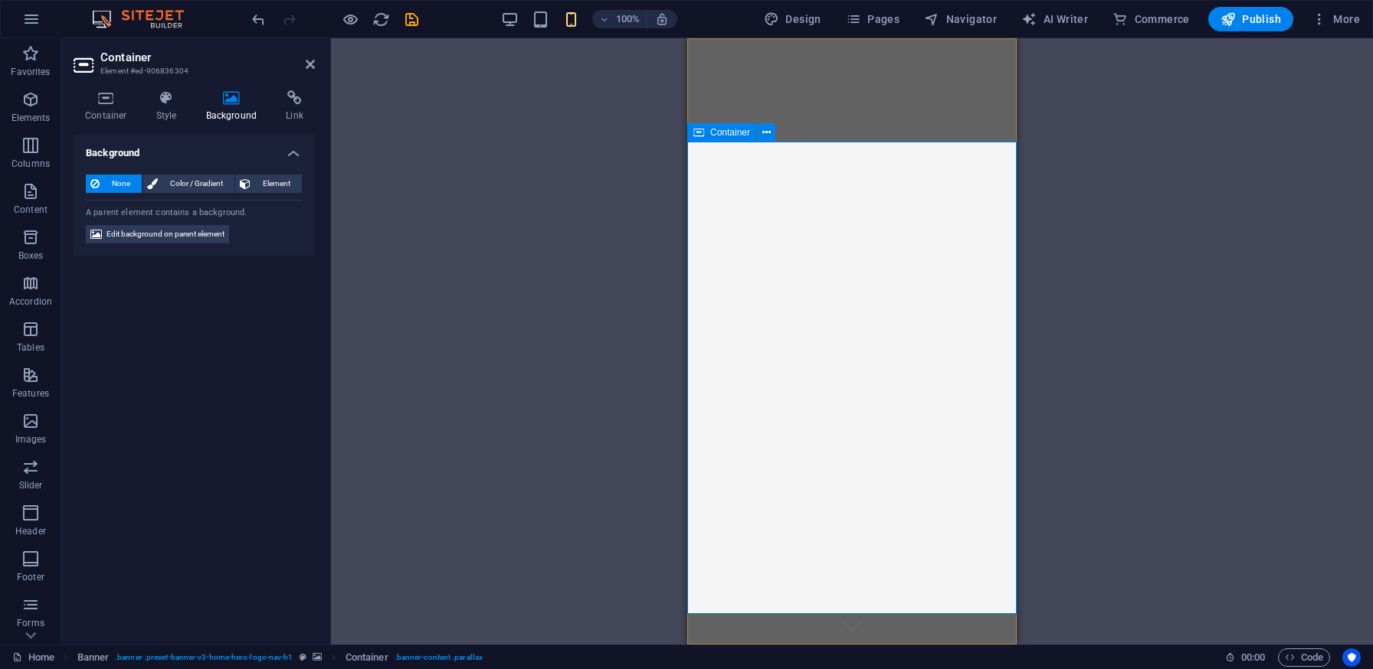
click at [728, 132] on span "Container" at bounding box center [730, 132] width 40 height 9
click at [1100, 155] on div "Drag here to replace the existing content. Press “Ctrl” if you want to create a…" at bounding box center [852, 341] width 1042 height 607
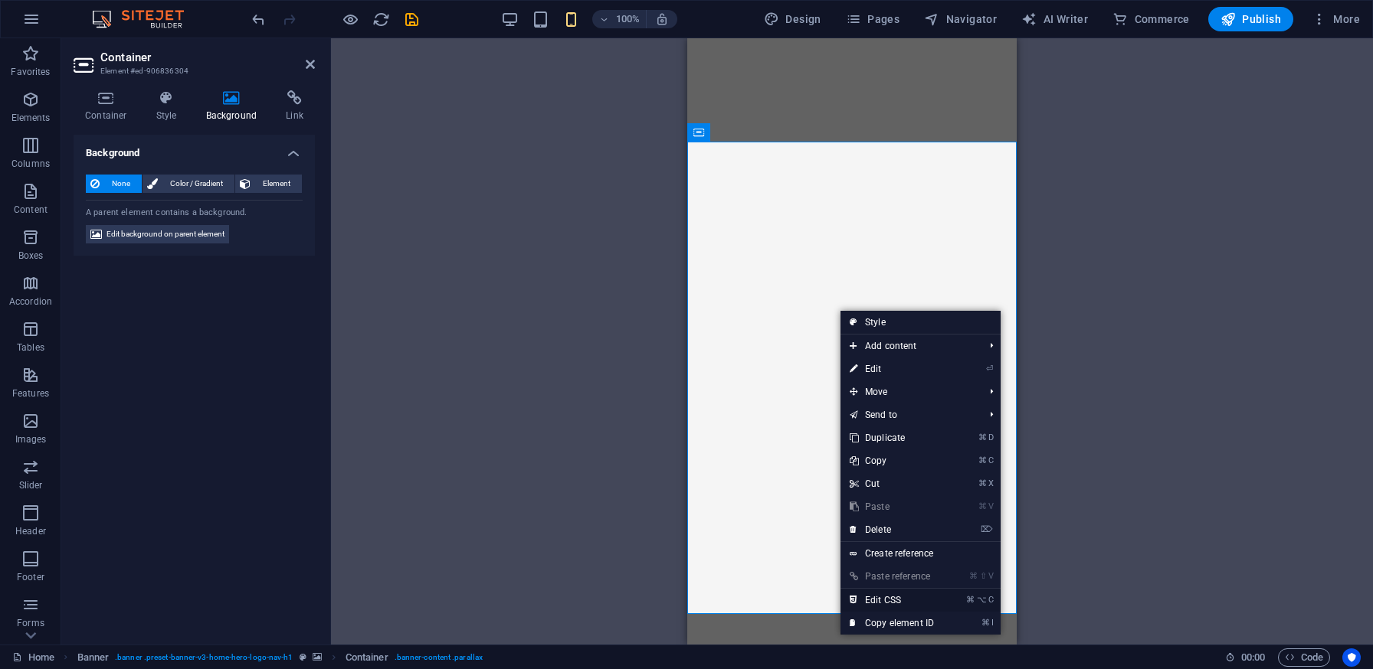
click at [902, 601] on link "⌘ ⌥ C Edit CSS" at bounding box center [891, 600] width 103 height 23
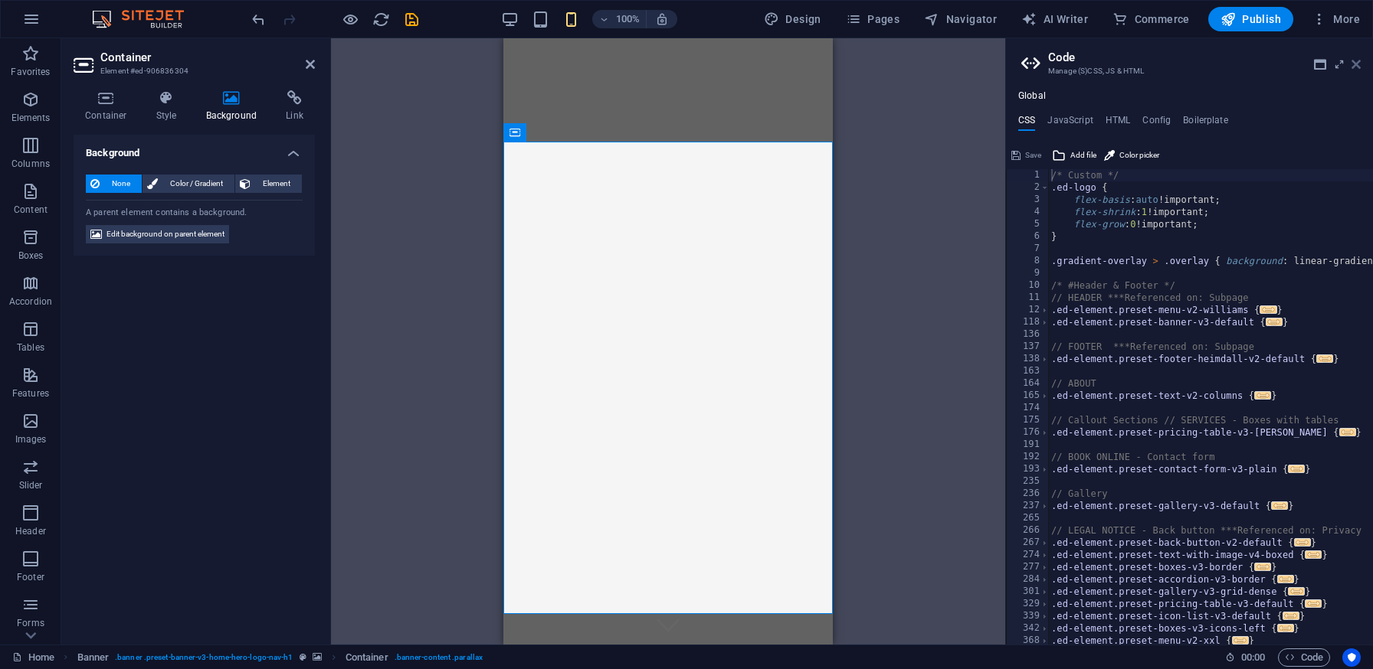
click at [1357, 64] on icon at bounding box center [1355, 64] width 9 height 12
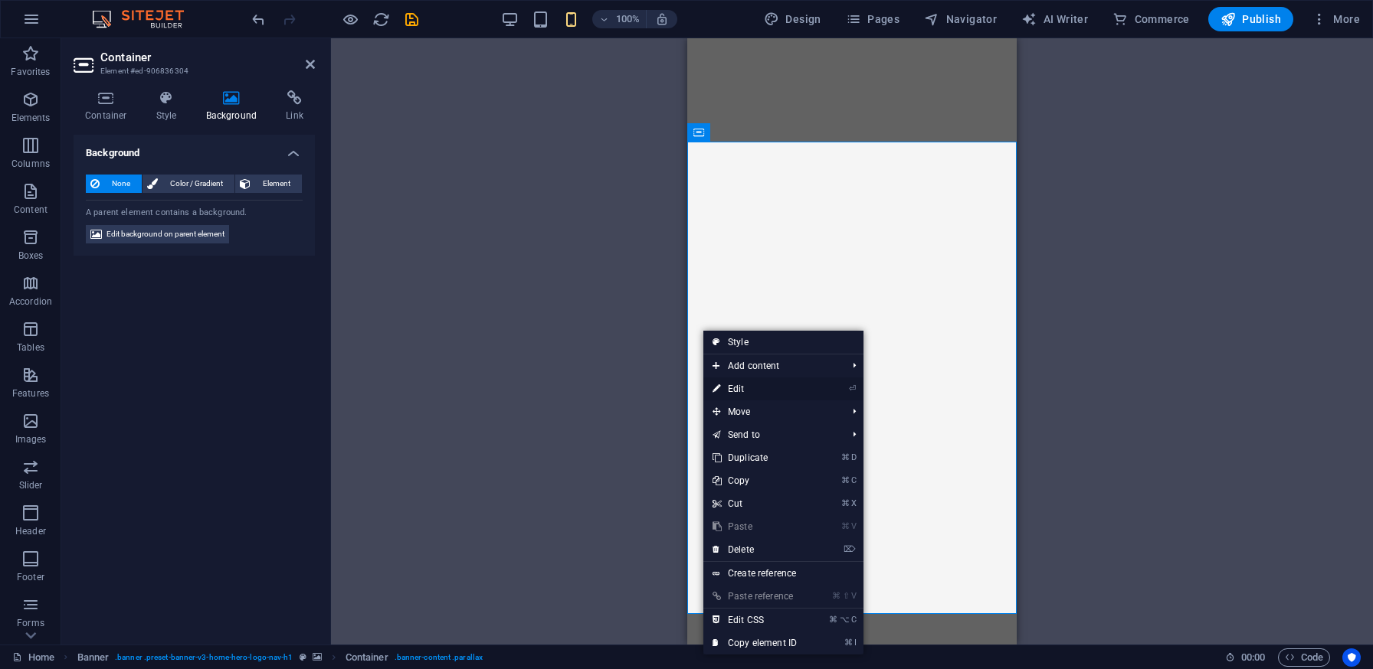
click at [790, 388] on link "⏎ Edit" at bounding box center [754, 389] width 103 height 23
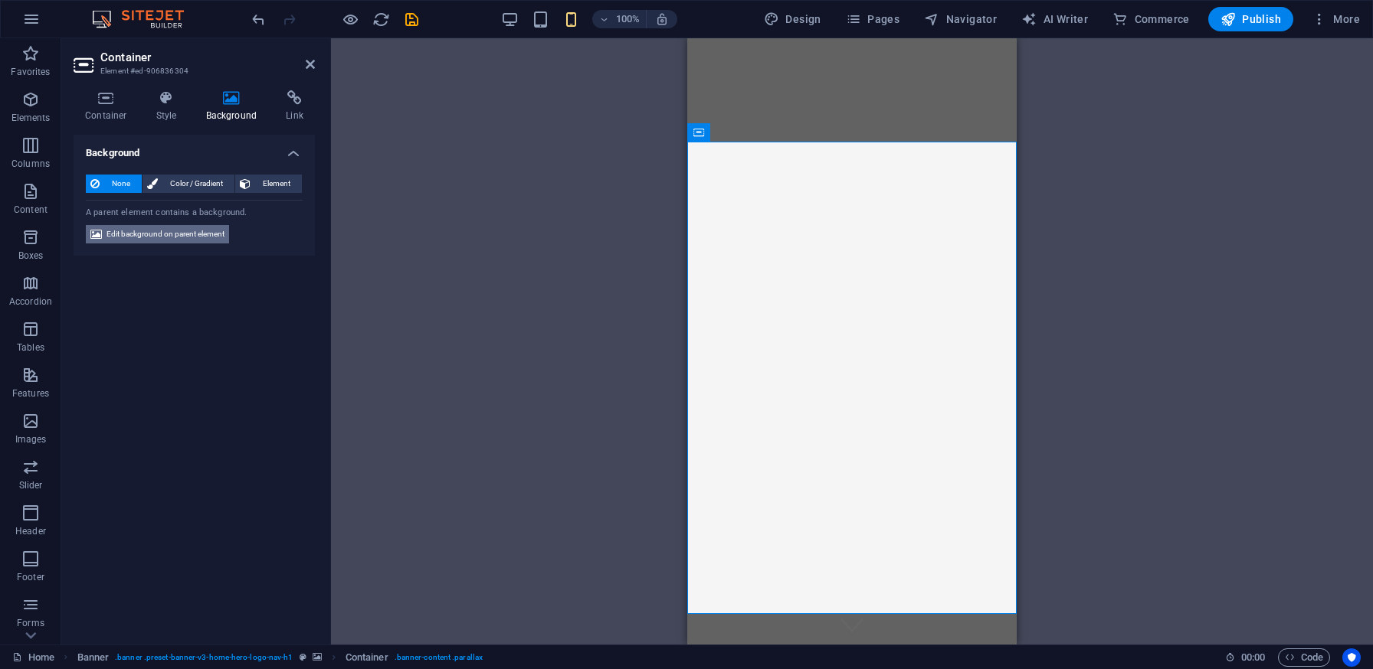
click at [170, 237] on span "Edit background on parent element" at bounding box center [165, 234] width 118 height 18
select select "ms"
select select "s"
select select "progressive"
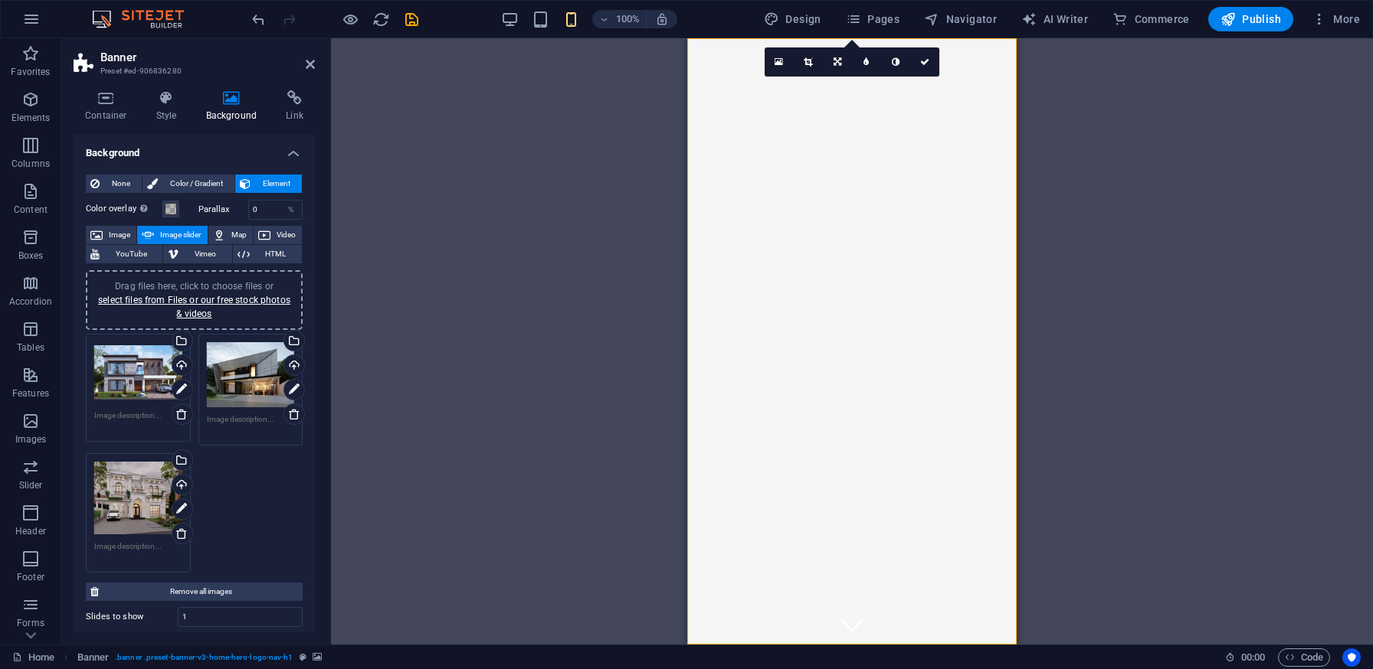
click at [142, 356] on div "Drag files here, click to choose files or select files from Files or our free s…" at bounding box center [138, 372] width 88 height 61
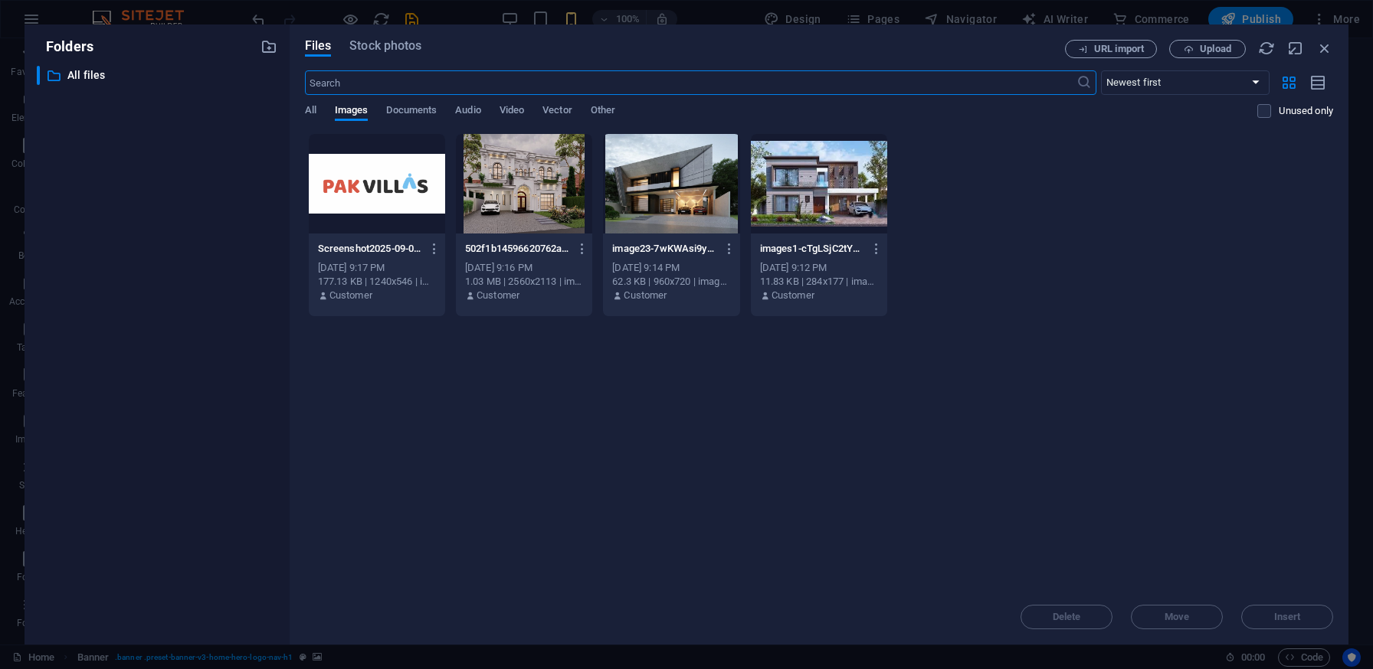
click at [531, 198] on div at bounding box center [524, 184] width 136 height 100
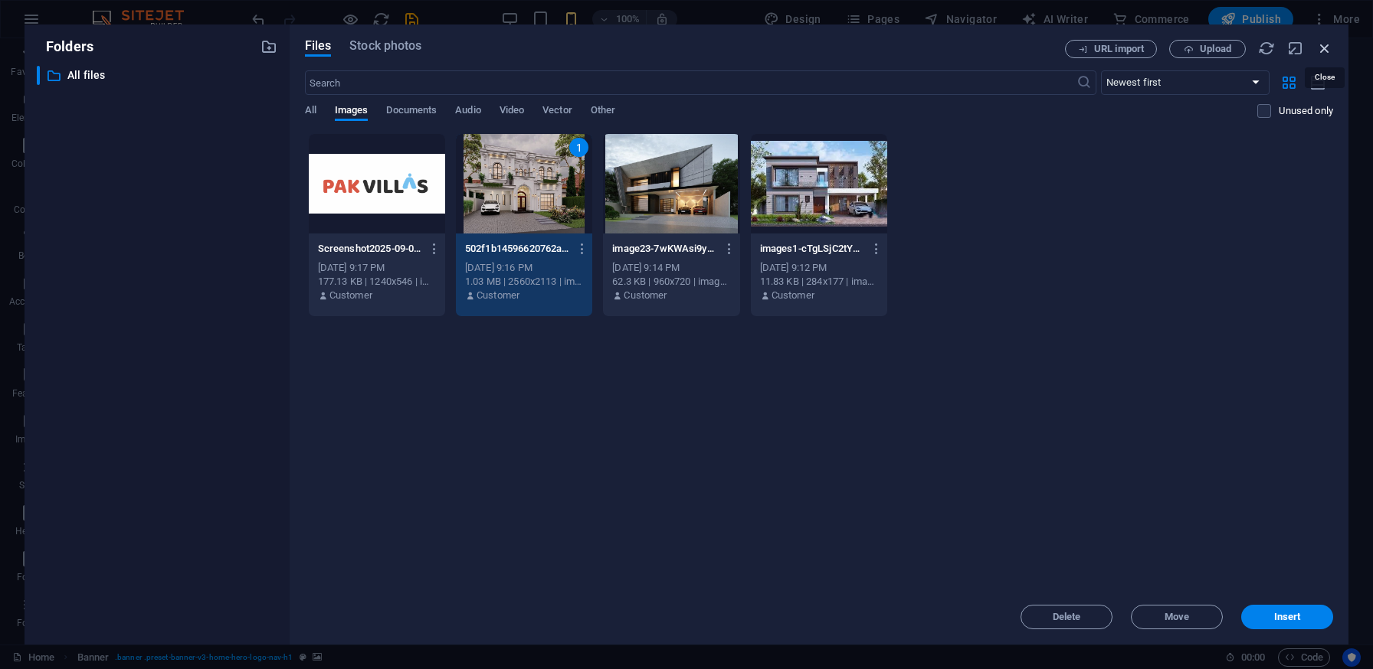
click at [1323, 41] on icon "button" at bounding box center [1324, 48] width 17 height 17
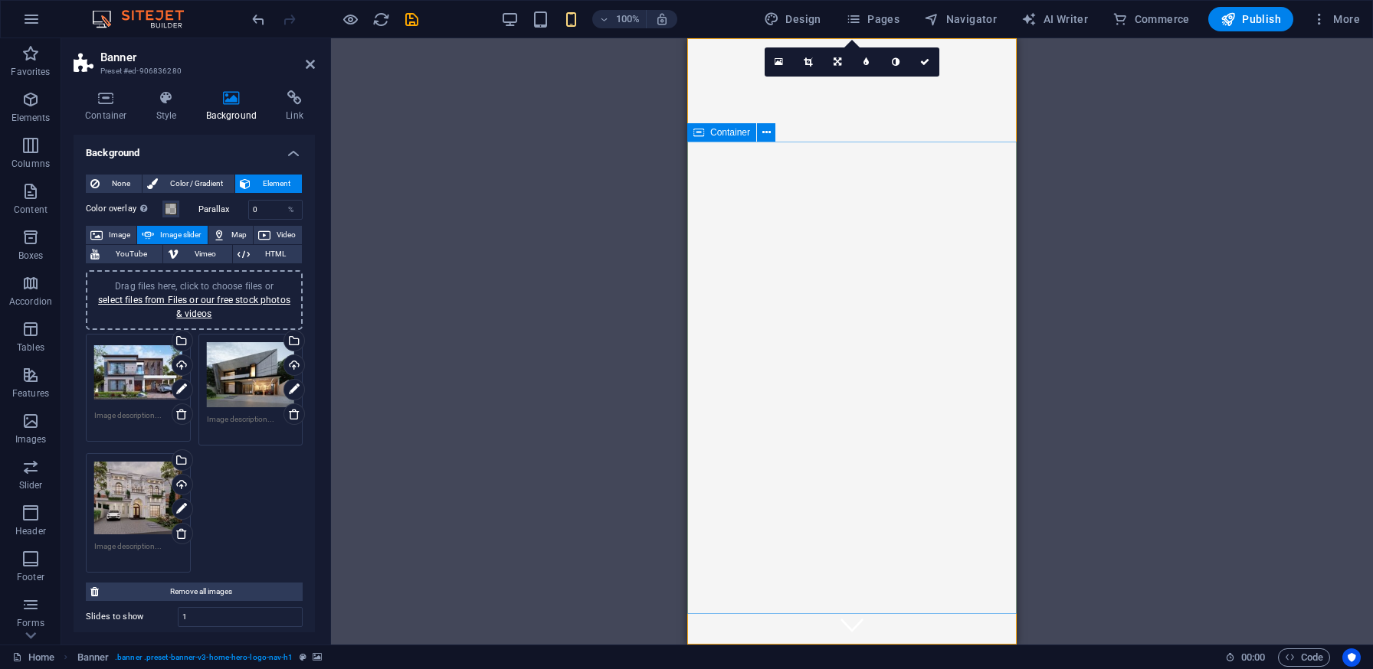
click at [779, 64] on icon at bounding box center [778, 62] width 8 height 11
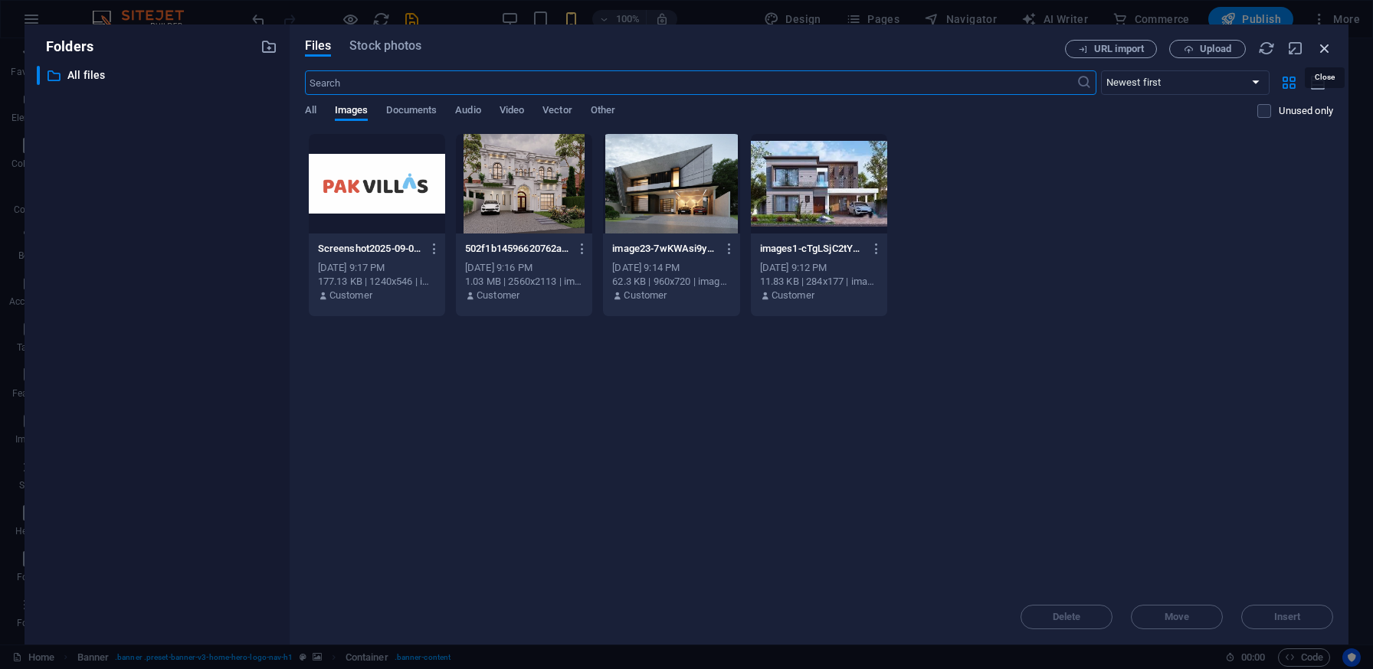
click at [1324, 42] on icon "button" at bounding box center [1324, 48] width 17 height 17
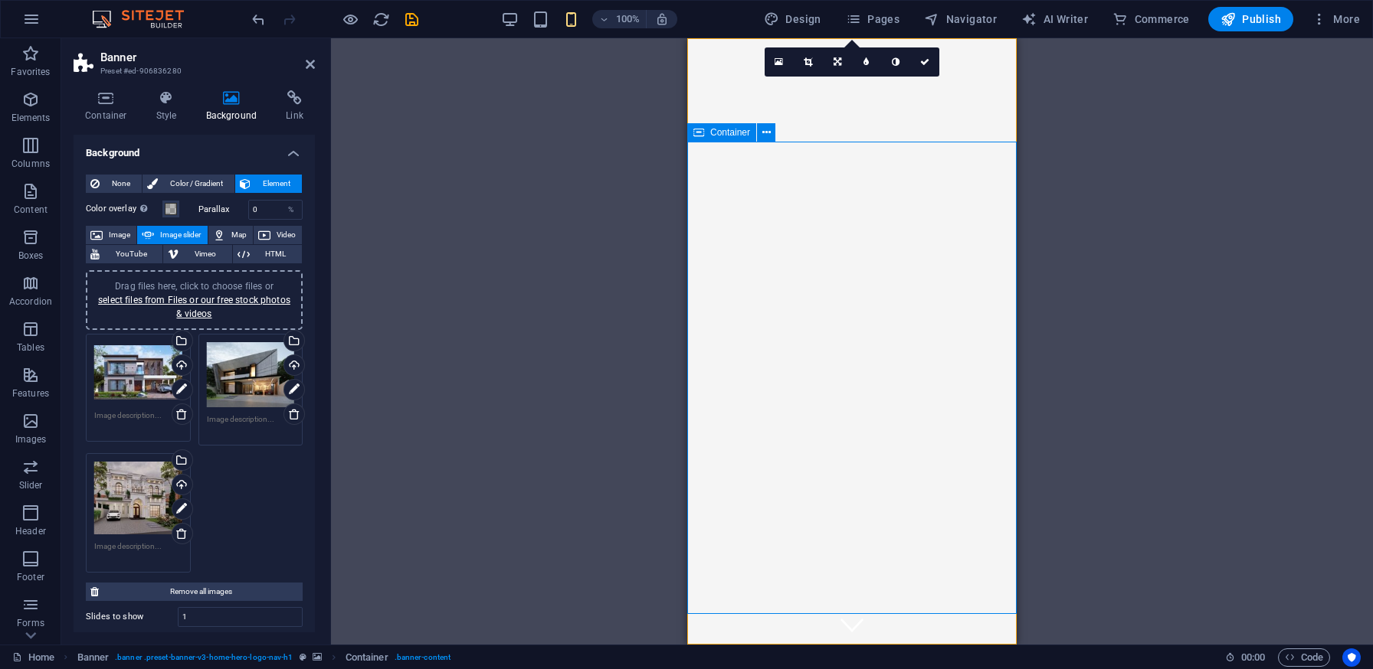
click at [179, 386] on icon at bounding box center [181, 390] width 11 height 18
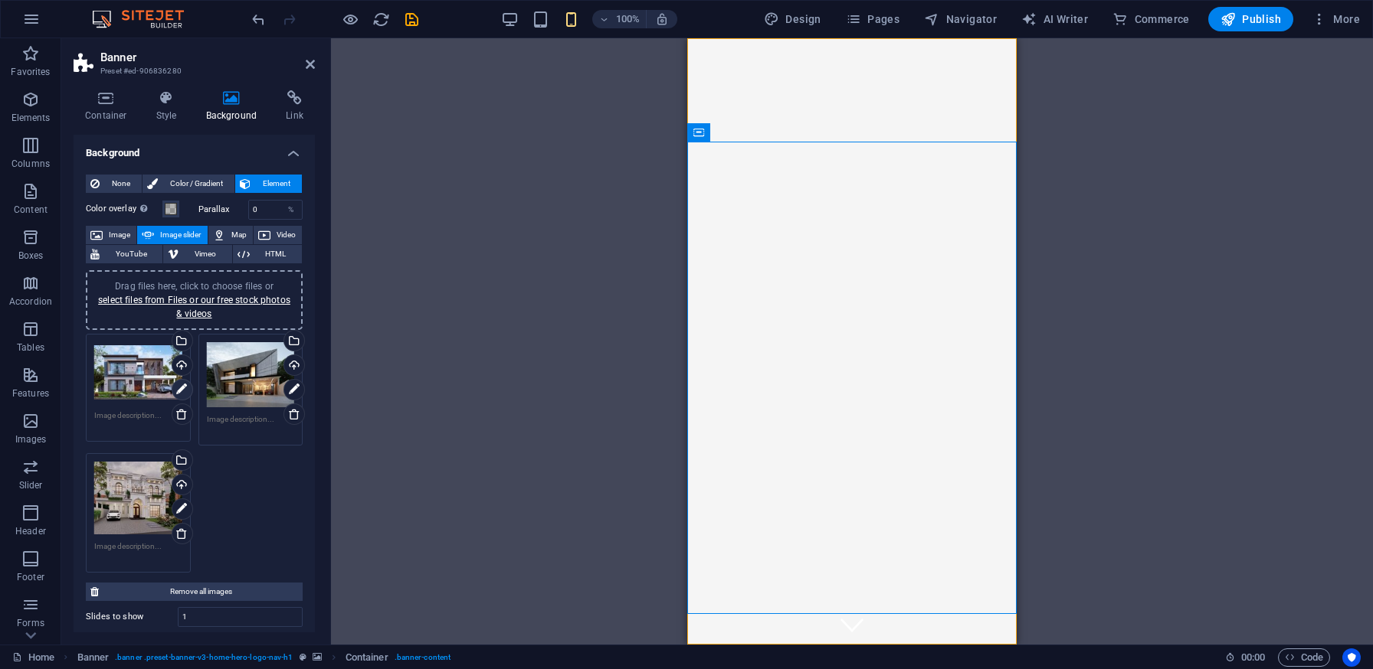
click at [179, 386] on icon at bounding box center [181, 390] width 11 height 18
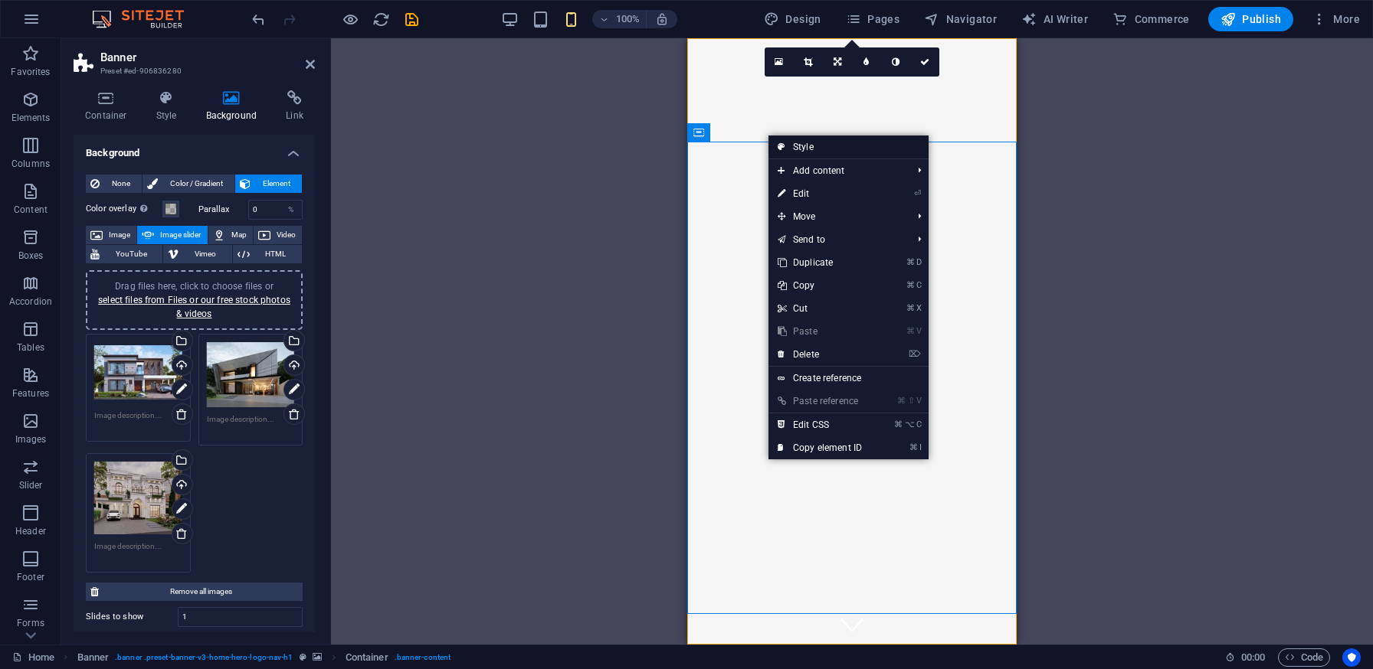
click at [835, 146] on link "Style" at bounding box center [848, 147] width 160 height 23
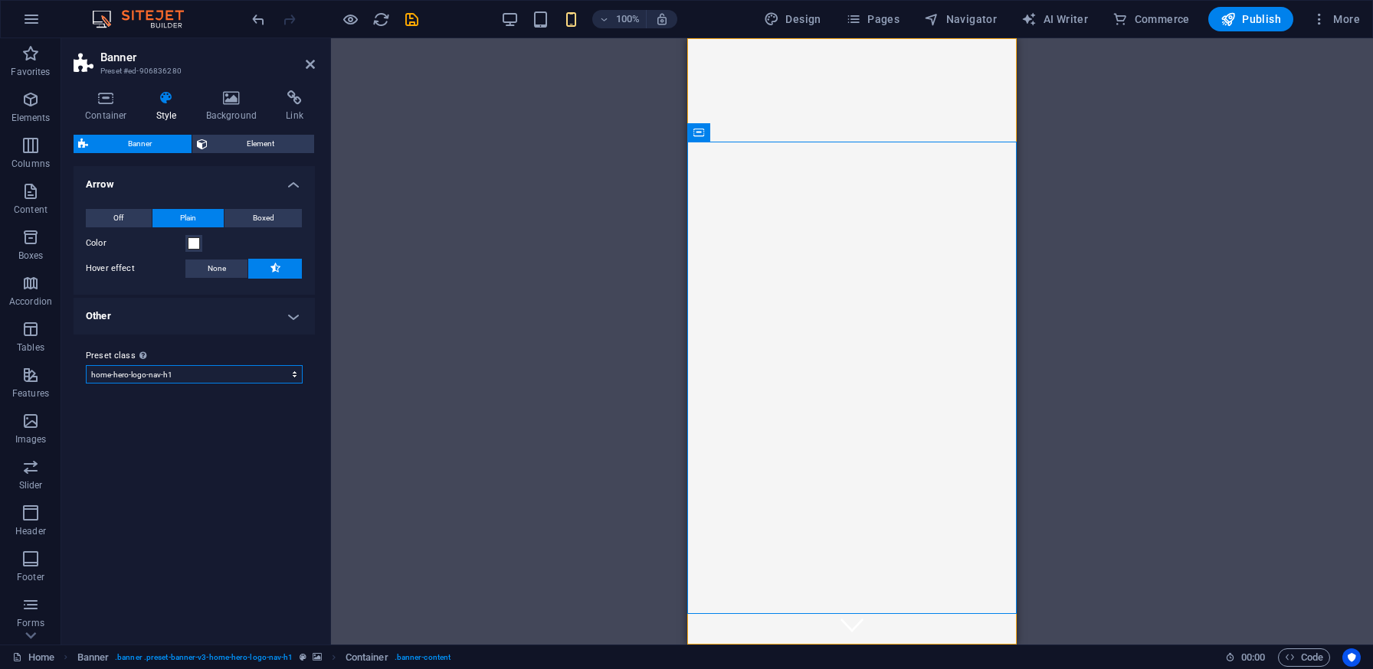
click at [209, 373] on select "default home-hero-logo-nav-h1-slogan home-hero-logo-nav-h1 home-logo-nav-h1-ima…" at bounding box center [194, 374] width 217 height 18
select select "preset-banner-v3-default"
click at [86, 365] on select "default home-hero-logo-nav-h1-slogan home-hero-logo-nav-h1 home-logo-nav-h1-ima…" at bounding box center [194, 374] width 217 height 18
click at [270, 216] on span "Boxed" at bounding box center [263, 218] width 21 height 18
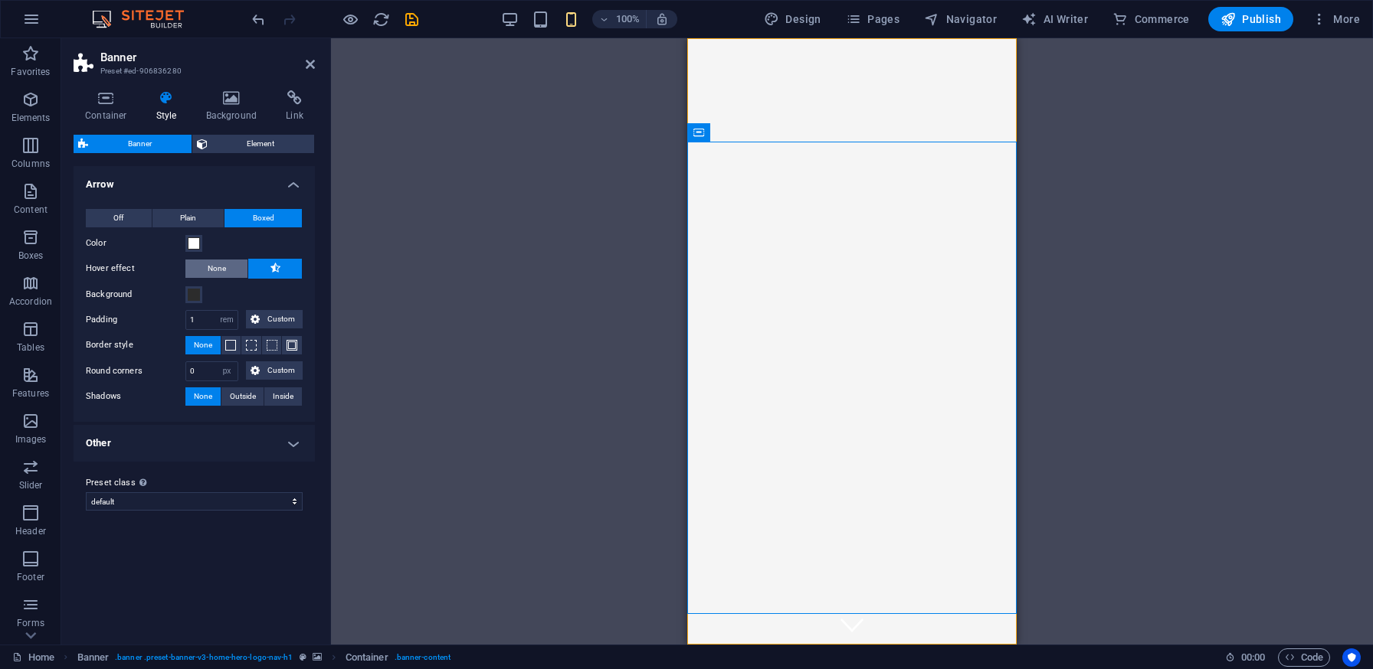
click at [229, 273] on button "None" at bounding box center [216, 269] width 62 height 18
click at [231, 348] on span at bounding box center [230, 345] width 11 height 11
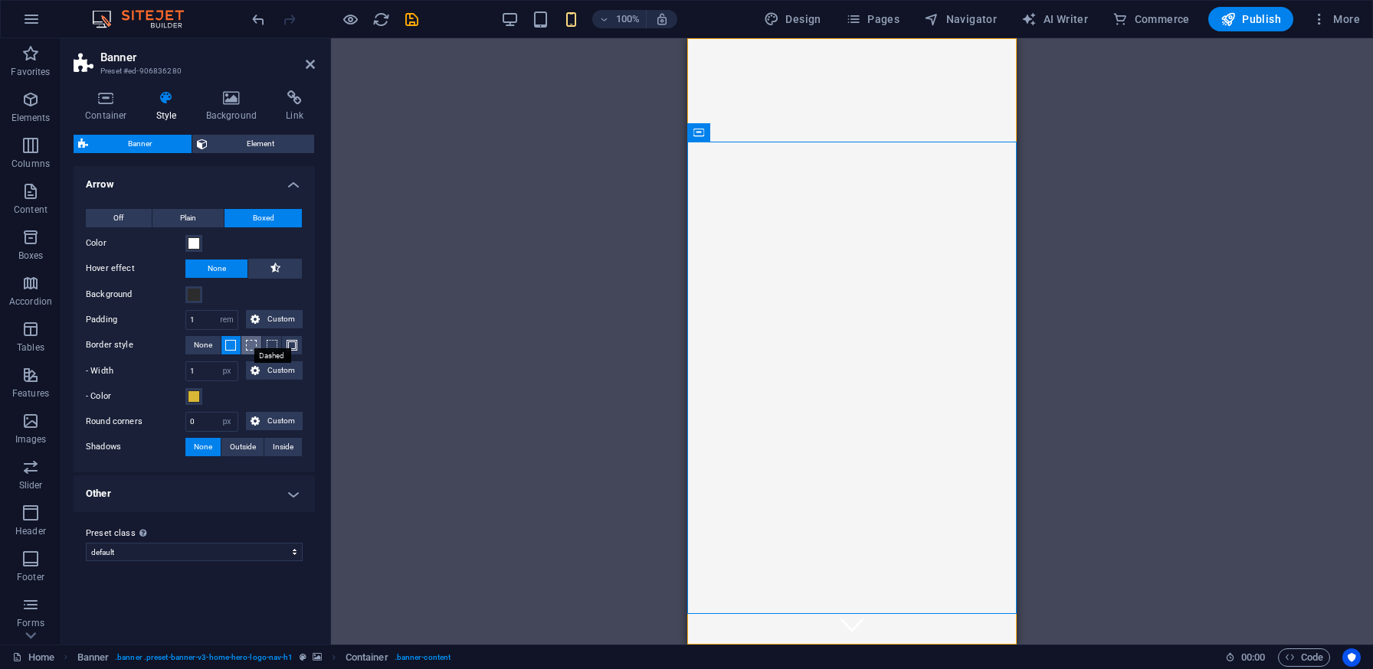
click at [250, 347] on span at bounding box center [251, 345] width 11 height 11
click at [253, 448] on span "Outside" at bounding box center [243, 447] width 26 height 18
type input "2"
type input "4"
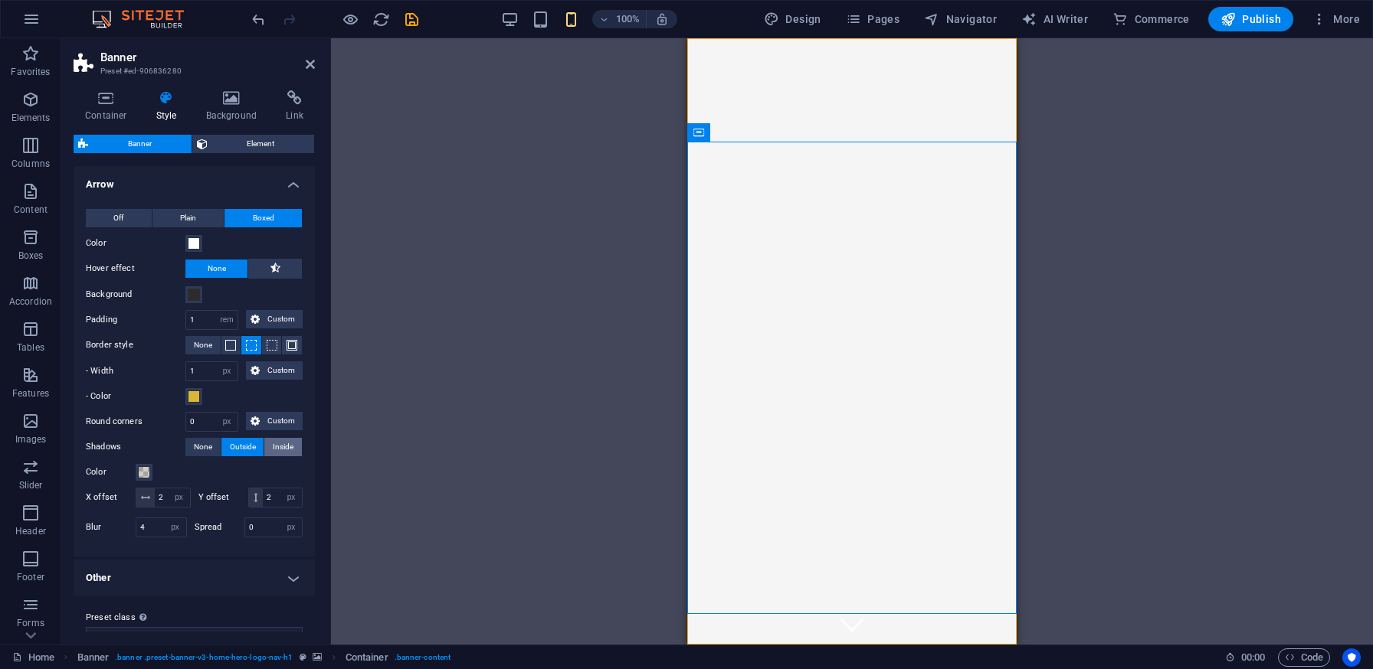
click at [277, 447] on span "Inside" at bounding box center [283, 447] width 21 height 18
click at [254, 143] on span "Element" at bounding box center [261, 144] width 98 height 18
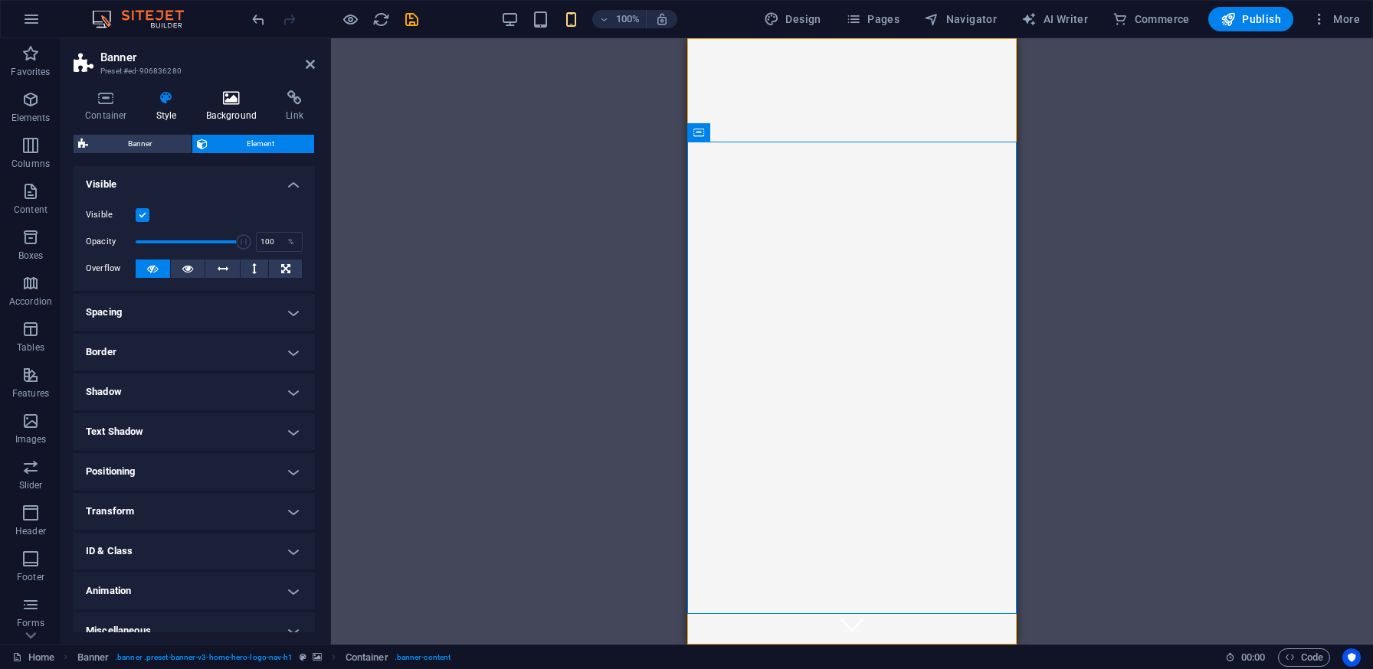
click at [236, 97] on icon at bounding box center [232, 97] width 74 height 15
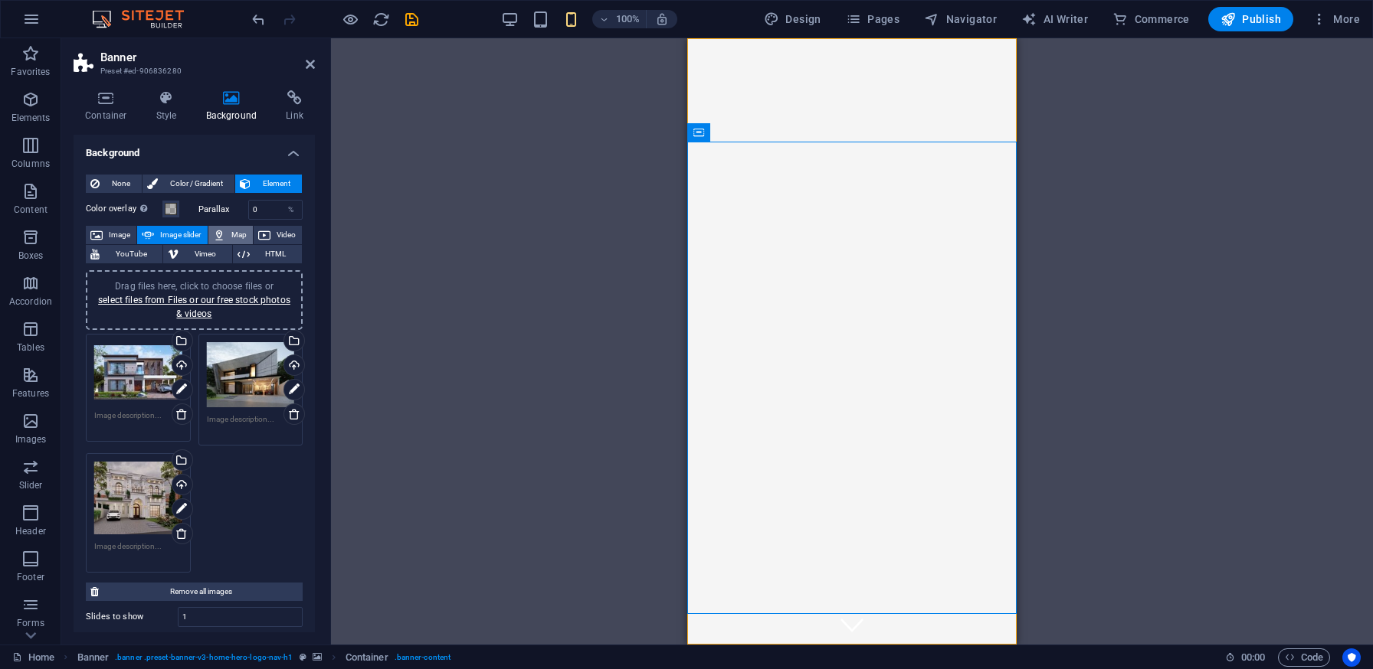
click at [243, 231] on span "Map" at bounding box center [239, 235] width 18 height 18
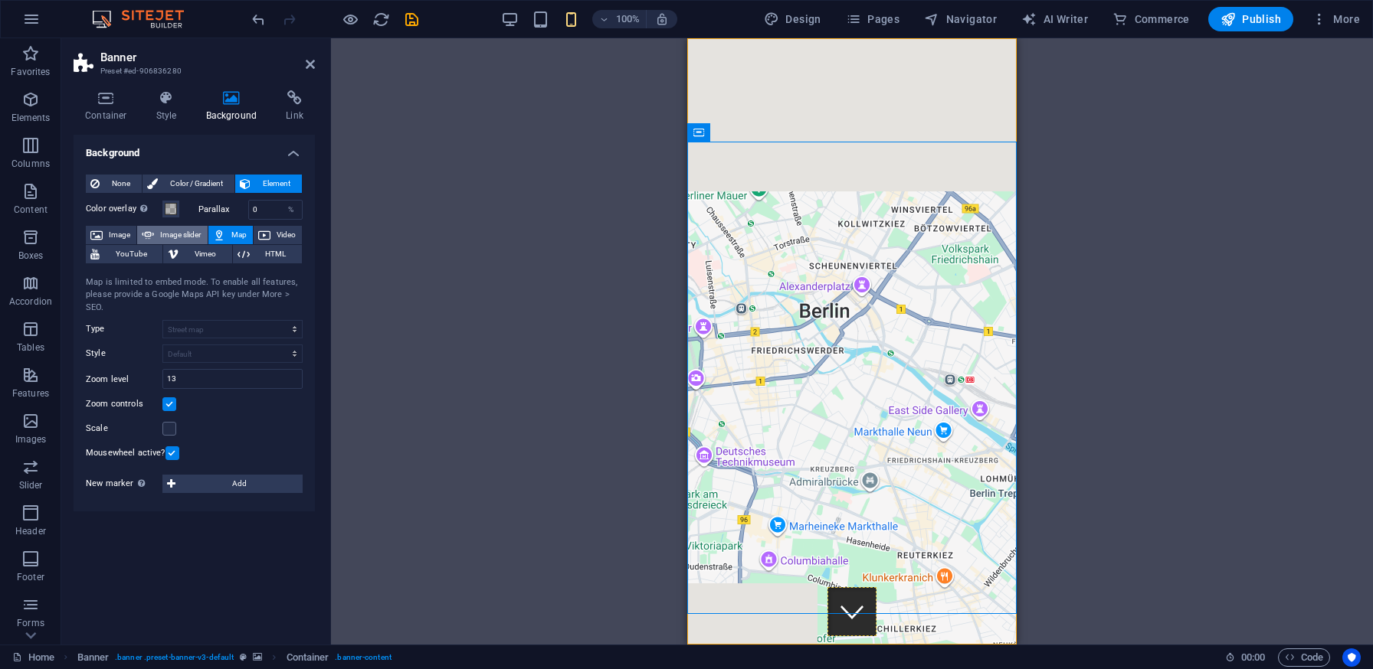
click at [184, 233] on span "Image slider" at bounding box center [181, 235] width 44 height 18
select select "ms"
select select "s"
select select "progressive"
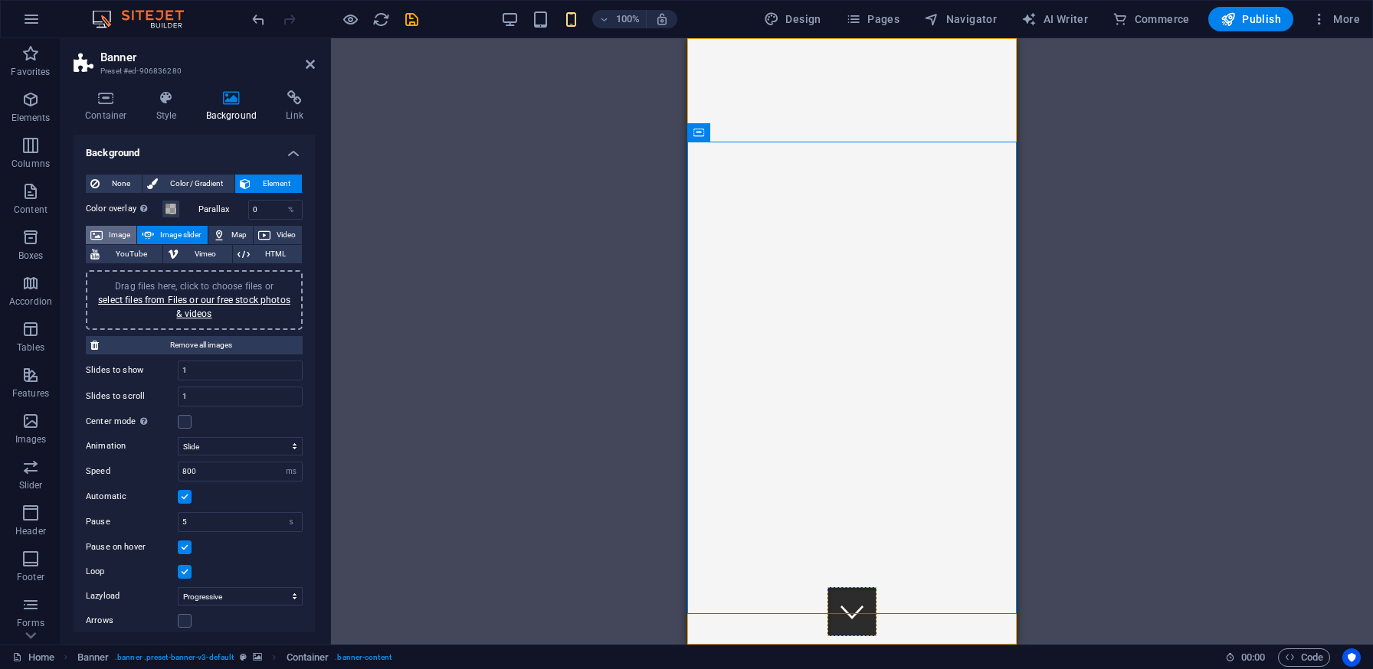
click at [112, 234] on span "Image" at bounding box center [119, 235] width 25 height 18
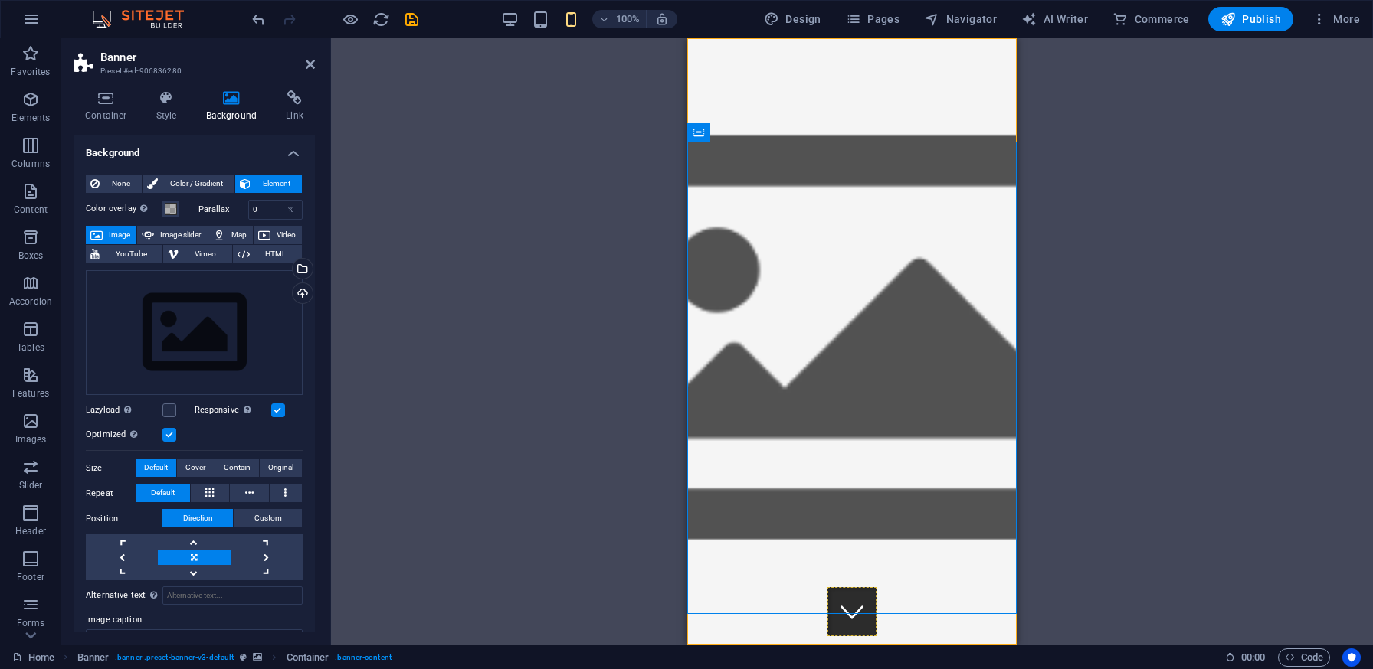
click at [300, 64] on header "Banner Preset #ed-906836280" at bounding box center [194, 58] width 241 height 40
click at [312, 64] on icon at bounding box center [310, 64] width 9 height 12
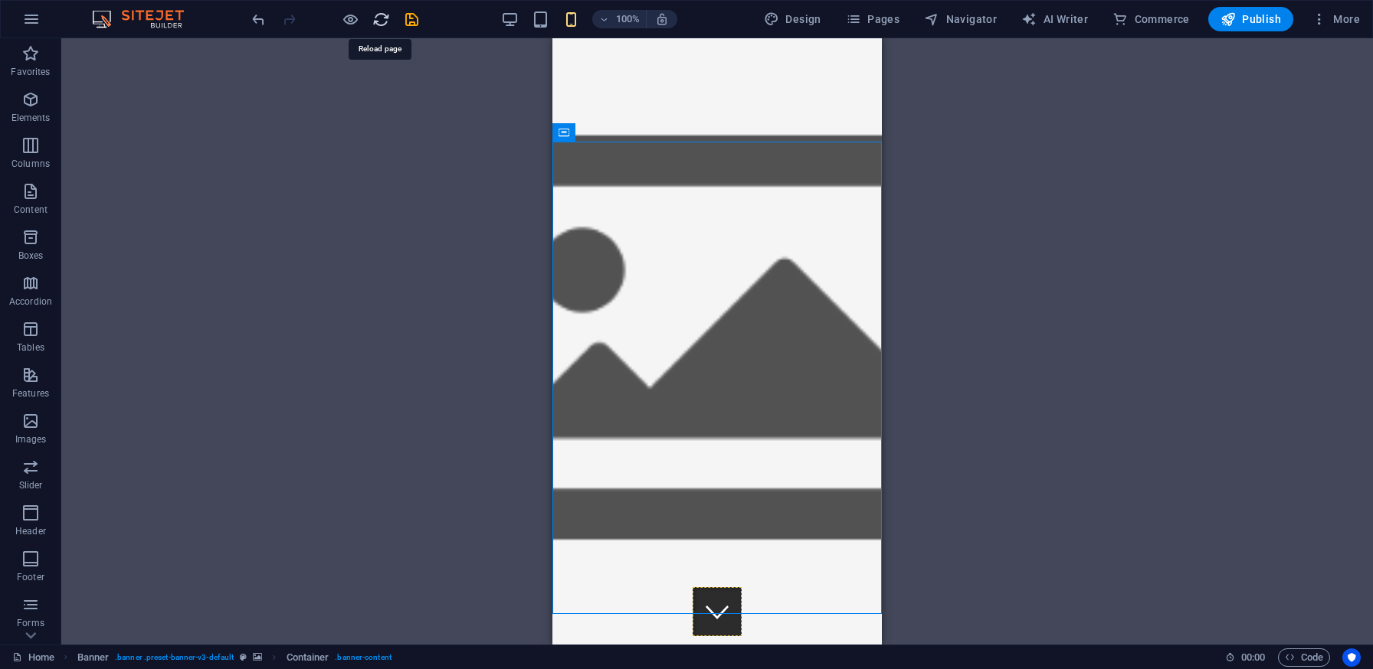
click at [376, 11] on icon "reload" at bounding box center [381, 20] width 18 height 18
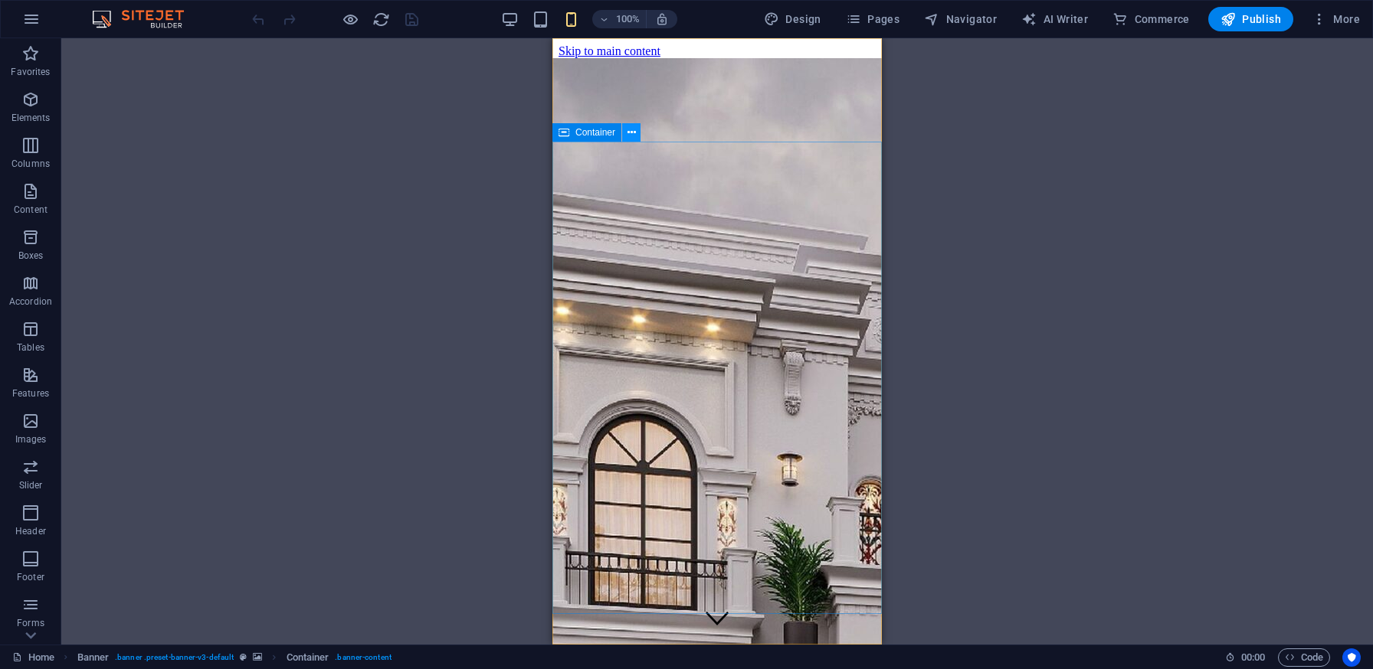
click at [634, 134] on icon at bounding box center [631, 133] width 8 height 16
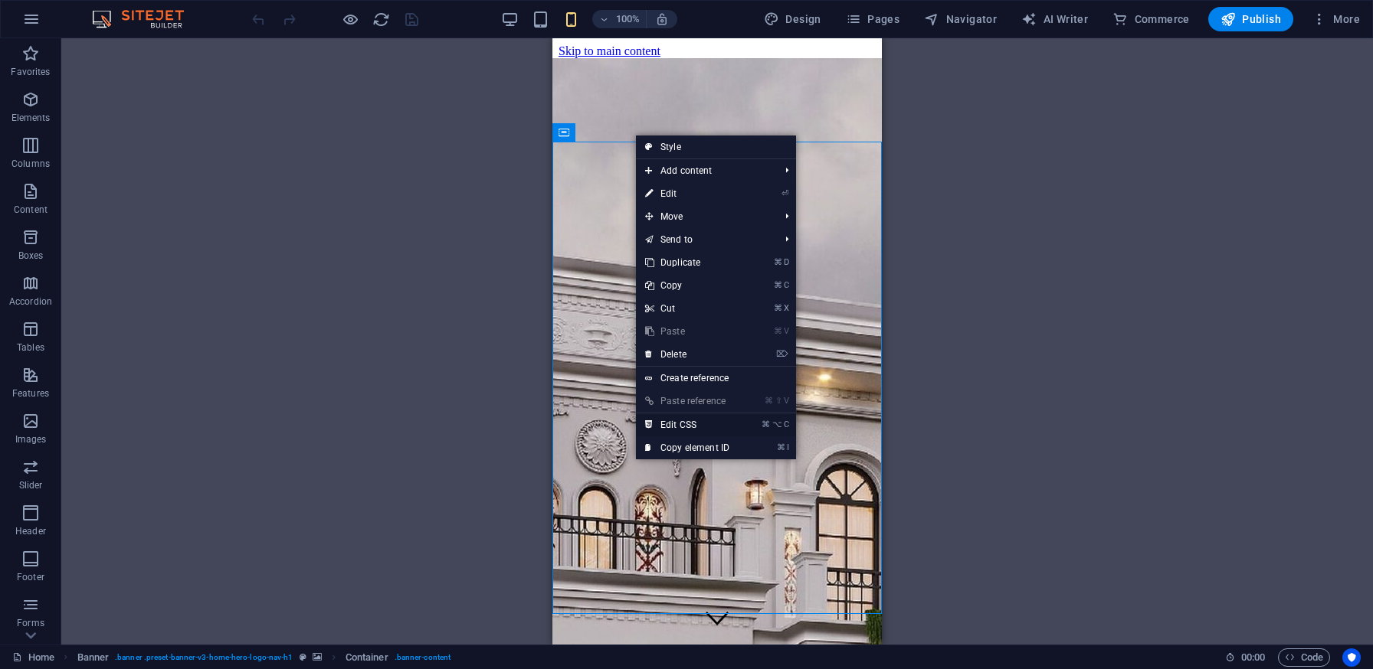
click at [698, 424] on link "⌘ ⌥ C Edit CSS" at bounding box center [687, 425] width 103 height 23
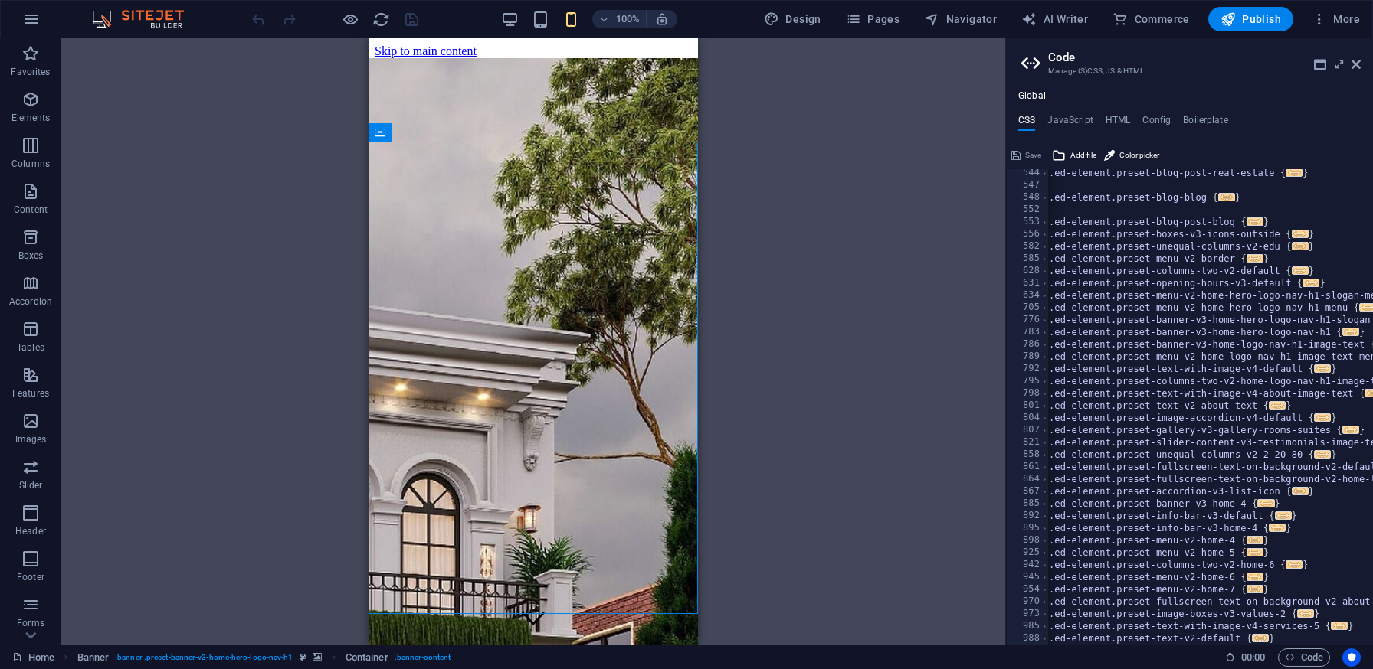
scroll to position [0, 2]
click at [1357, 67] on icon at bounding box center [1355, 64] width 9 height 12
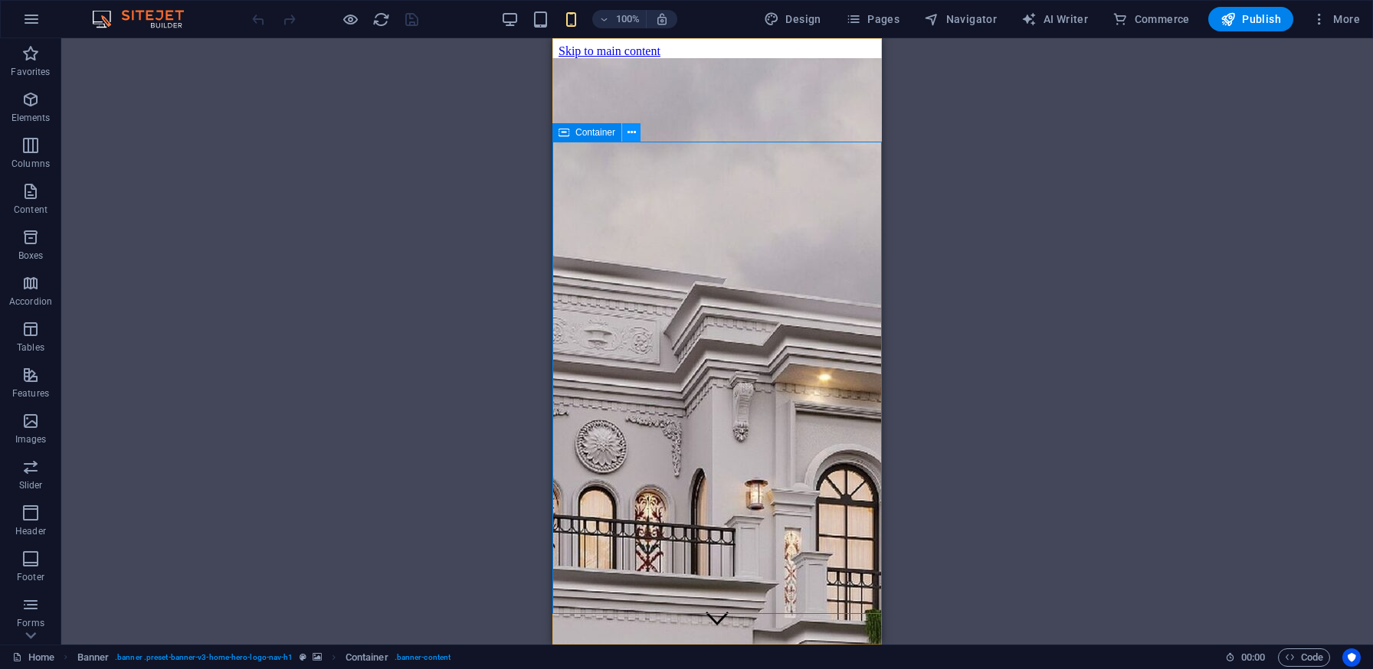
click at [632, 127] on icon at bounding box center [631, 133] width 8 height 16
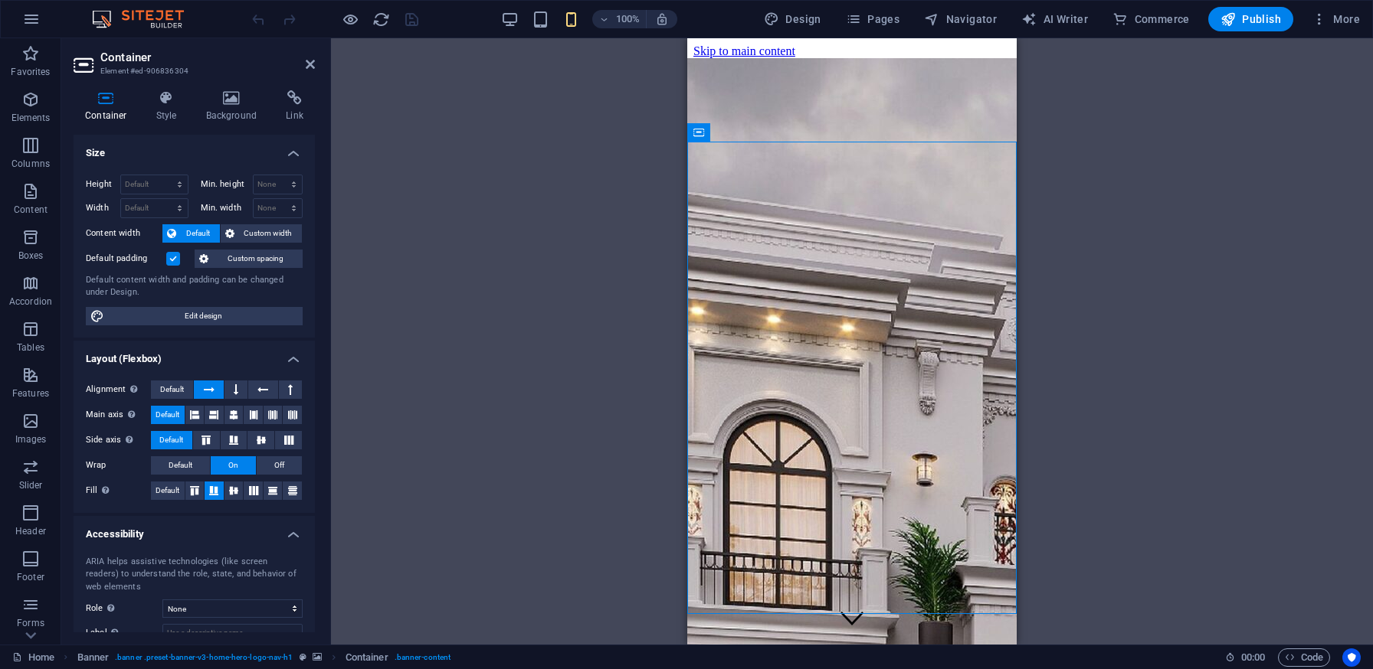
scroll to position [96, 0]
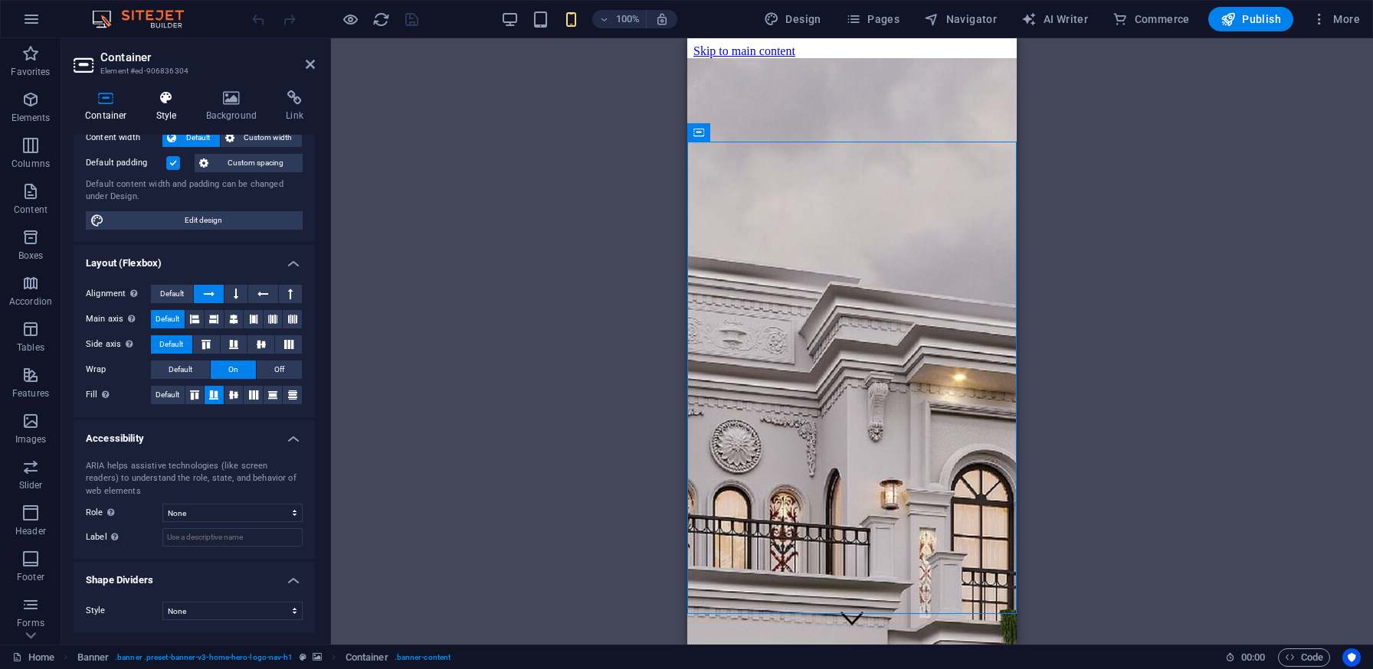
click at [165, 107] on h4 "Style" at bounding box center [170, 106] width 50 height 32
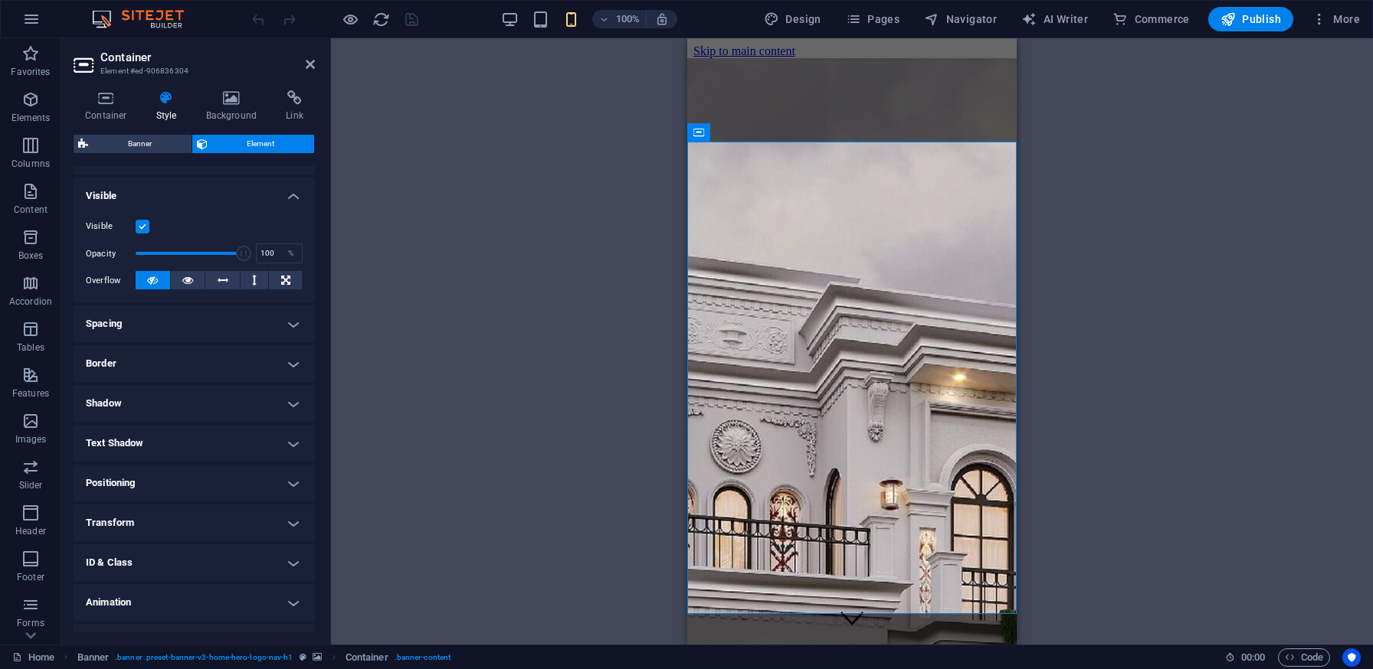
scroll to position [181, 0]
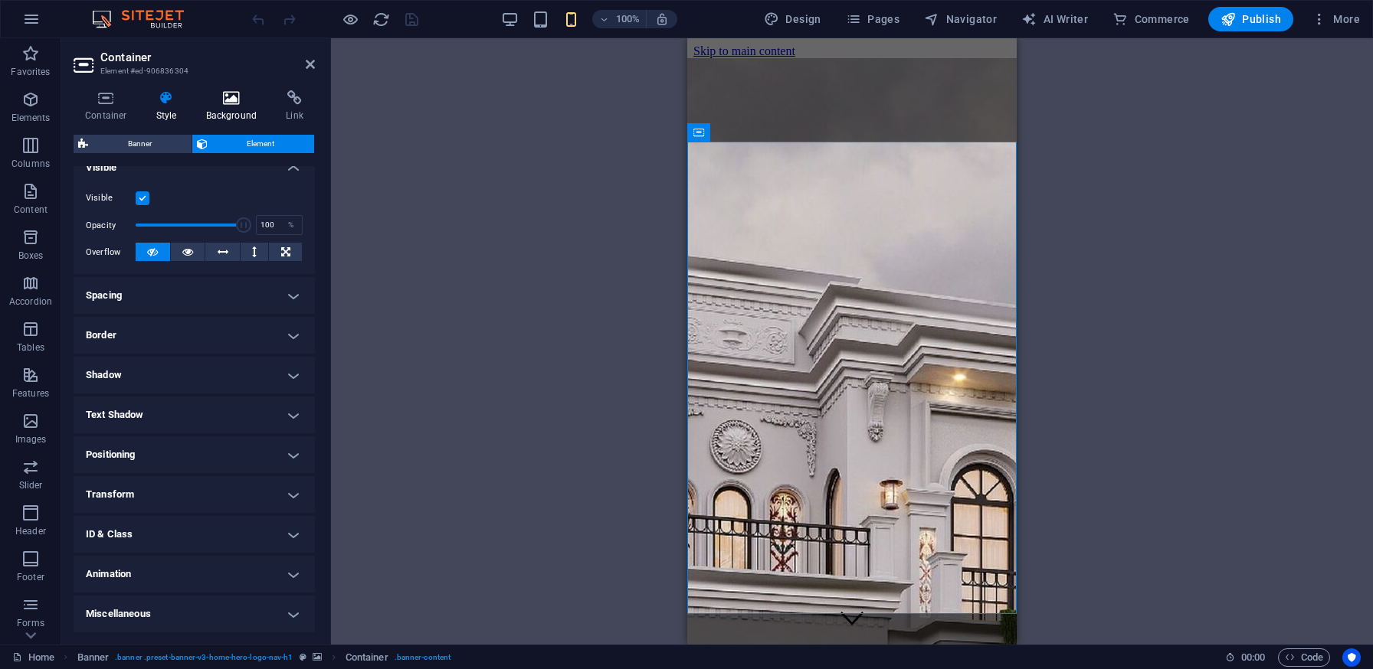
click at [228, 109] on h4 "Background" at bounding box center [235, 106] width 80 height 32
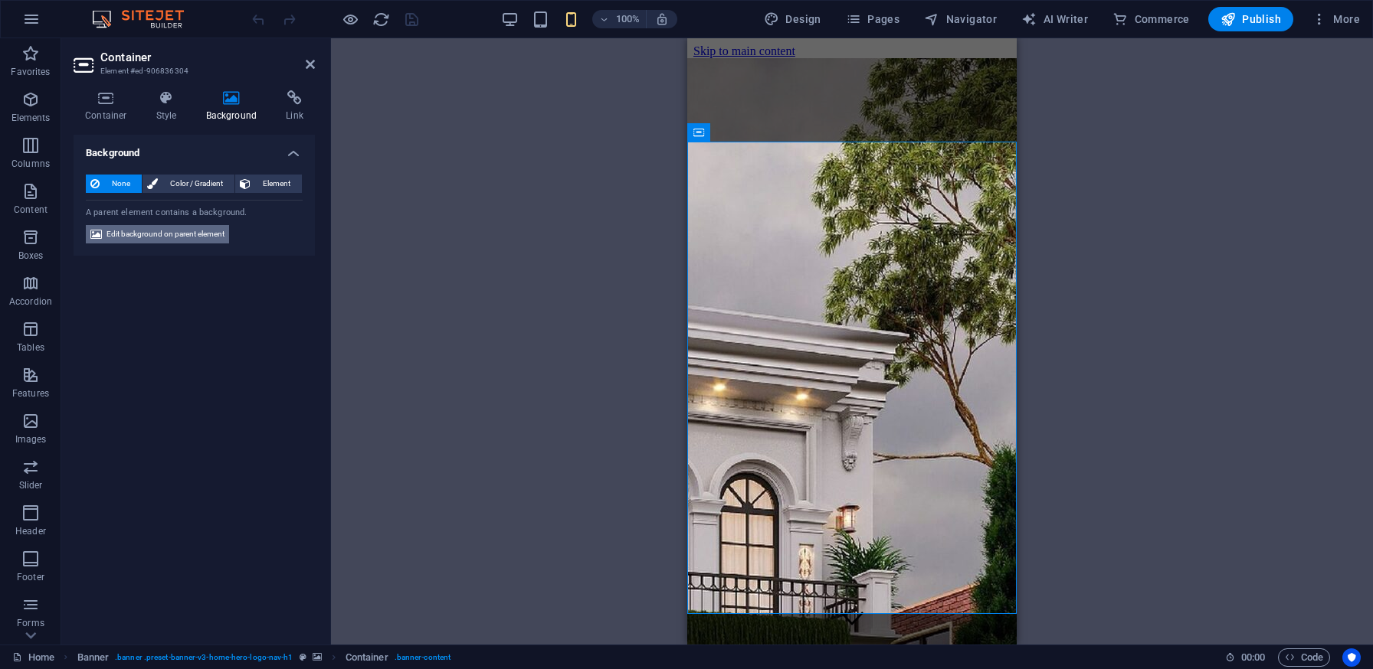
click at [175, 229] on span "Edit background on parent element" at bounding box center [165, 234] width 118 height 18
select select "ms"
select select "s"
select select "progressive"
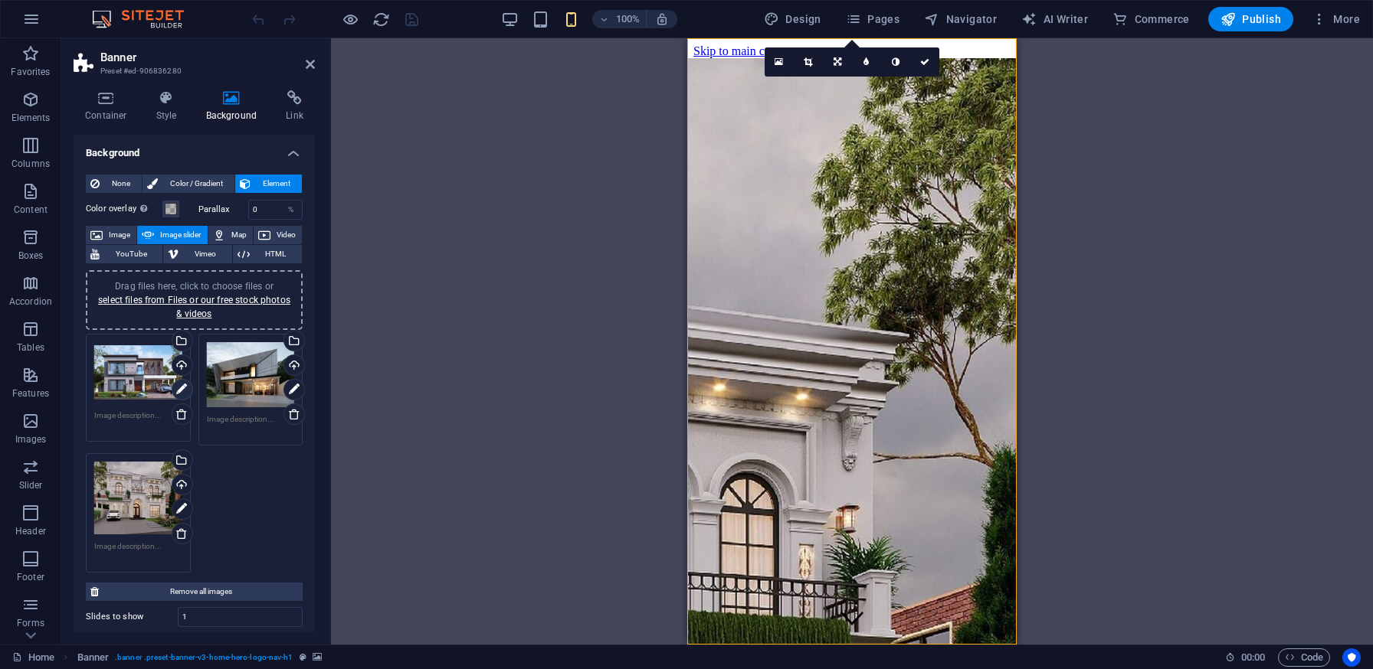
click at [183, 385] on icon at bounding box center [181, 390] width 11 height 18
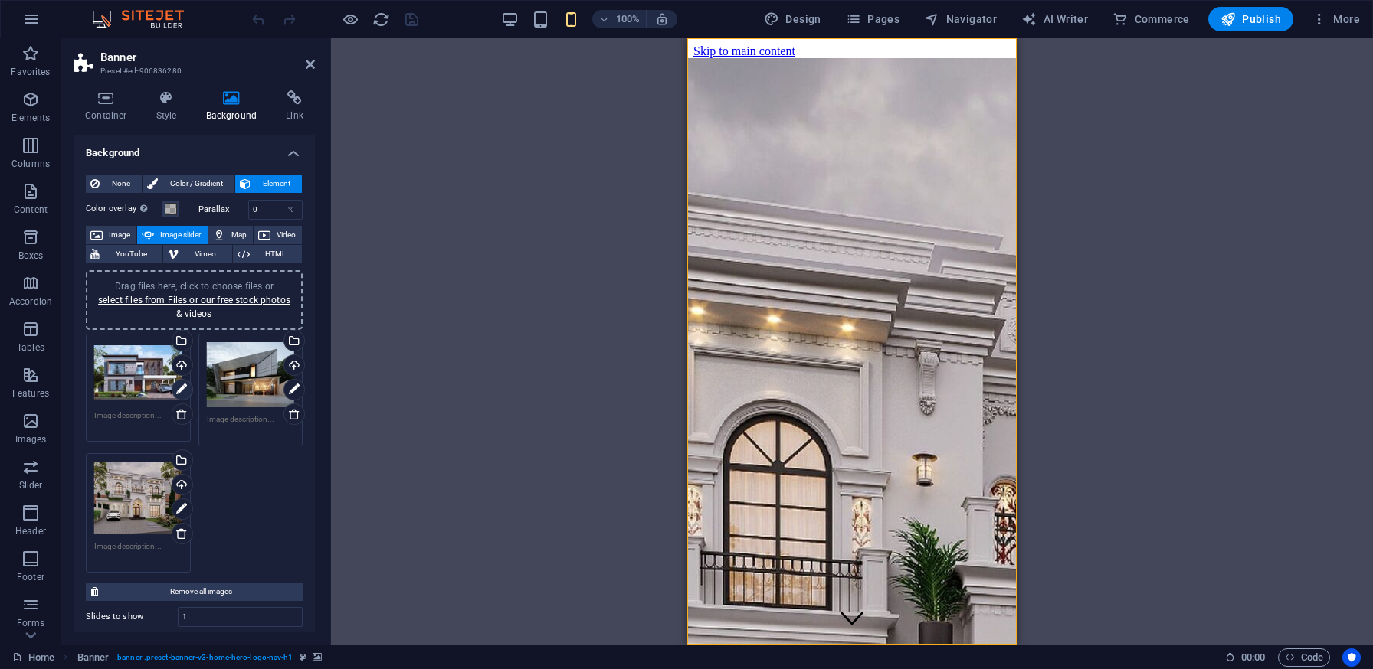
click at [178, 389] on icon at bounding box center [181, 390] width 11 height 18
click at [182, 339] on div "Select files from the file manager, stock photos, or upload file(s)" at bounding box center [180, 342] width 23 height 23
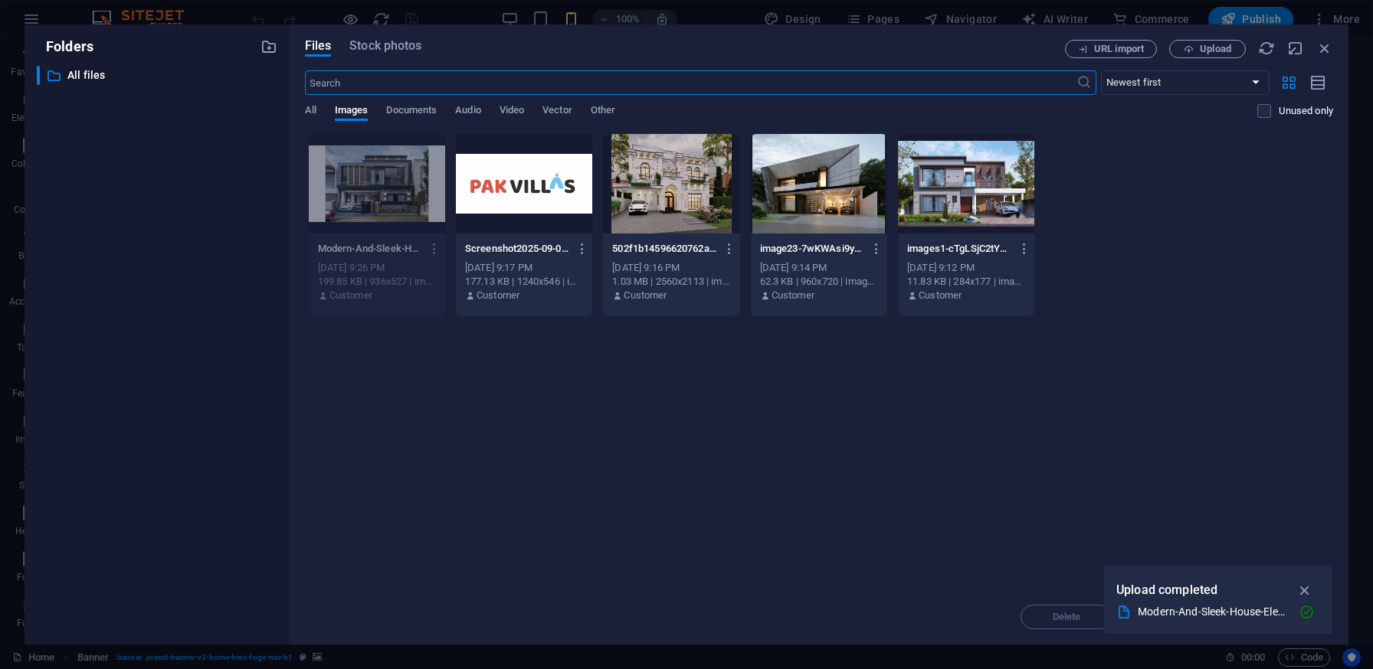
click at [394, 188] on div at bounding box center [377, 184] width 136 height 100
click at [378, 188] on div at bounding box center [377, 184] width 136 height 100
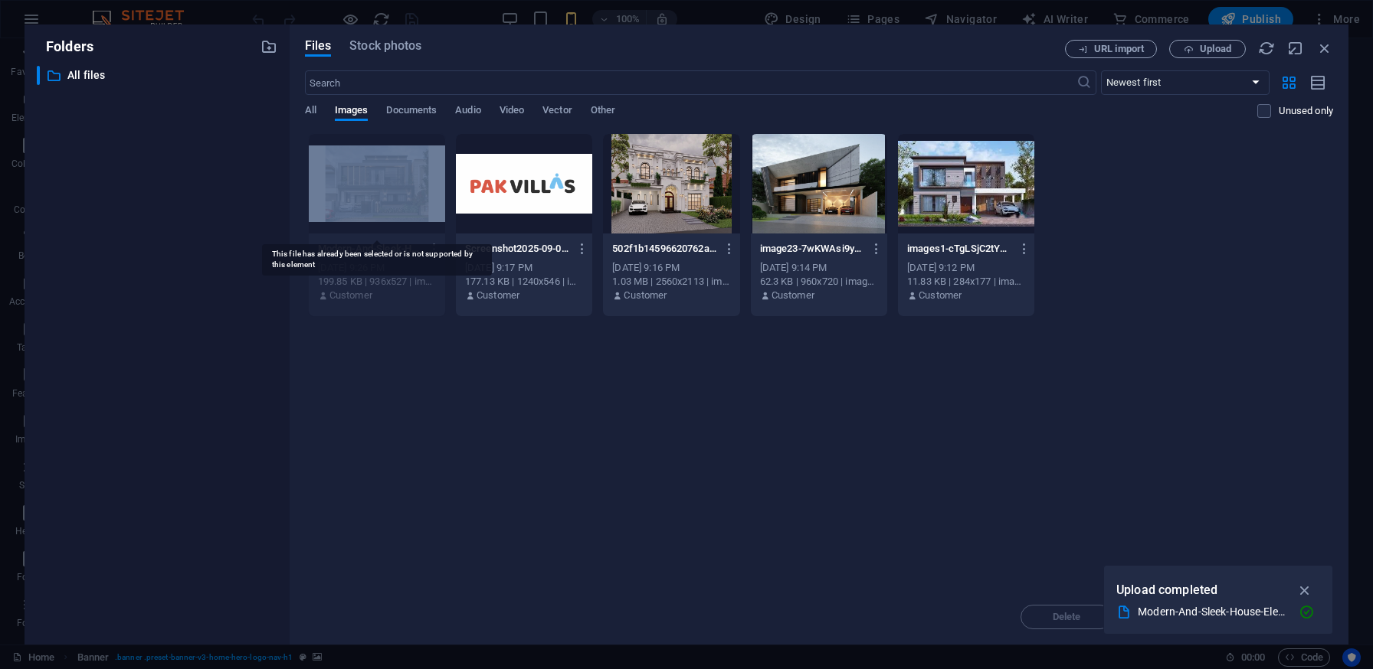
click at [378, 188] on div at bounding box center [377, 184] width 136 height 100
click at [1304, 591] on icon "button" at bounding box center [1305, 590] width 18 height 17
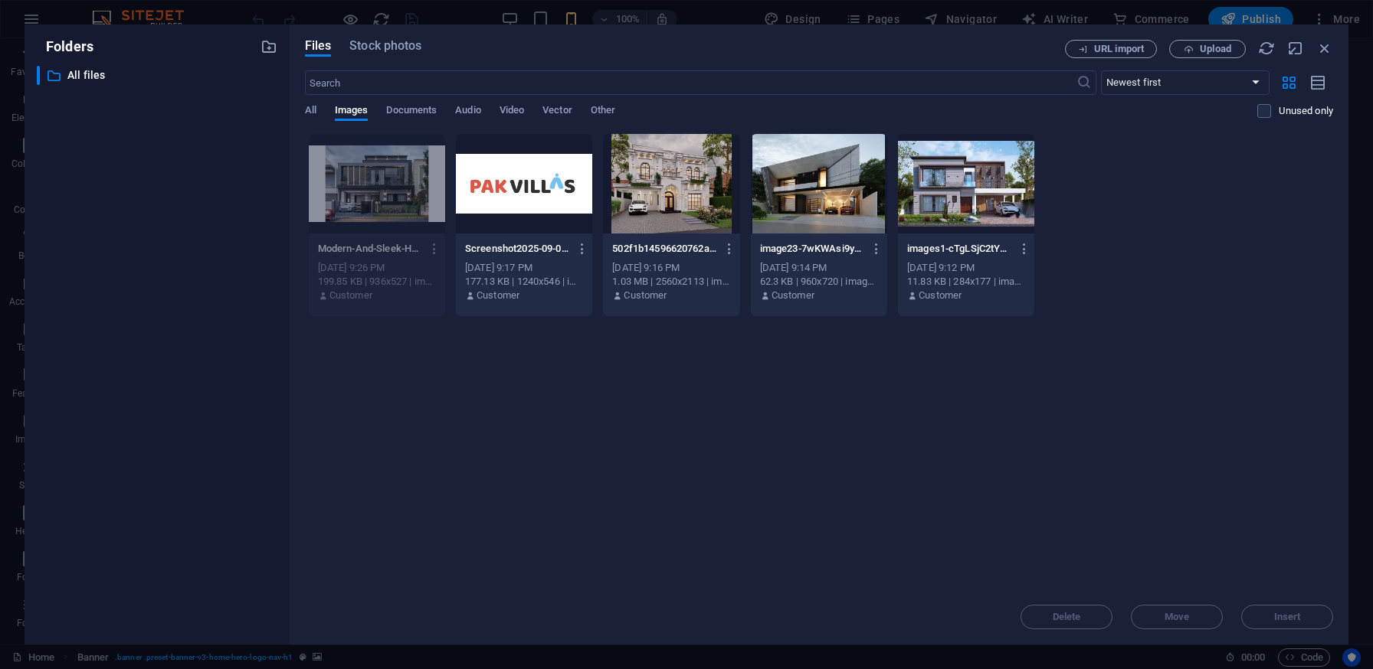
click at [747, 431] on div "Drop files here to upload them instantly Modern-And-Sleek-House-Elevation-gpjQ9…" at bounding box center [819, 361] width 1028 height 457
click at [392, 208] on div at bounding box center [377, 184] width 136 height 100
click at [571, 484] on div "Drop files here to upload them instantly Modern-And-Sleek-House-Elevation-gpjQ9…" at bounding box center [819, 361] width 1028 height 457
click at [624, 376] on div "Drop files here to upload them instantly Modern-And-Sleek-House-Elevation-gpjQ9…" at bounding box center [819, 361] width 1028 height 457
click at [403, 480] on li "Delete" at bounding box center [400, 465] width 110 height 37
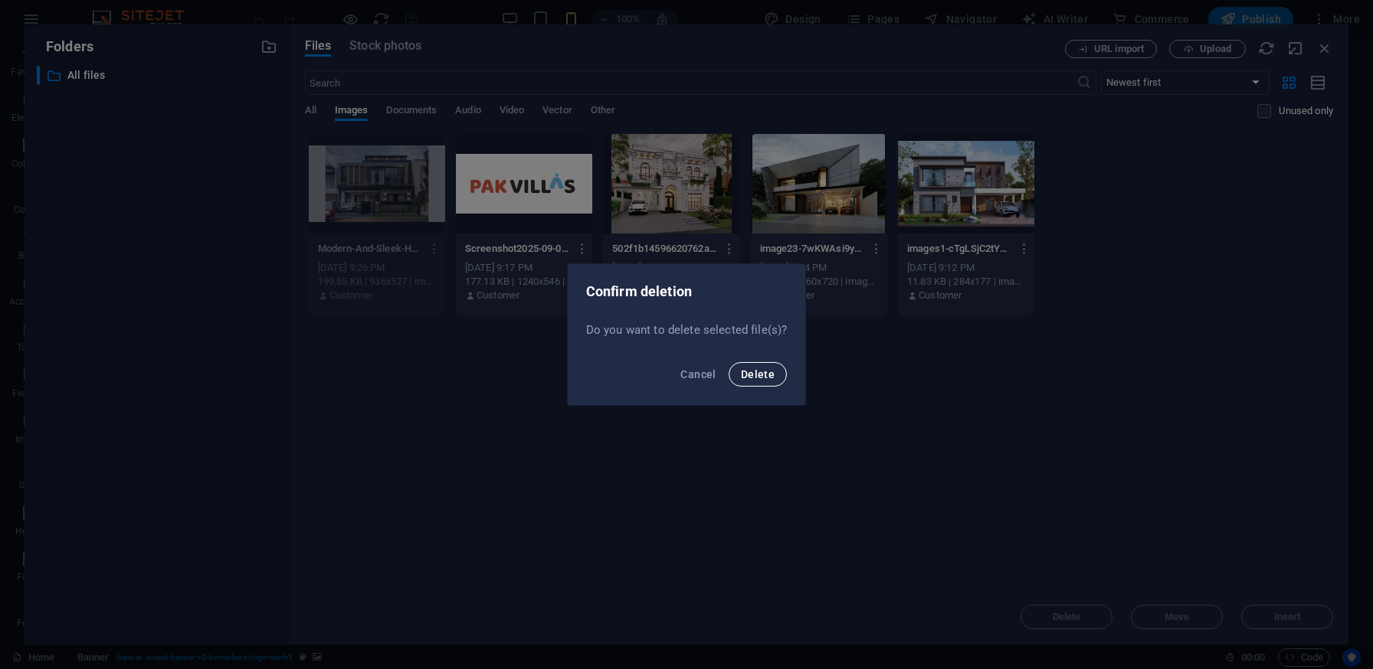
click at [762, 379] on span "Delete" at bounding box center [758, 374] width 34 height 12
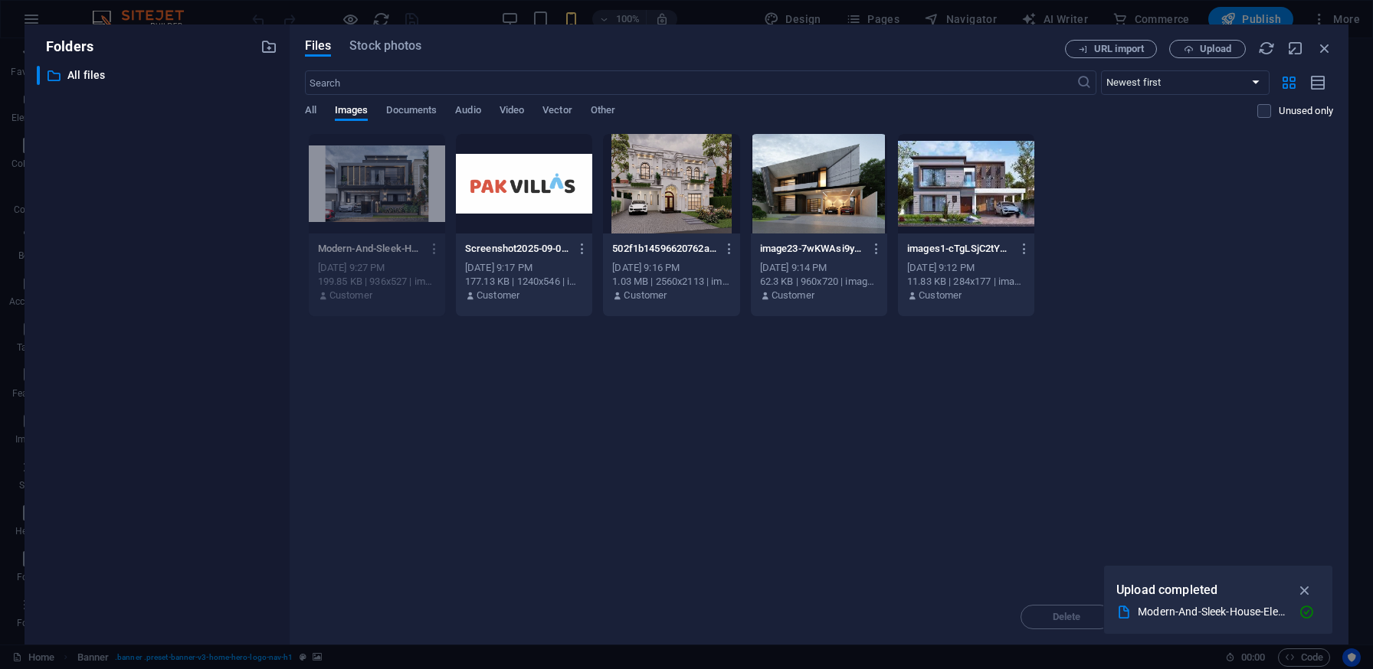
click at [368, 229] on div at bounding box center [377, 184] width 136 height 100
click at [433, 254] on icon "button" at bounding box center [434, 249] width 15 height 14
click at [437, 498] on li "Delete" at bounding box center [431, 509] width 110 height 37
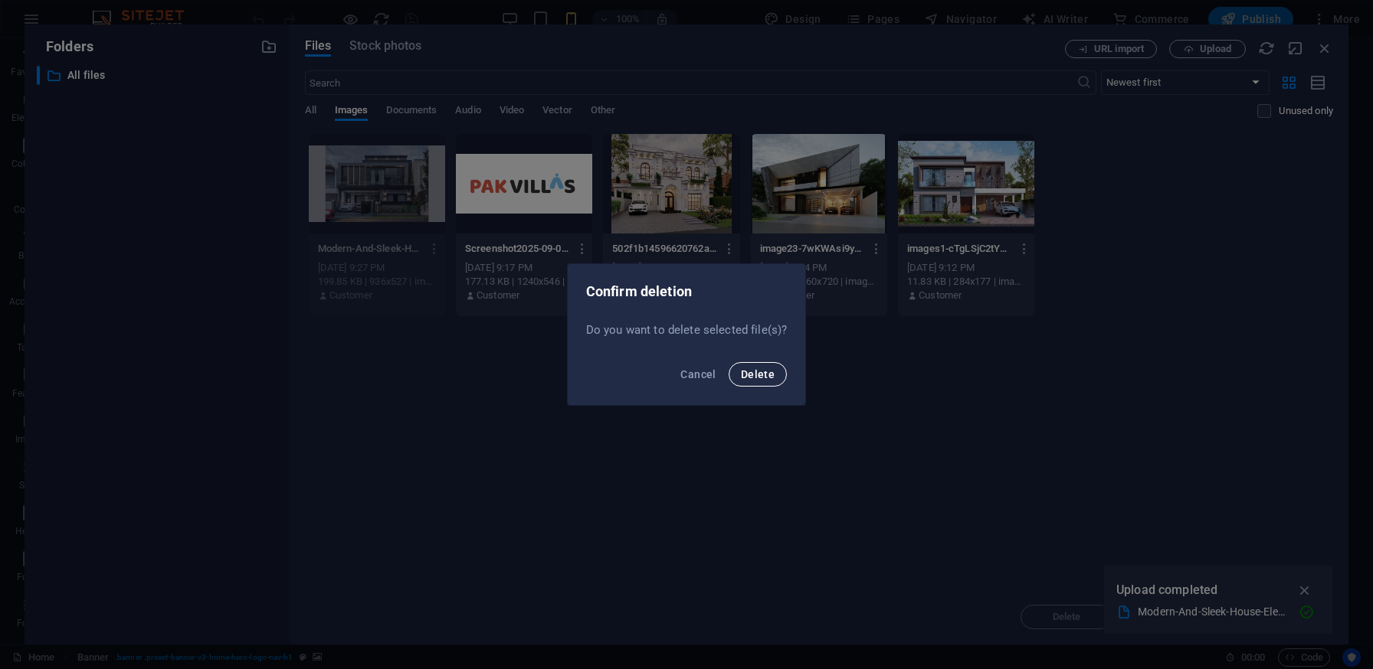
click at [752, 375] on span "Delete" at bounding box center [758, 374] width 34 height 12
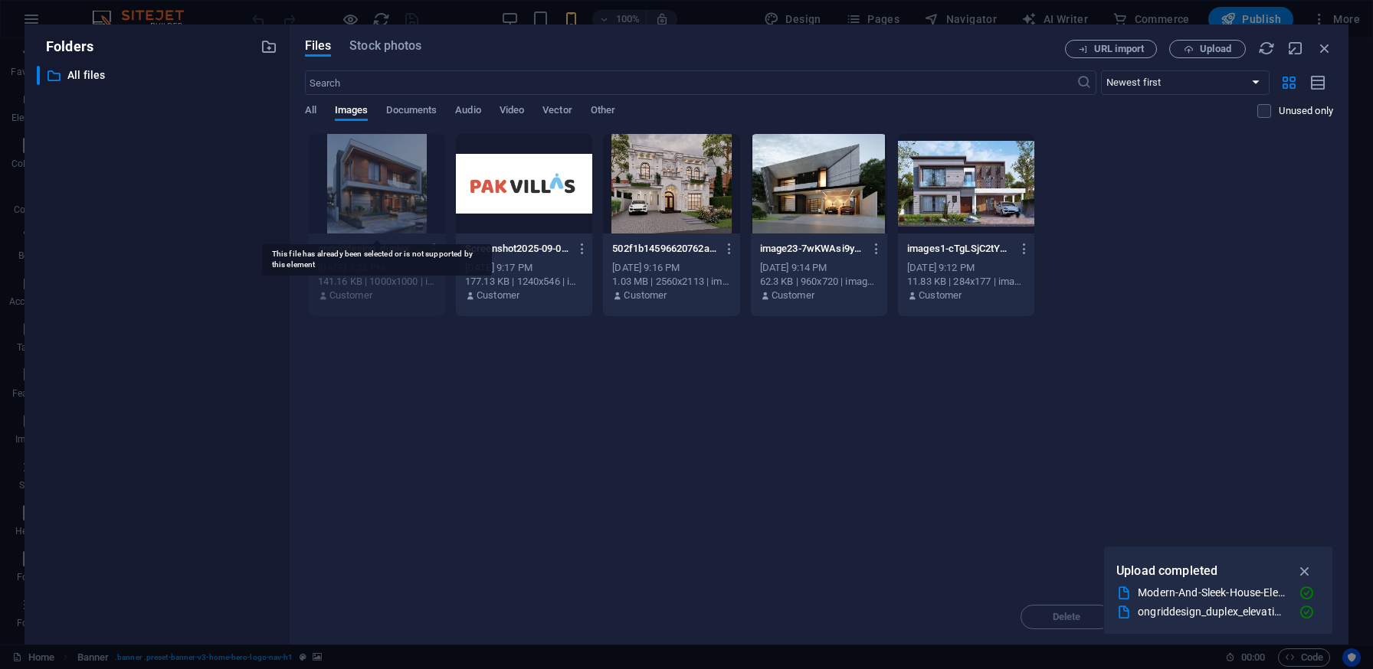
click at [345, 208] on div at bounding box center [377, 184] width 136 height 100
click at [519, 411] on div "Drop files here to upload them instantly ongriddesign_duplex_elevation_ideas_20…" at bounding box center [819, 361] width 1028 height 457
click at [433, 248] on icon "button" at bounding box center [434, 249] width 15 height 14
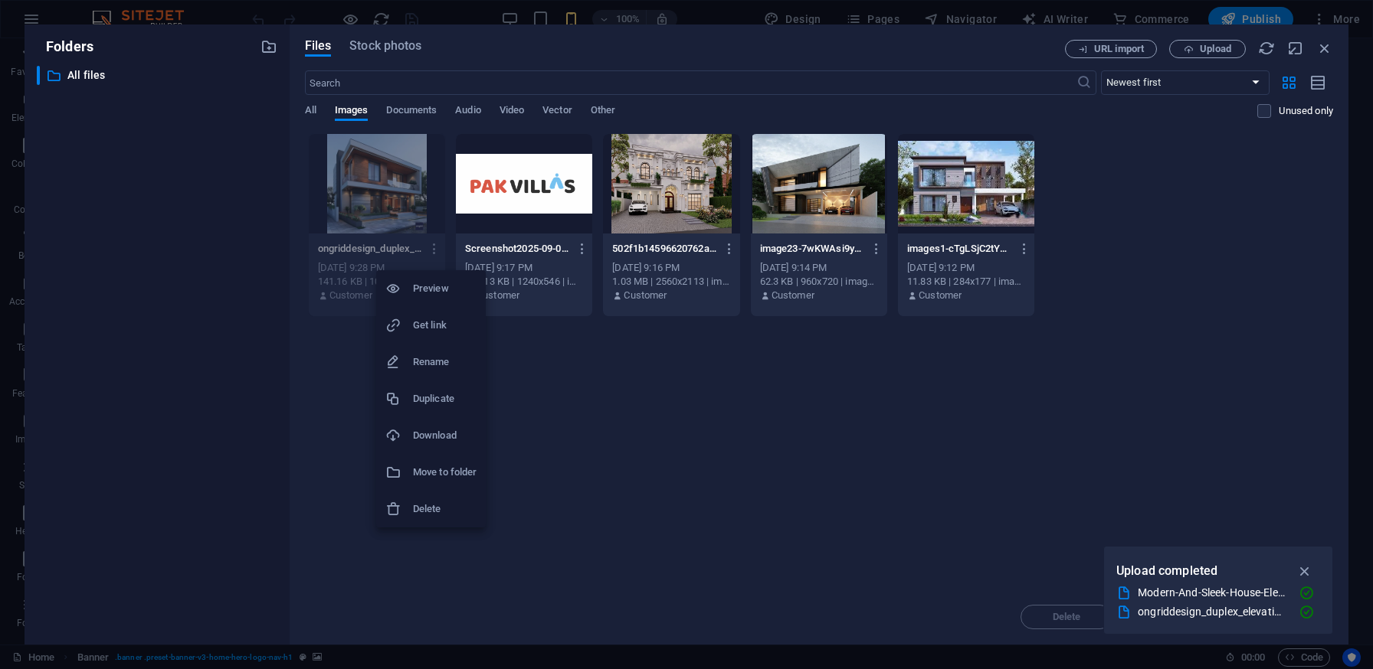
click at [427, 507] on h6 "Delete" at bounding box center [445, 509] width 64 height 18
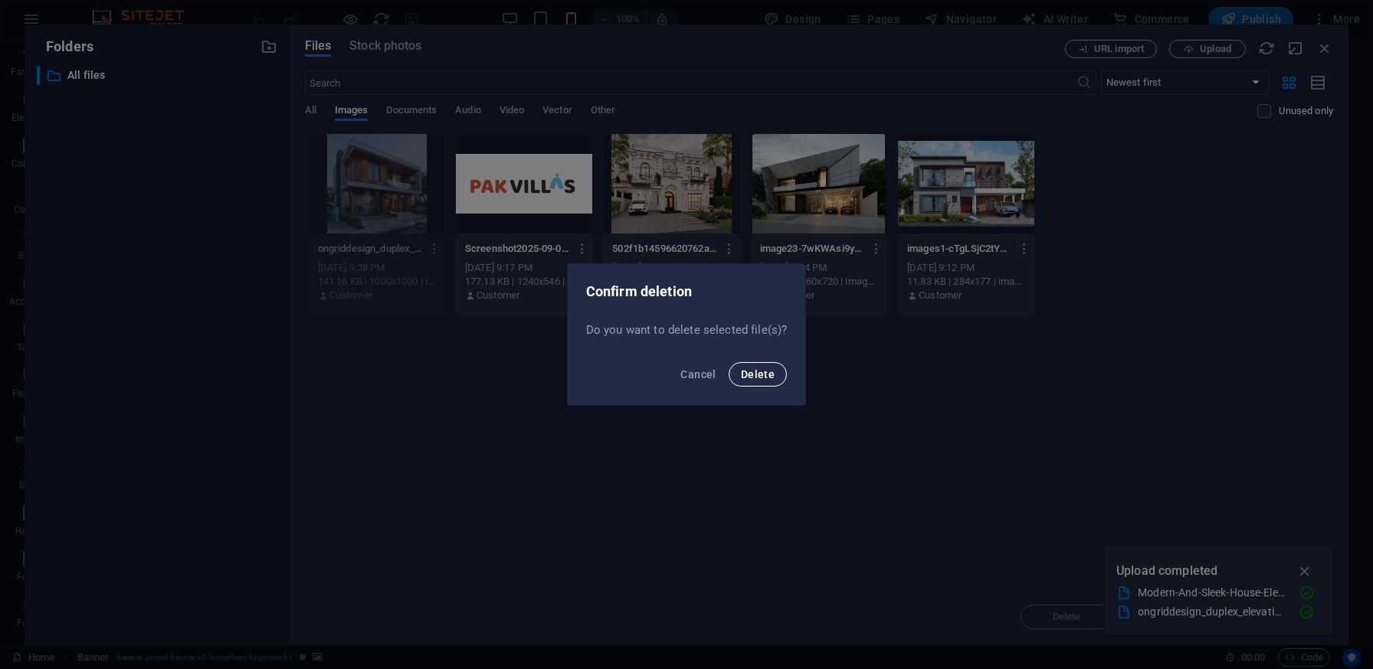
click at [761, 373] on span "Delete" at bounding box center [758, 374] width 34 height 12
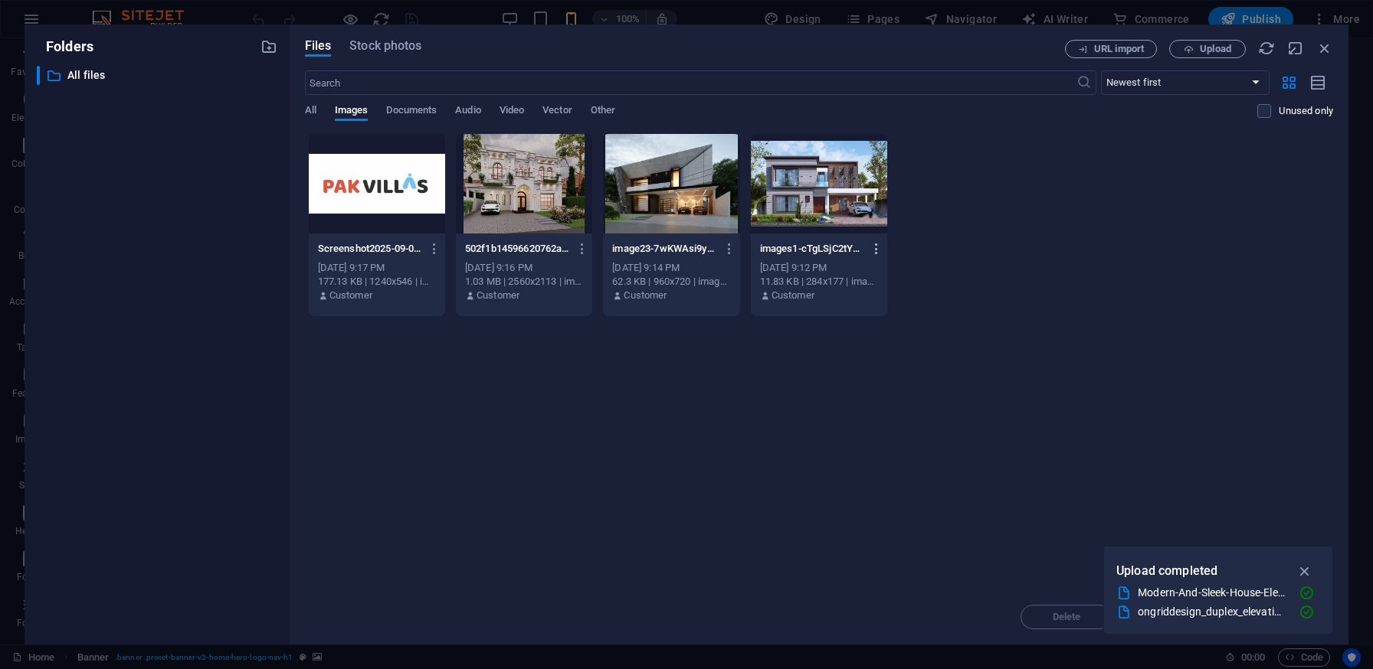
click at [878, 244] on icon "button" at bounding box center [876, 249] width 15 height 14
click at [879, 545] on h6 "Delete" at bounding box center [885, 546] width 65 height 18
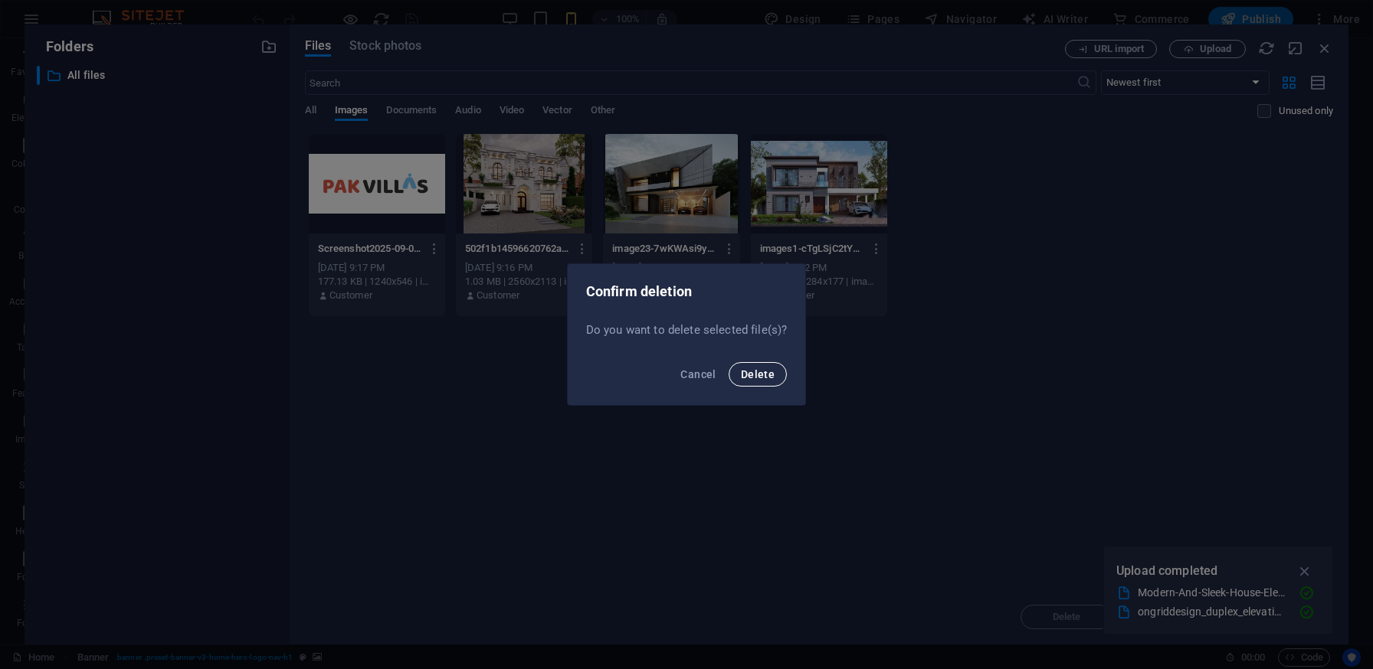
click at [764, 370] on span "Delete" at bounding box center [758, 374] width 34 height 12
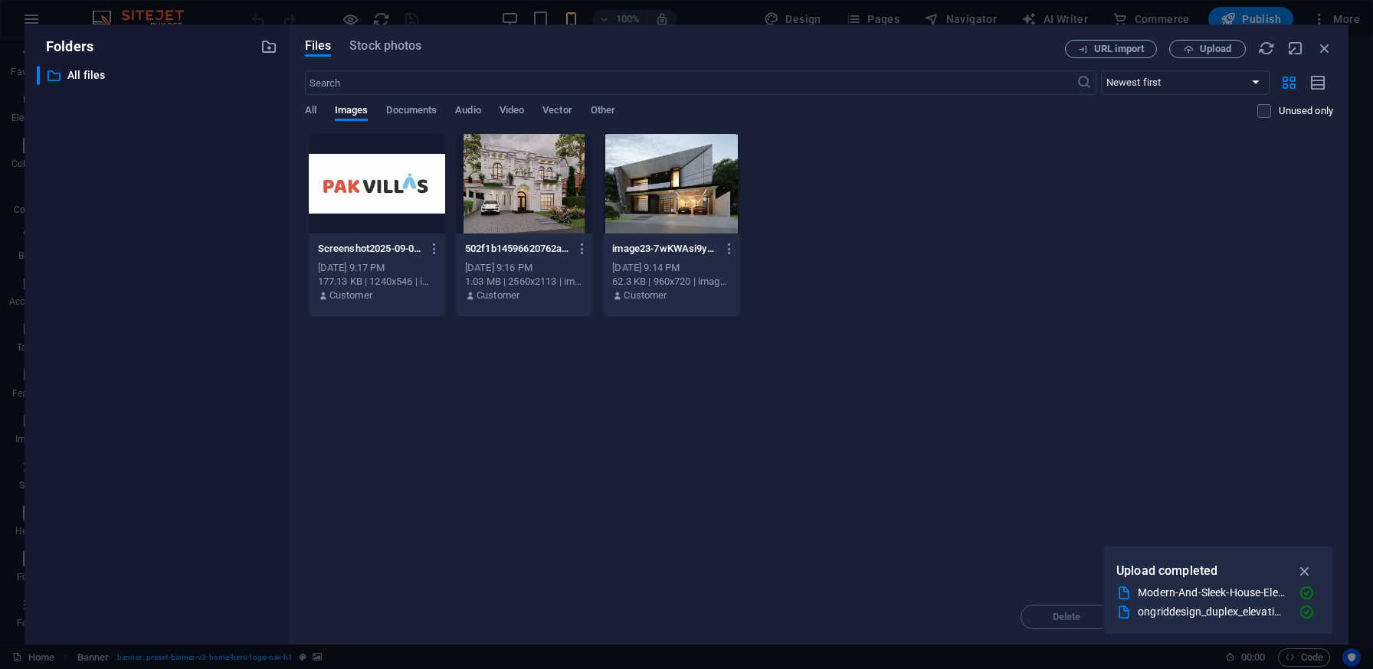
click at [935, 433] on div "Drop files here to upload them instantly Screenshot2025-09-04at8.36.25PM-MsinWG…" at bounding box center [819, 361] width 1028 height 457
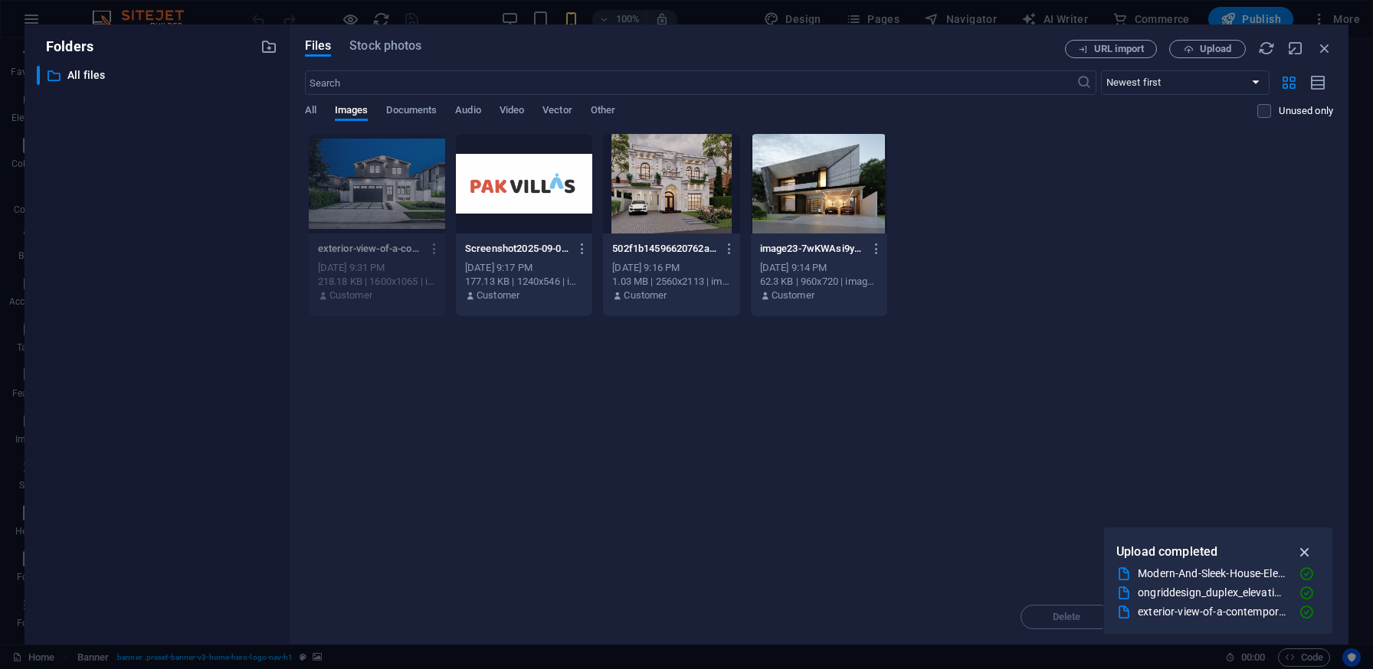
click at [1308, 542] on button "button" at bounding box center [1305, 552] width 30 height 25
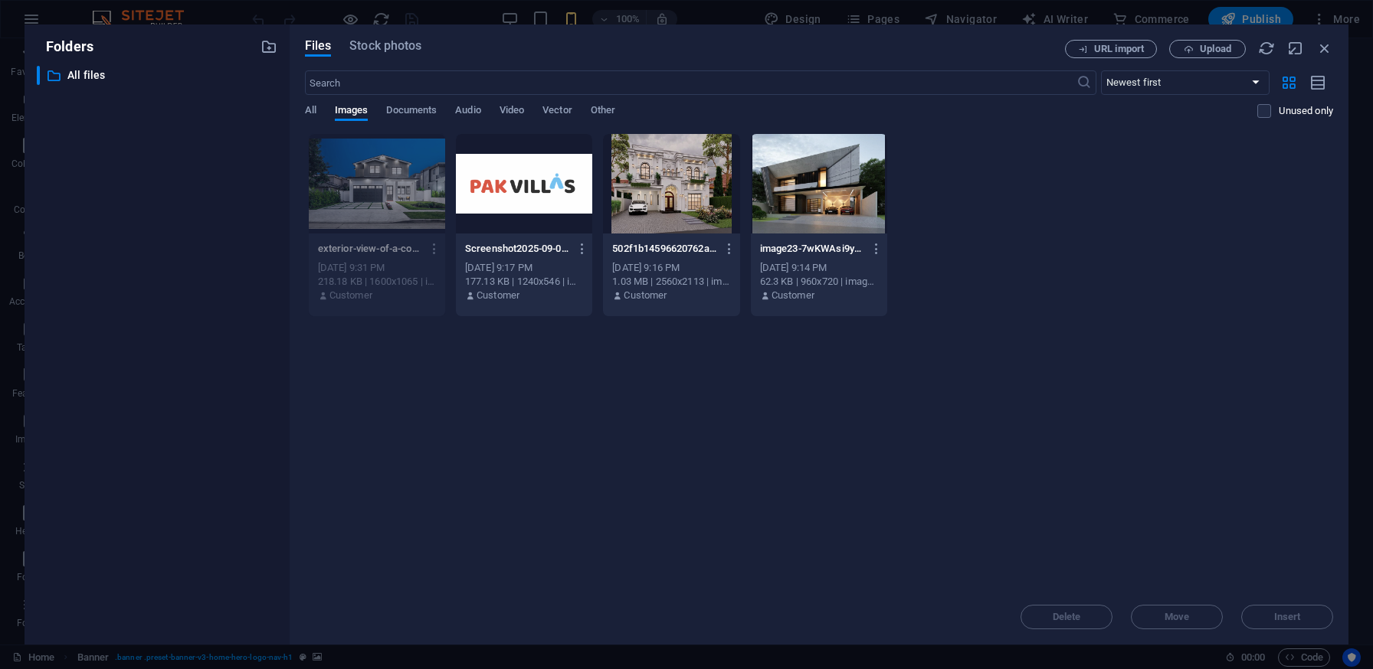
click at [456, 214] on div at bounding box center [524, 184] width 136 height 100
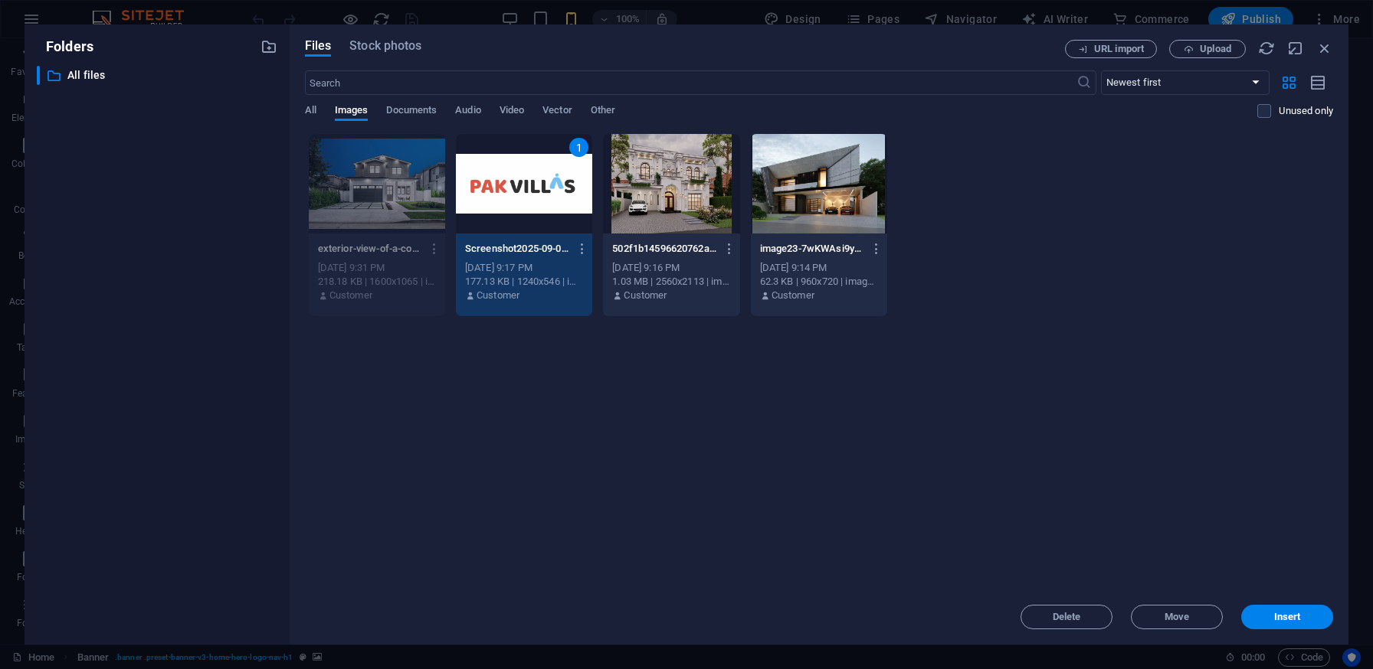
click at [390, 194] on div at bounding box center [377, 184] width 136 height 100
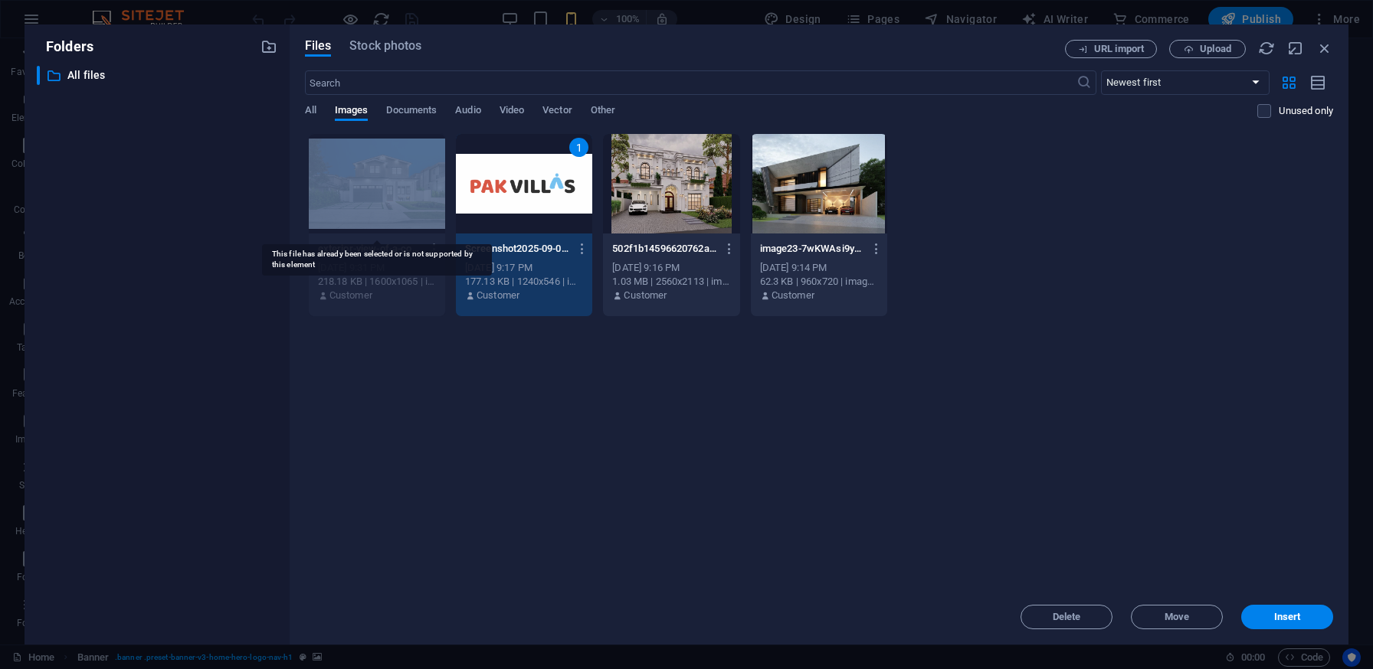
click at [390, 194] on div at bounding box center [377, 184] width 136 height 100
click at [576, 161] on div "1" at bounding box center [524, 184] width 136 height 100
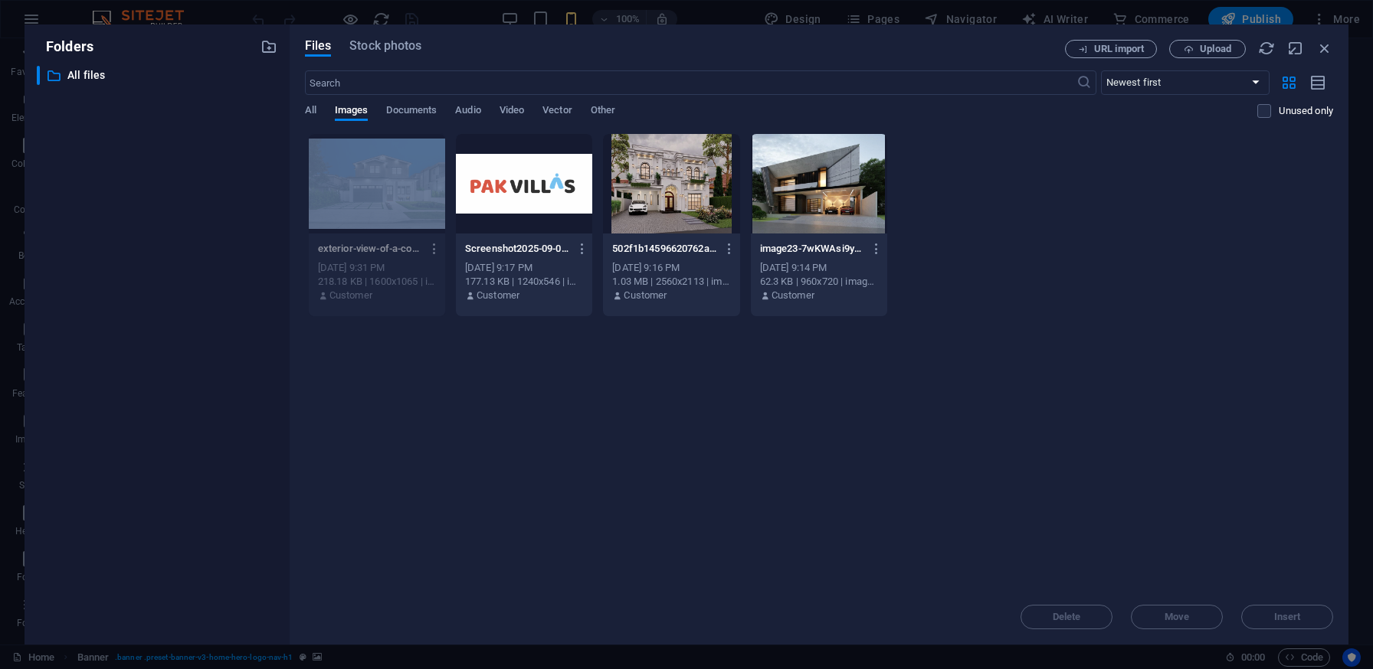
click at [436, 251] on icon "button" at bounding box center [434, 249] width 15 height 14
click at [427, 506] on h6 "Delete" at bounding box center [445, 509] width 64 height 18
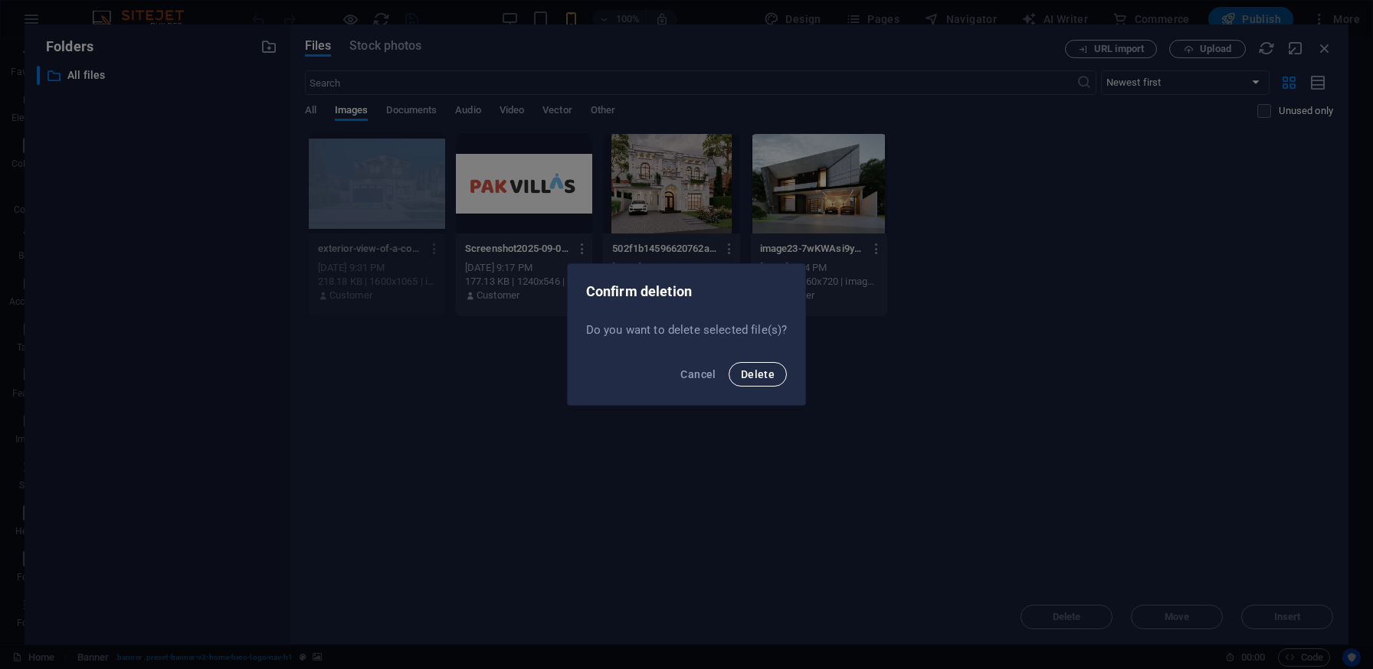
click at [757, 372] on span "Delete" at bounding box center [758, 374] width 34 height 12
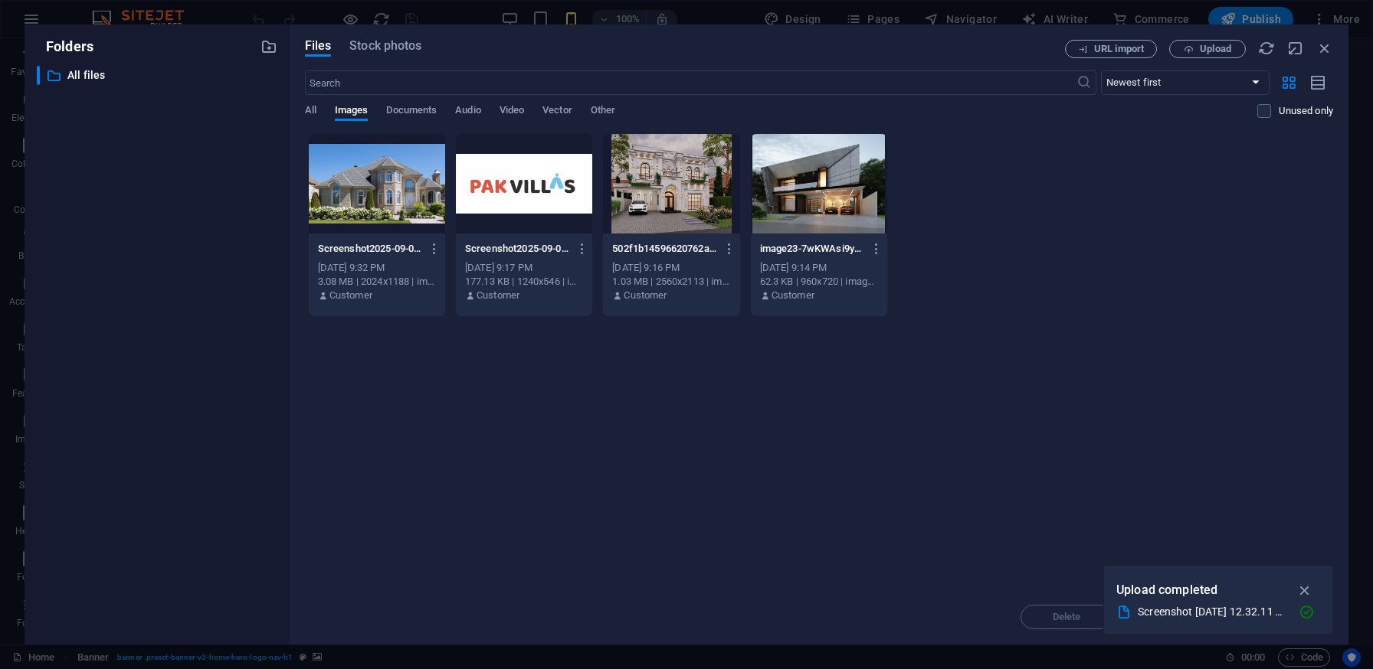
click at [339, 195] on div at bounding box center [377, 184] width 136 height 100
click at [1308, 590] on icon "button" at bounding box center [1305, 590] width 18 height 17
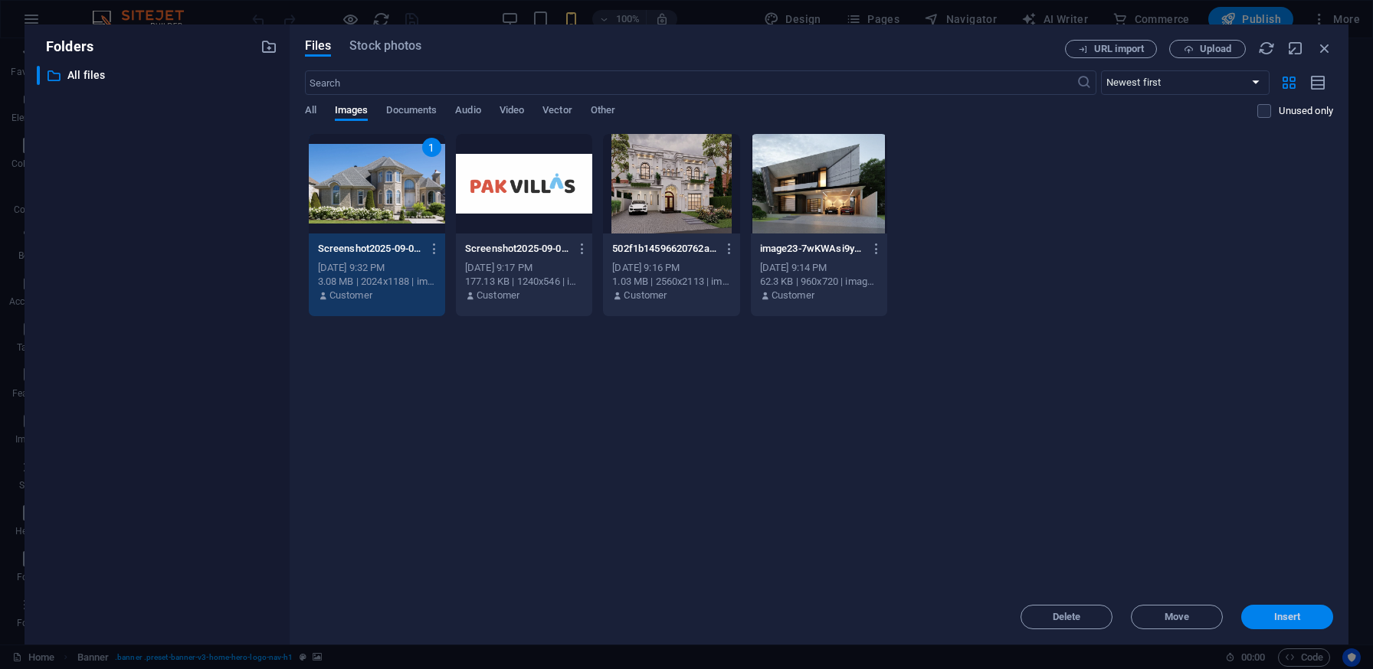
click at [1293, 613] on span "Insert" at bounding box center [1287, 617] width 27 height 9
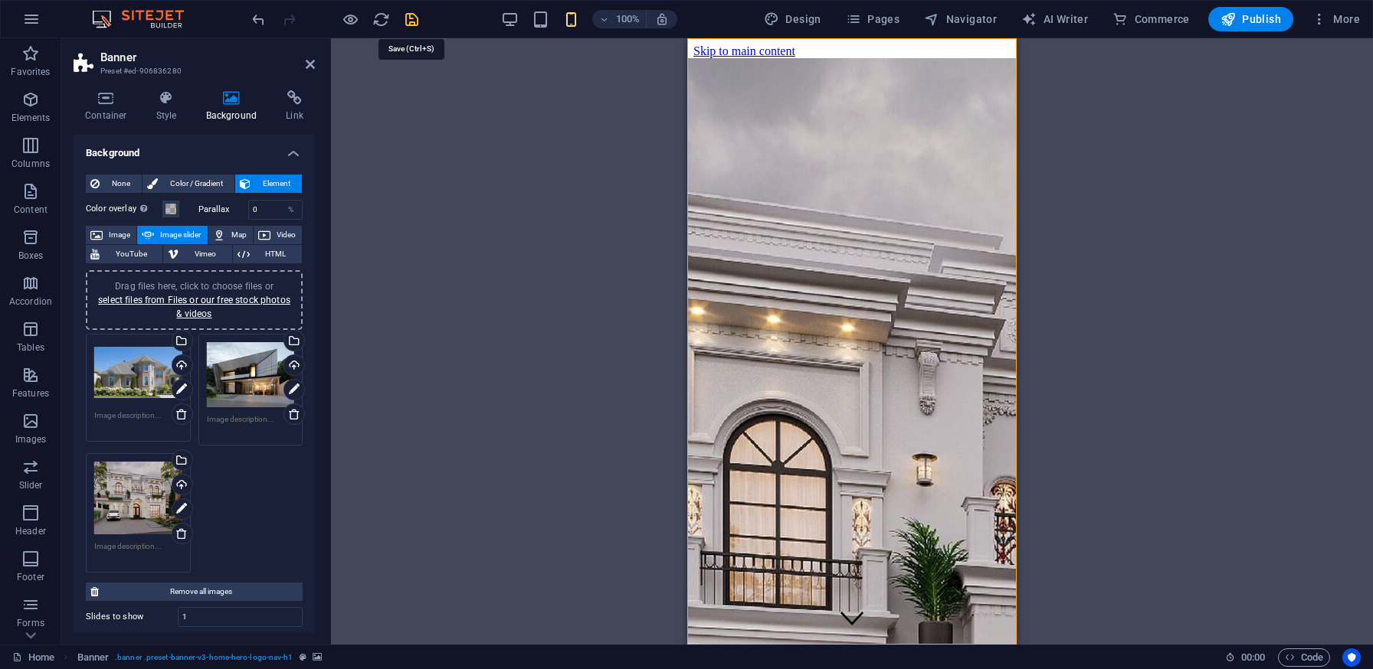
click at [0, 0] on icon "save" at bounding box center [0, 0] width 0 height 0
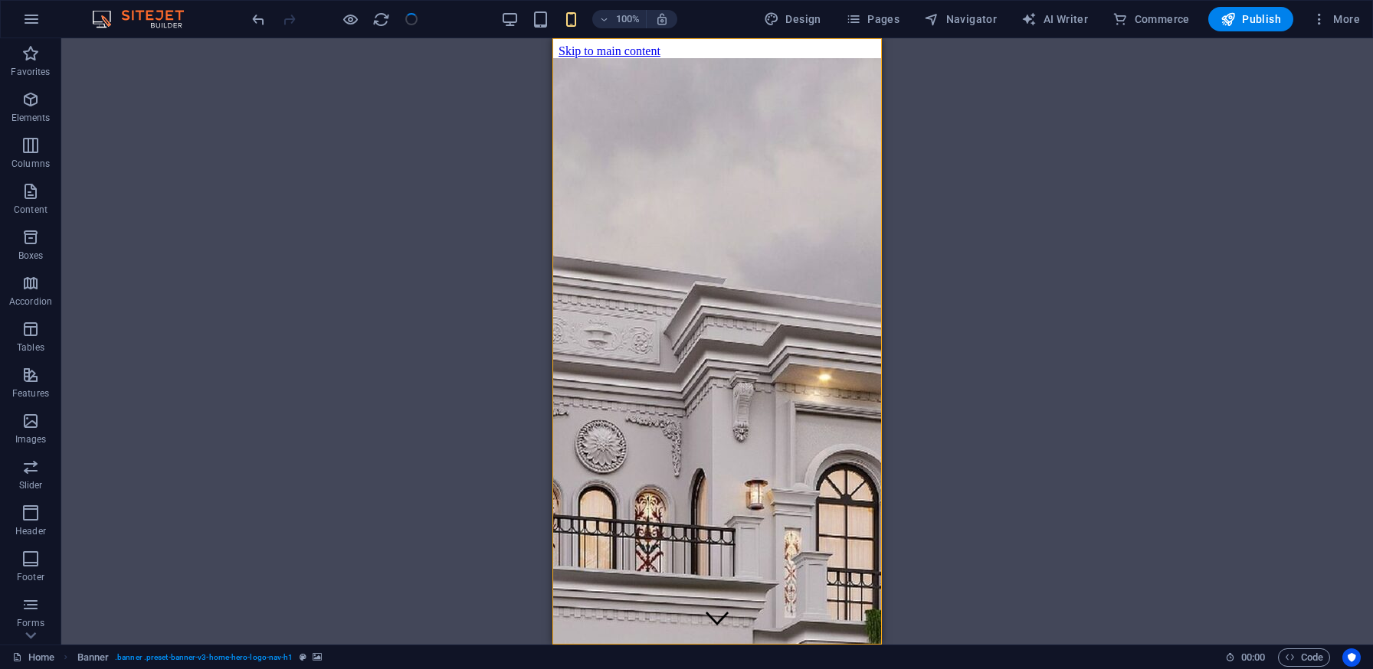
drag, startPoint x: 644, startPoint y: 373, endPoint x: 1272, endPoint y: 360, distance: 628.2
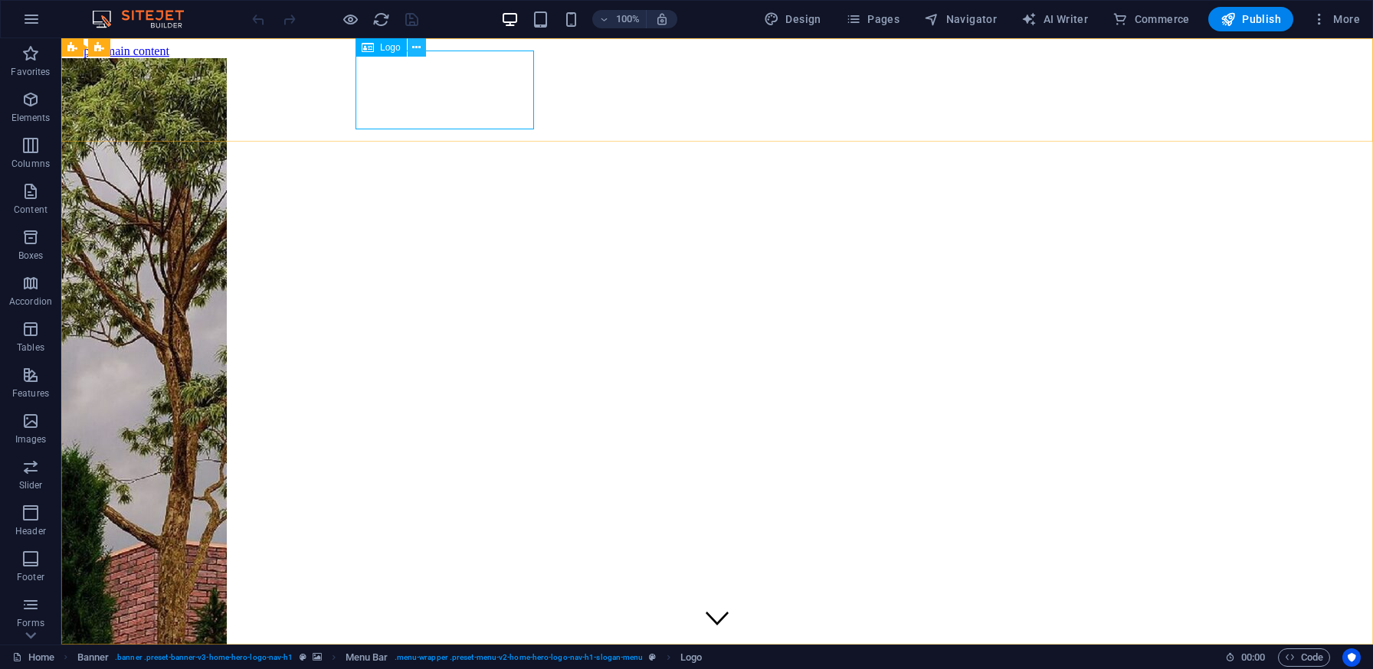
click at [414, 47] on icon at bounding box center [416, 48] width 8 height 16
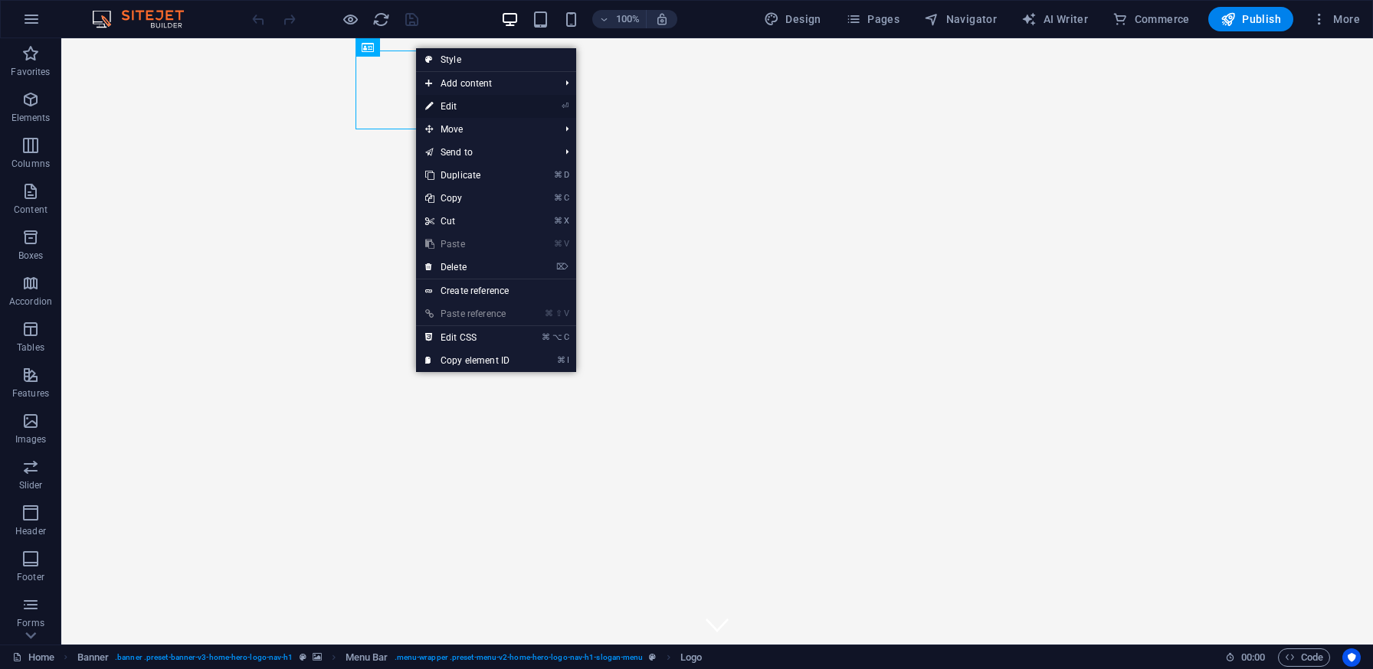
click at [464, 103] on link "⏎ Edit" at bounding box center [467, 106] width 103 height 23
select select "px"
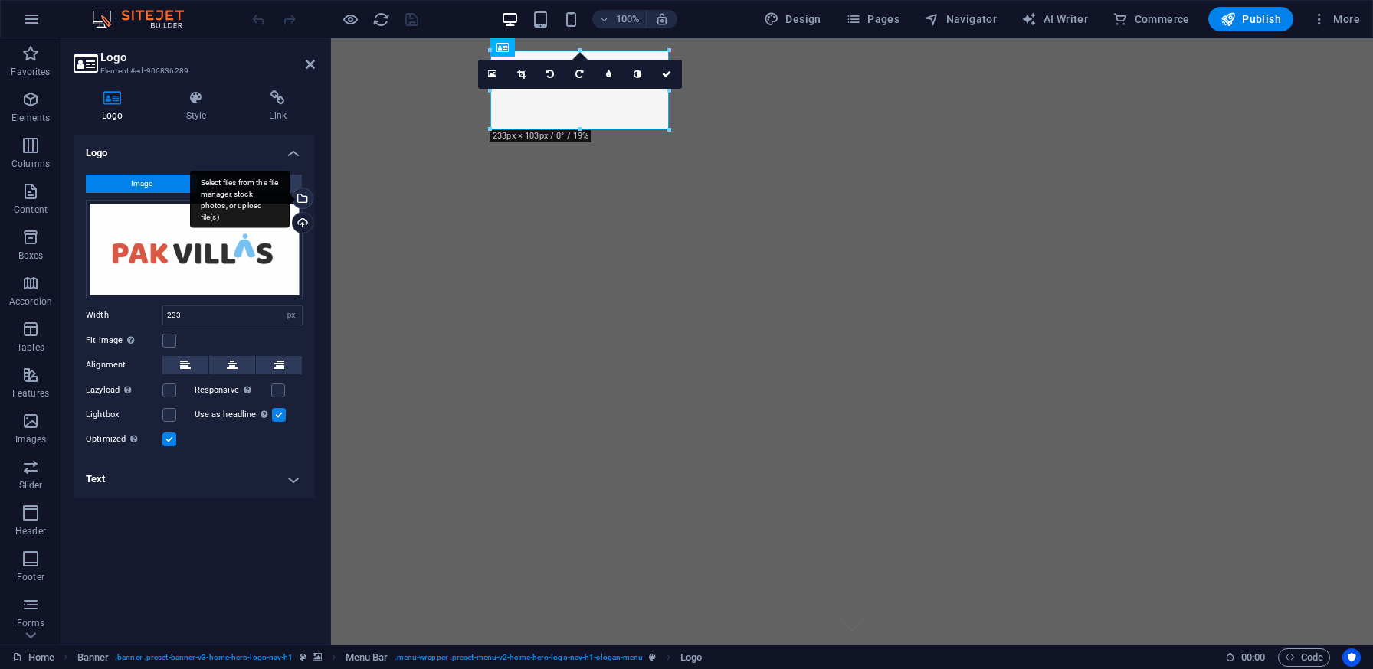
click at [304, 193] on div "Select files from the file manager, stock photos, or upload file(s)" at bounding box center [301, 199] width 23 height 23
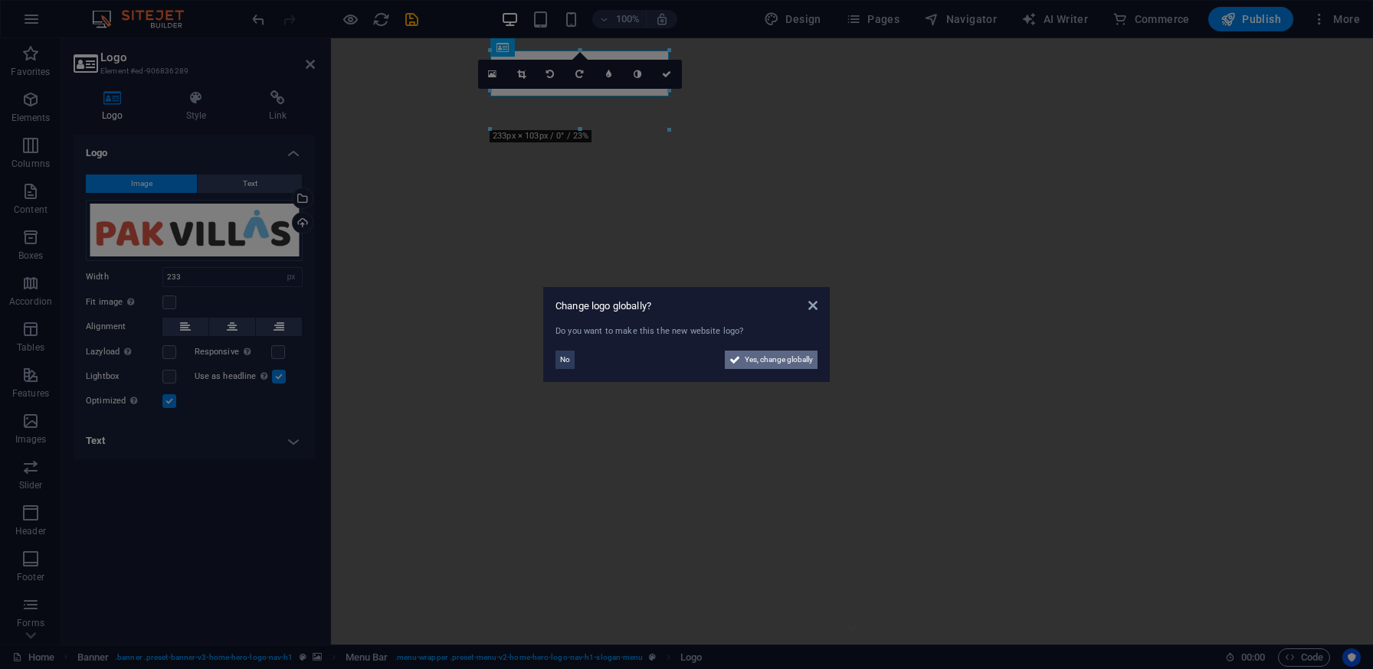
click at [800, 362] on span "Yes, change globally" at bounding box center [779, 360] width 68 height 18
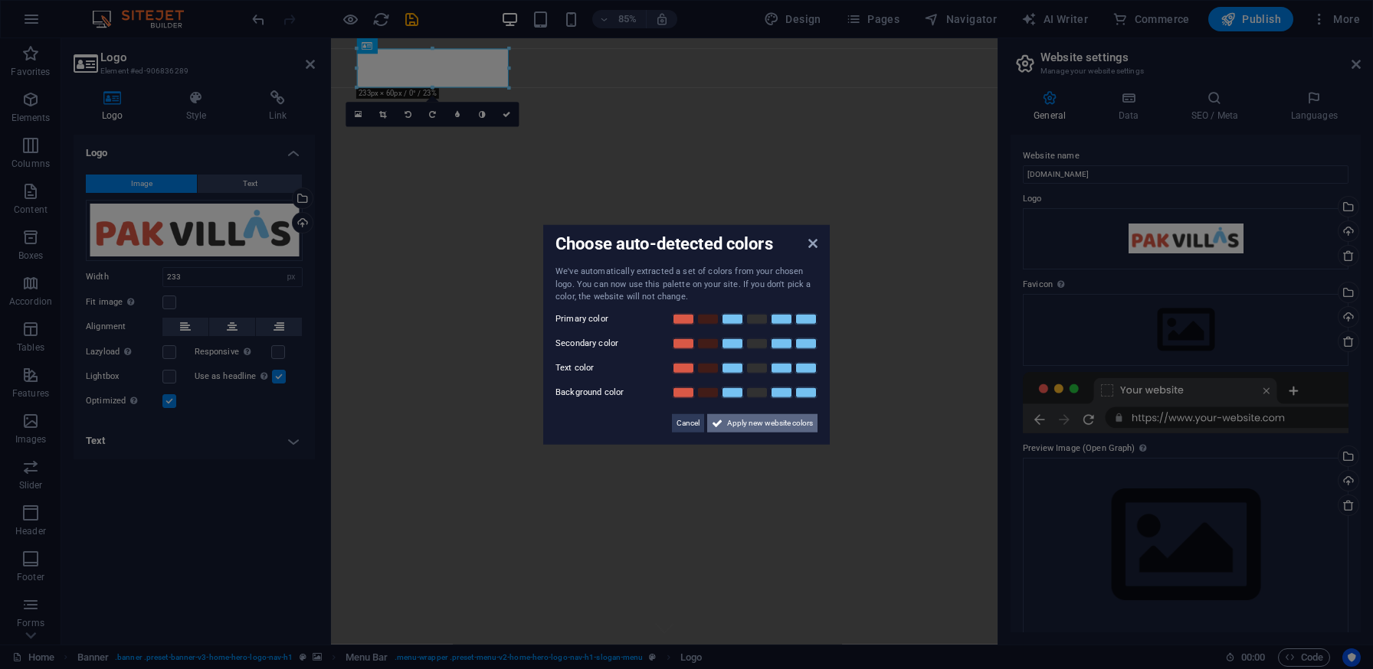
click at [774, 422] on span "Apply new website colors" at bounding box center [770, 423] width 86 height 18
